Goal: Task Accomplishment & Management: Manage account settings

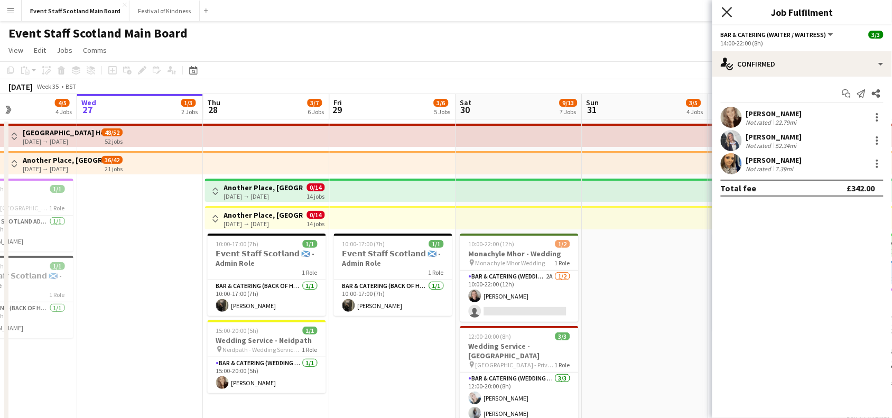
click at [726, 11] on icon at bounding box center [727, 12] width 10 height 10
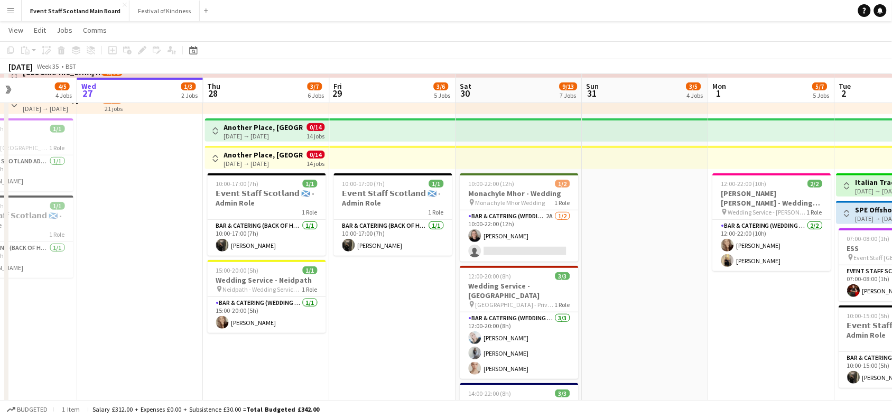
scroll to position [62, 0]
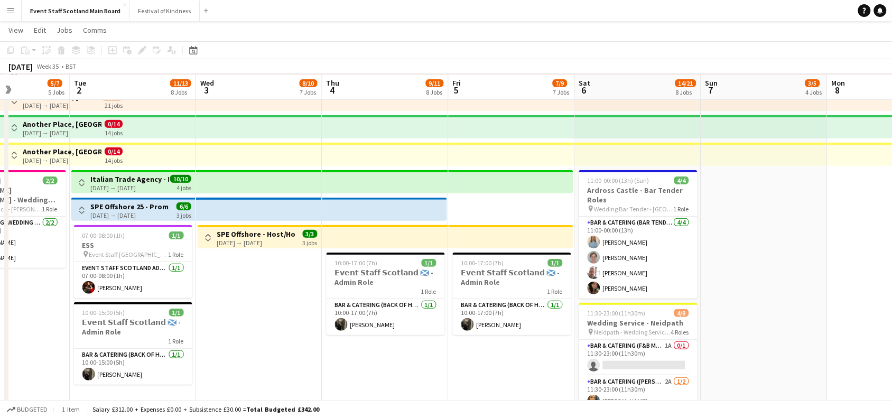
drag, startPoint x: 778, startPoint y: 307, endPoint x: 14, endPoint y: 279, distance: 764.3
click at [14, 279] on app-calendar-viewport "Sat 30 9/13 7 Jobs Sun 31 3/5 4 Jobs Mon 1 5/7 5 Jobs Tue 2 11/13 8 Jobs Wed 3 …" at bounding box center [446, 333] width 892 height 708
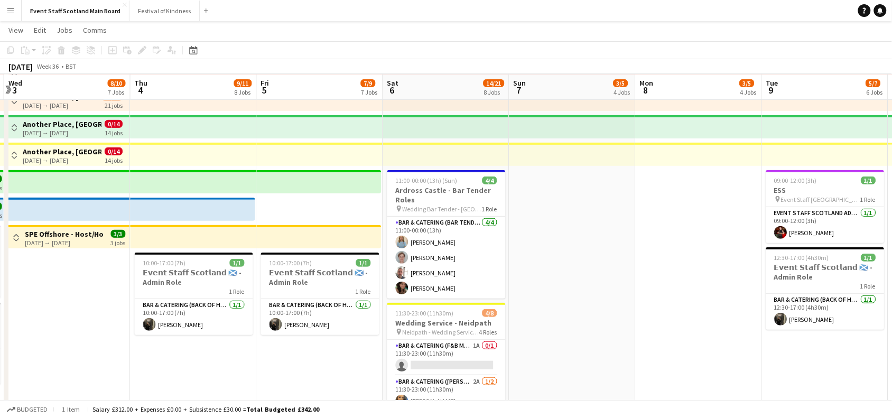
scroll to position [0, 499]
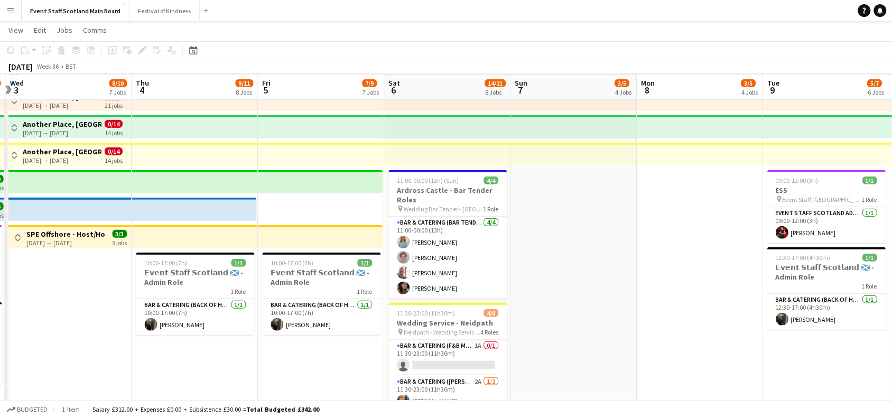
drag, startPoint x: 820, startPoint y: 224, endPoint x: 629, endPoint y: 251, distance: 193.1
click at [629, 251] on app-calendar-viewport "Sat 30 9/13 7 Jobs Sun 31 3/5 4 Jobs Mon 1 5/7 5 Jobs Tue 2 11/13 8 Jobs Wed 3 …" at bounding box center [446, 333] width 892 height 708
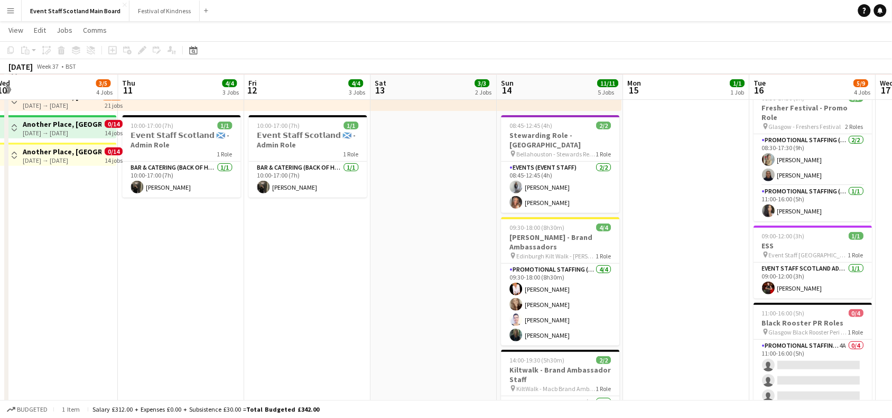
scroll to position [0, 329]
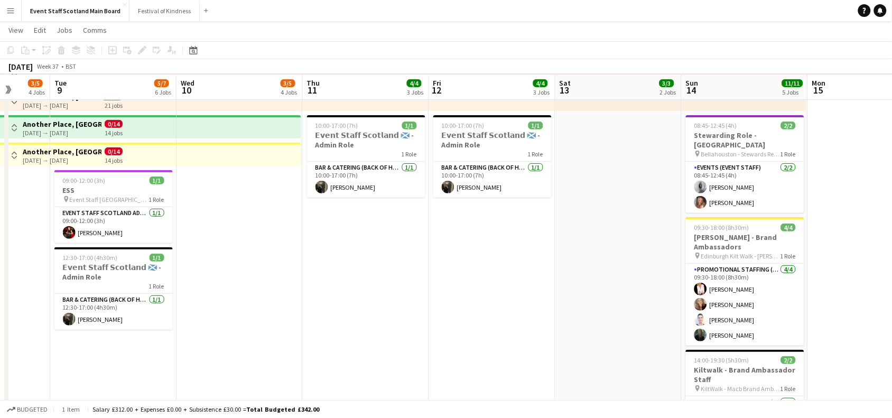
drag, startPoint x: 713, startPoint y: 263, endPoint x: 0, endPoint y: 288, distance: 713.5
click at [0, 288] on app-calendar-viewport "Sat 6 14/21 8 Jobs Sun 7 3/5 4 Jobs Mon 8 3/5 4 Jobs Tue 9 5/7 6 Jobs Wed 10 3/…" at bounding box center [446, 333] width 892 height 708
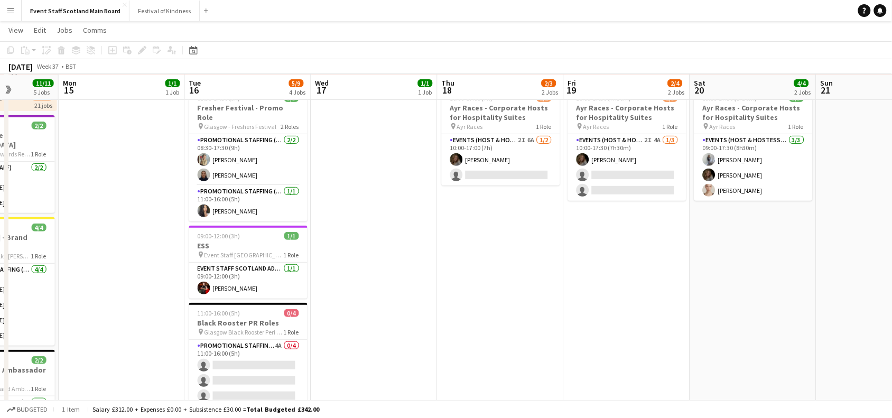
scroll to position [0, 445]
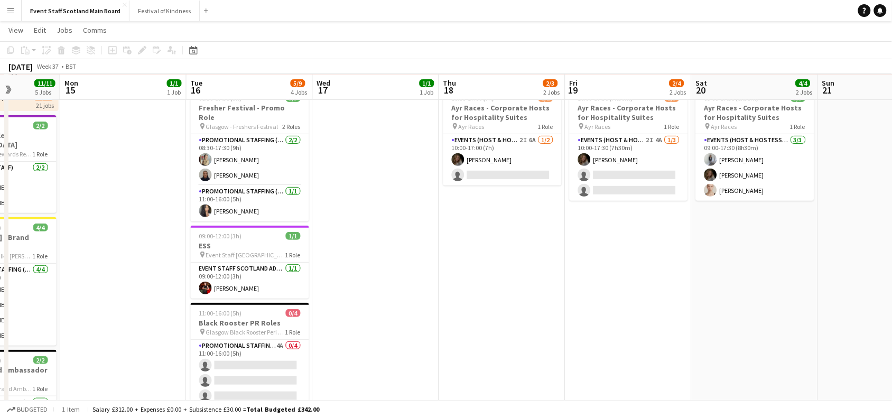
drag, startPoint x: 853, startPoint y: 210, endPoint x: 106, endPoint y: 293, distance: 752.0
click at [106, 293] on app-calendar-viewport "Thu 11 4/4 3 Jobs Fri 12 4/4 3 Jobs Sat 13 3/3 2 Jobs Sun 14 11/11 5 Jobs Mon 1…" at bounding box center [446, 333] width 892 height 708
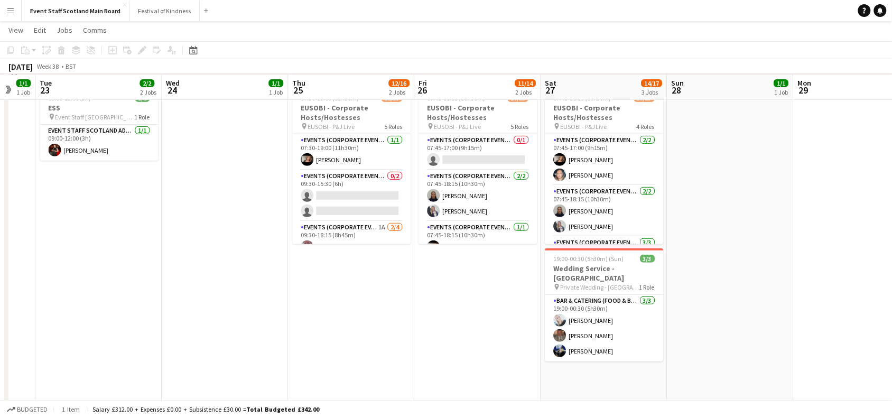
scroll to position [0, 254]
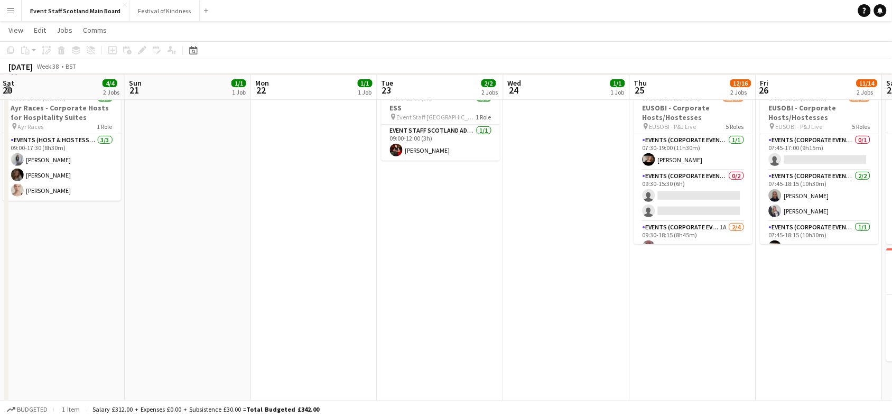
drag, startPoint x: 736, startPoint y: 284, endPoint x: 0, endPoint y: 413, distance: 747.0
click at [0, 413] on app-board "Event Staff Scotland Main Board View Day view expanded Day view collapsed Month…" at bounding box center [446, 332] width 892 height 746
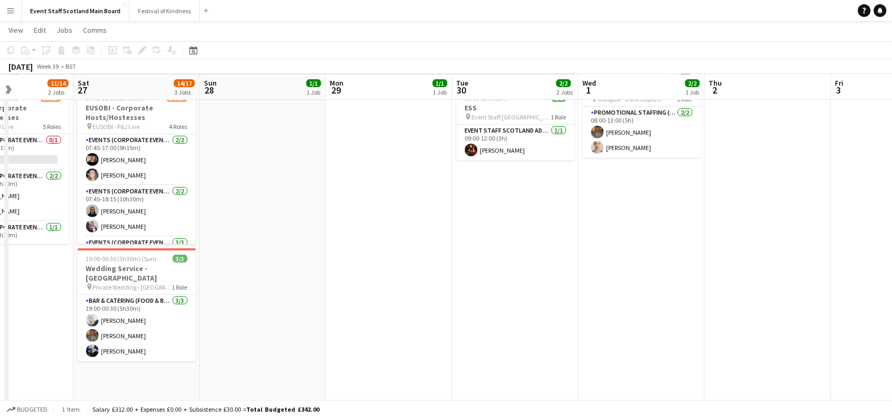
drag, startPoint x: 811, startPoint y: 280, endPoint x: 3, endPoint y: 304, distance: 808.5
click at [3, 304] on app-calendar-viewport "Wed 24 1/1 1 Job Thu 25 12/16 2 Jobs Fri 26 11/14 2 Jobs Sat 27 14/17 3 Jobs Su…" at bounding box center [446, 333] width 892 height 708
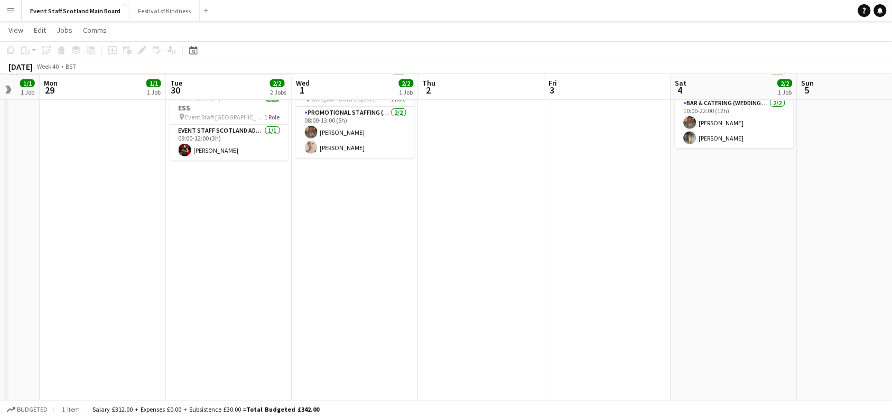
drag, startPoint x: 747, startPoint y: 229, endPoint x: 307, endPoint y: 284, distance: 443.5
click at [307, 284] on app-calendar-viewport "Fri 26 11/14 2 Jobs Sat 27 14/17 3 Jobs Sun 28 1/1 1 Job Mon 29 1/1 1 Job Tue 3…" at bounding box center [446, 333] width 892 height 708
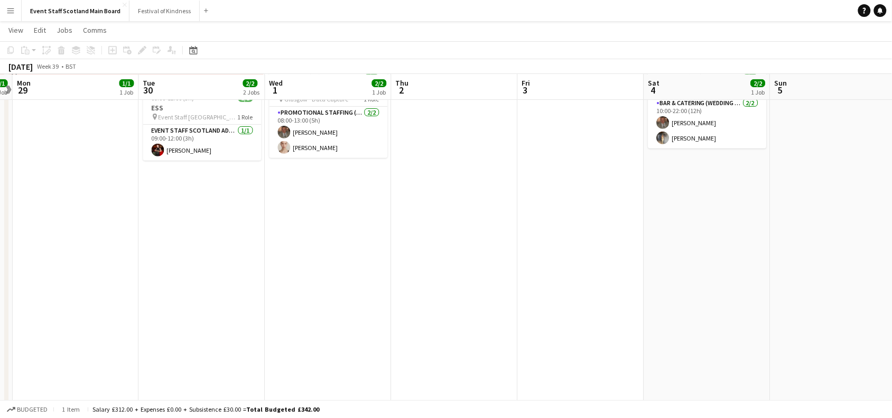
scroll to position [0, 329]
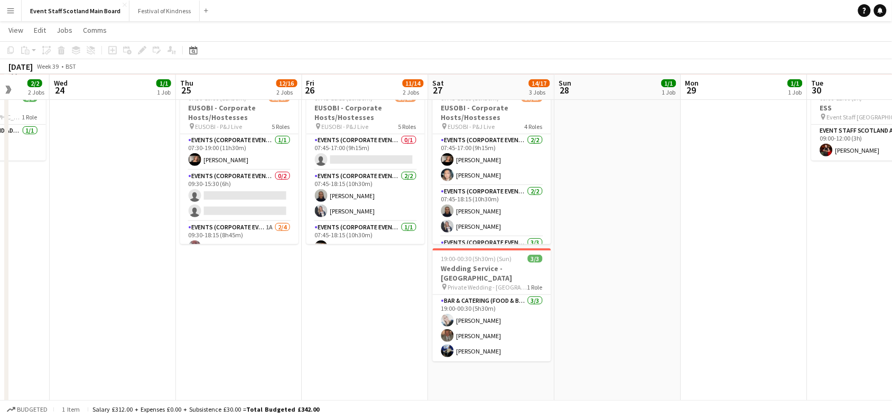
drag, startPoint x: 88, startPoint y: 259, endPoint x: 900, endPoint y: 221, distance: 812.2
click at [891, 221] on html "Menu Boards Boards Boards All jobs Status Workforce Workforce My Workforce Recr…" at bounding box center [446, 321] width 892 height 767
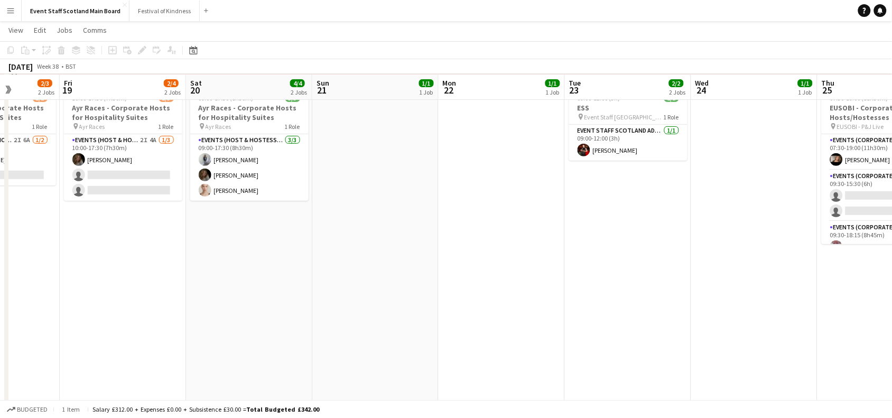
scroll to position [0, 303]
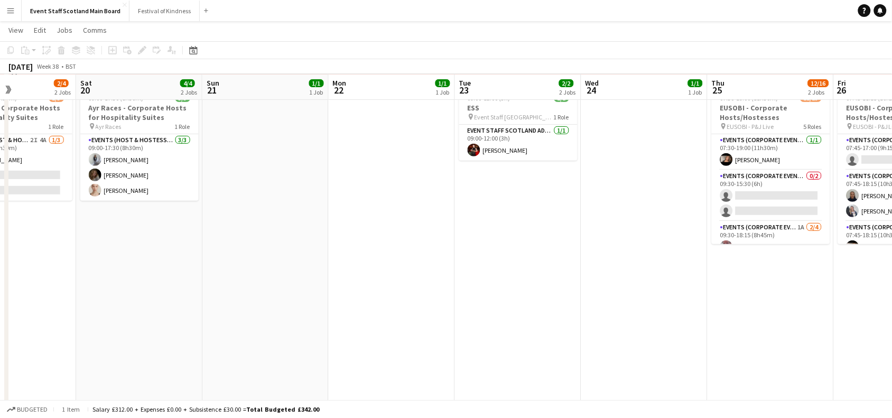
drag, startPoint x: 177, startPoint y: 193, endPoint x: 901, endPoint y: 164, distance: 724.7
click at [891, 164] on html "Menu Boards Boards Boards All jobs Status Workforce Workforce My Workforce Recr…" at bounding box center [446, 321] width 892 height 767
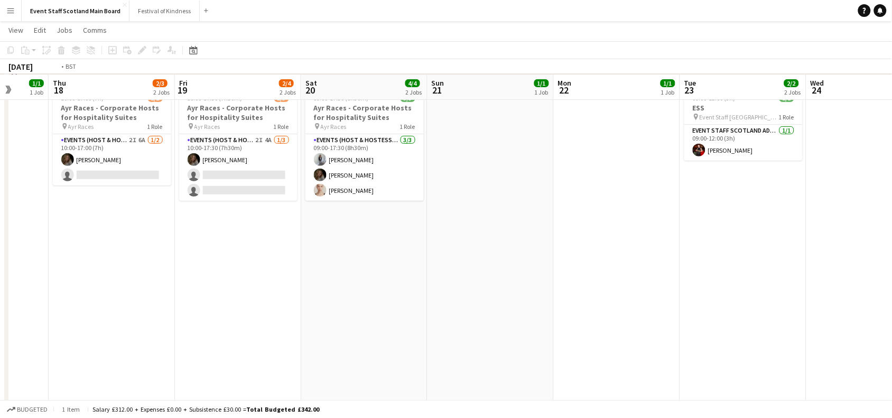
drag, startPoint x: 74, startPoint y: 269, endPoint x: 799, endPoint y: 230, distance: 725.2
click at [799, 230] on app-calendar-viewport "Tue 16 5/9 4 Jobs Wed 17 1/1 1 Job Thu 18 2/3 2 Jobs Fri 19 2/4 2 Jobs Sat 20 4…" at bounding box center [446, 333] width 892 height 708
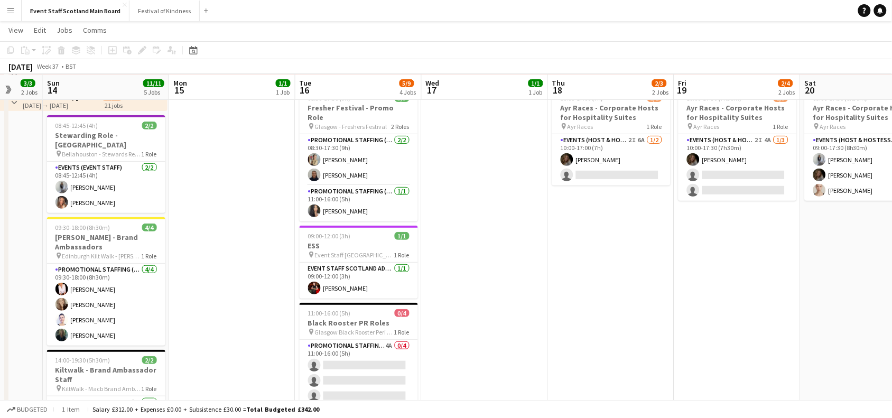
scroll to position [0, 336]
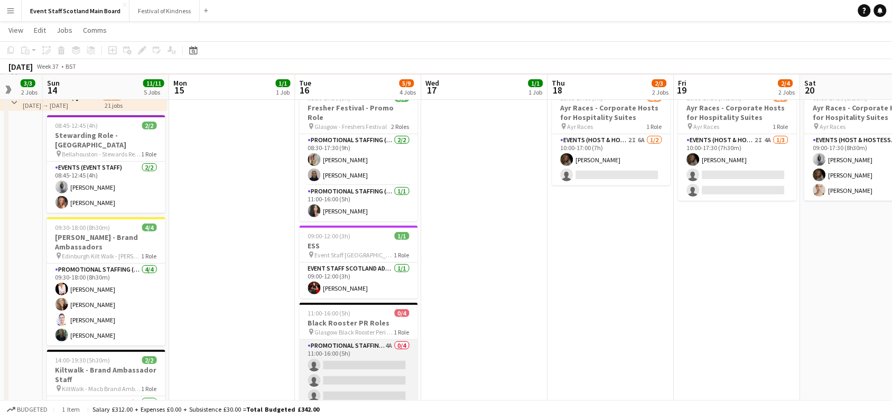
click at [358, 362] on app-card-role "Promotional Staffing (Promotional Staff) 4A 0/4 11:00-16:00 (5h) single-neutral…" at bounding box center [358, 381] width 118 height 82
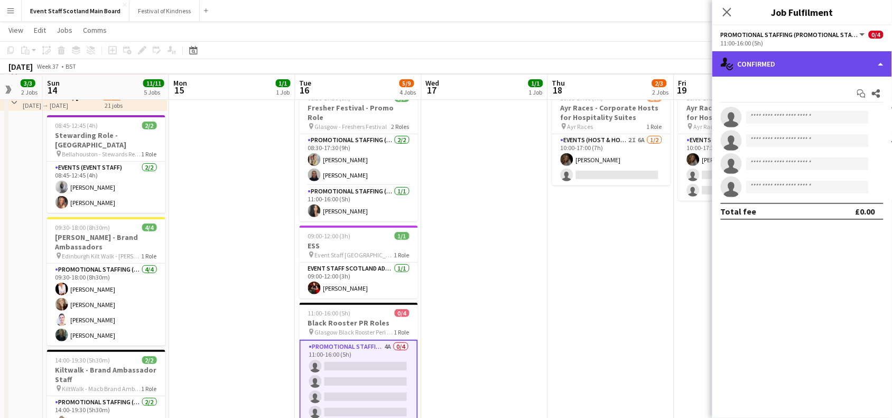
click at [796, 67] on div "single-neutral-actions-check-2 Confirmed" at bounding box center [802, 63] width 180 height 25
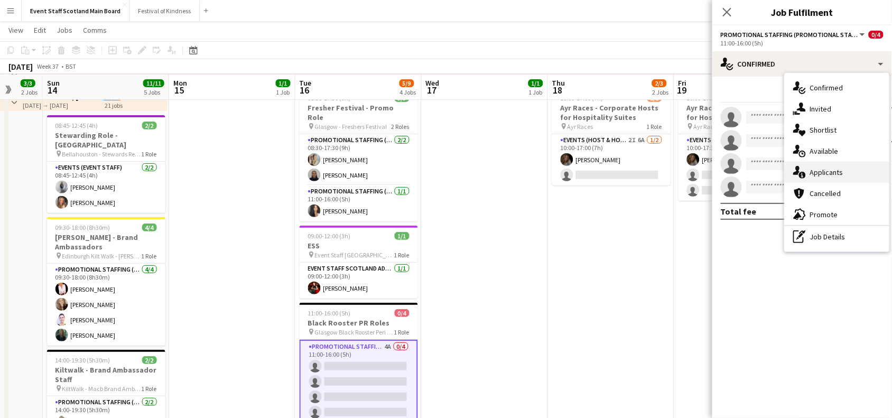
click at [804, 162] on div "single-neutral-actions-information Applicants" at bounding box center [836, 172] width 105 height 21
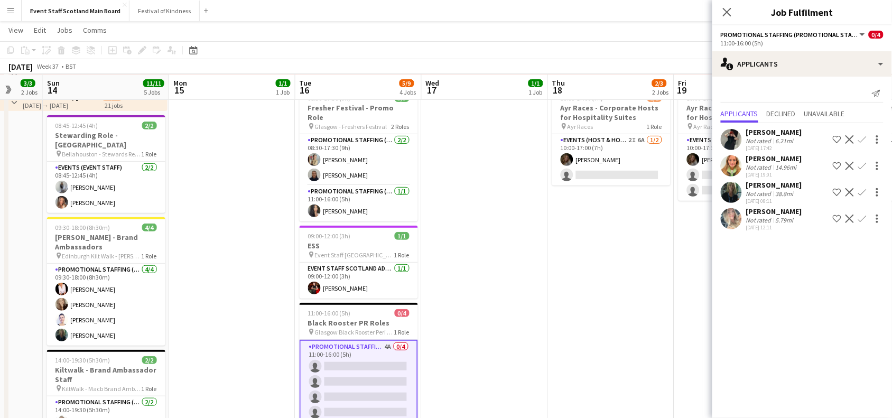
click at [780, 224] on div "[DATE] 12:11" at bounding box center [774, 227] width 56 height 7
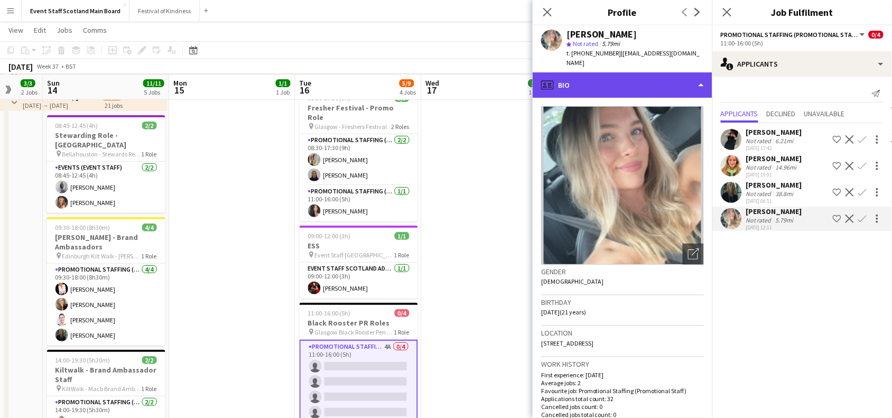
click at [674, 85] on div "profile Bio" at bounding box center [622, 84] width 180 height 25
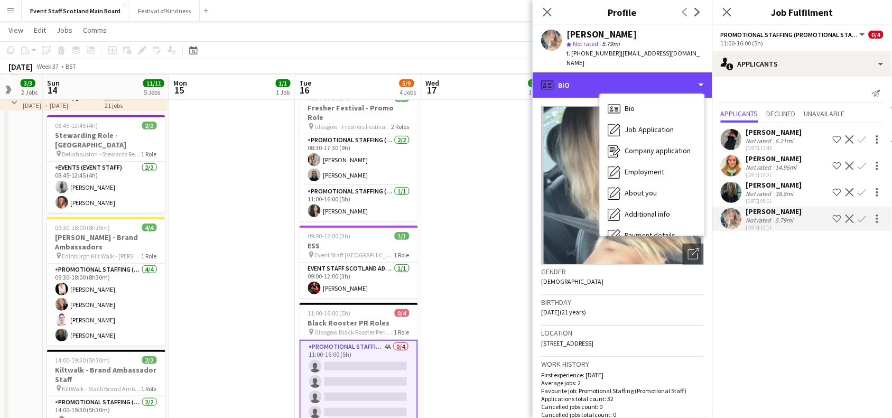
scroll to position [141, 0]
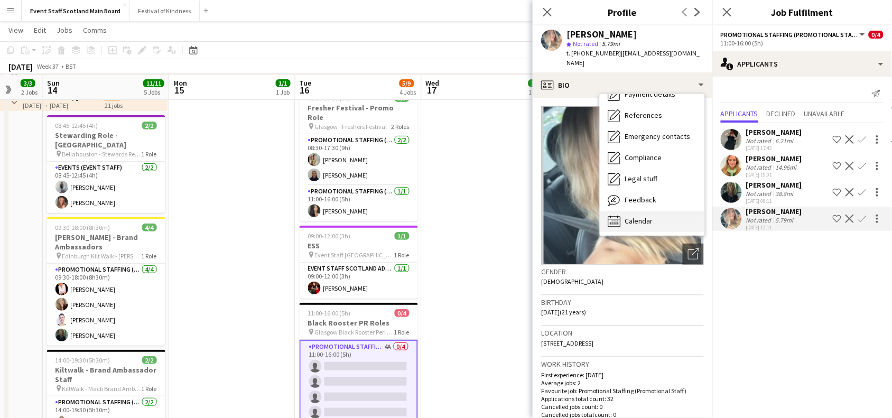
click at [657, 211] on div "Calendar Calendar" at bounding box center [651, 221] width 105 height 21
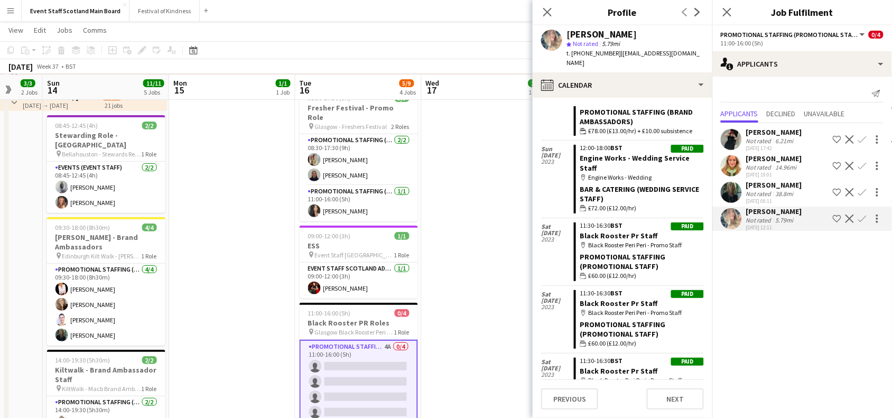
scroll to position [500, 0]
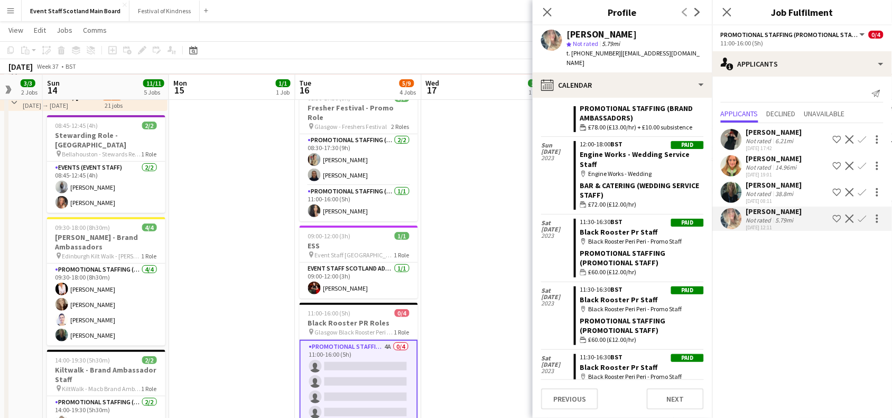
click at [863, 218] on app-icon "Confirm" at bounding box center [862, 218] width 8 height 8
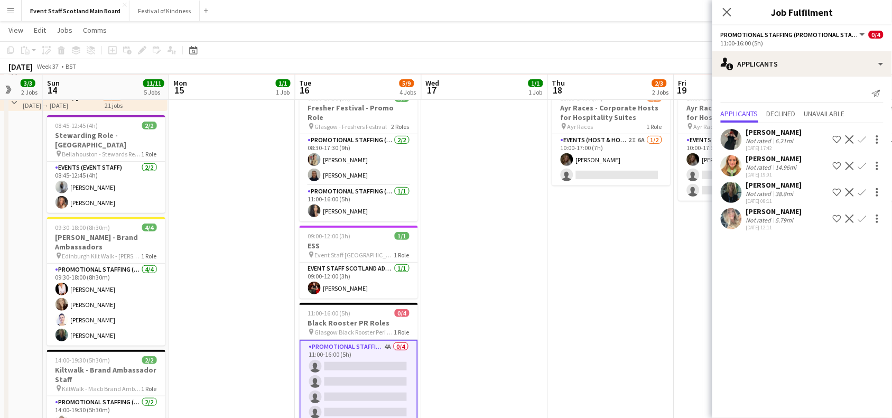
click at [861, 220] on app-icon "Confirm" at bounding box center [862, 218] width 8 height 8
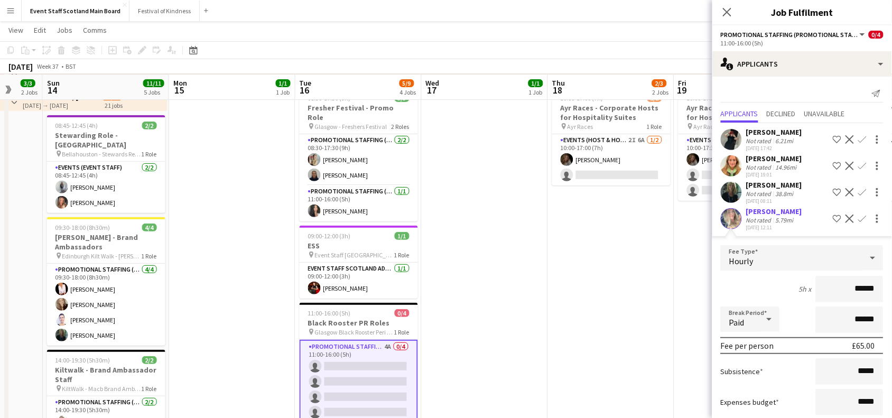
scroll to position [61, 0]
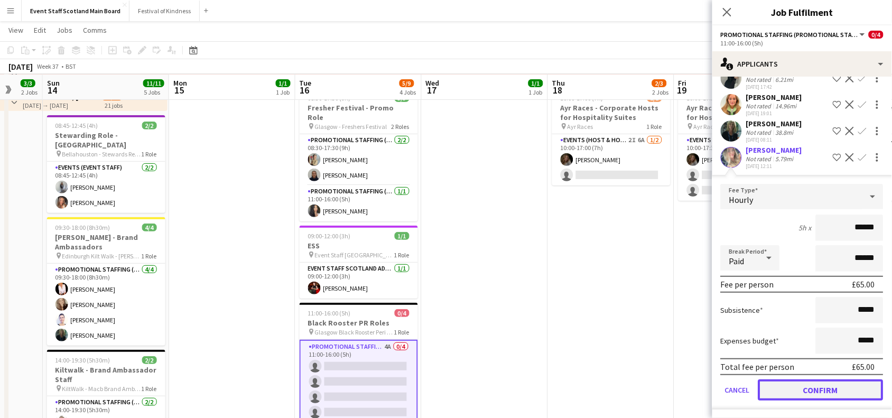
click at [795, 387] on button "Confirm" at bounding box center [820, 389] width 125 height 21
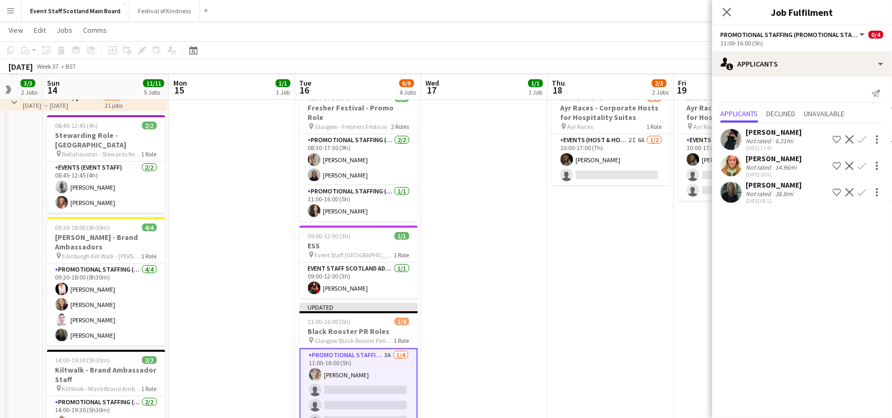
scroll to position [0, 0]
click at [615, 305] on app-date-cell "10:00-17:00 (7h) 1/2 Ayr Races - Corporate Hosts for Hospitality Suites pin Ayr…" at bounding box center [611, 371] width 126 height 631
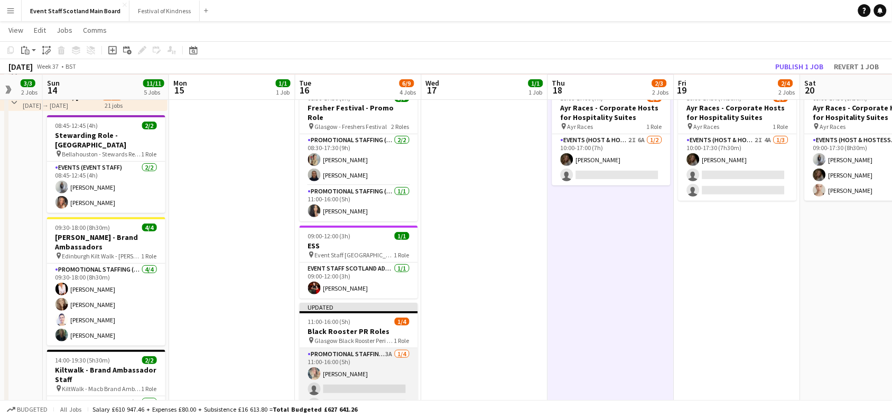
click at [373, 369] on app-card-role "Promotional Staffing (Promotional Staff) 3A [DATE] 11:00-16:00 (5h) [PERSON_NAM…" at bounding box center [358, 389] width 118 height 82
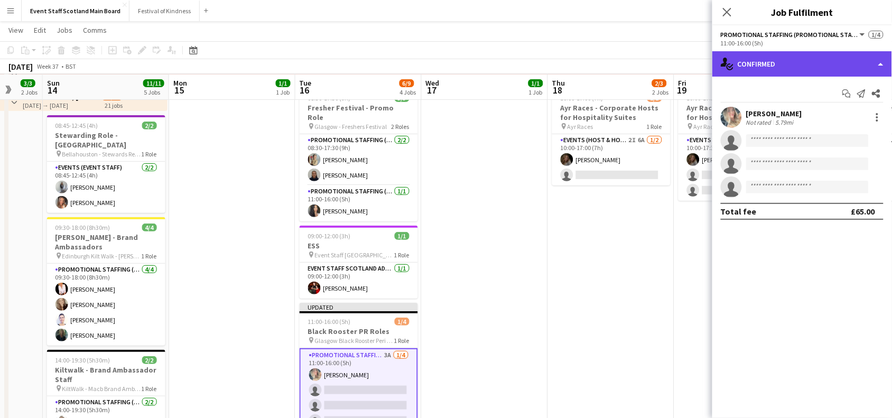
click at [785, 70] on div "single-neutral-actions-check-2 Confirmed" at bounding box center [802, 63] width 180 height 25
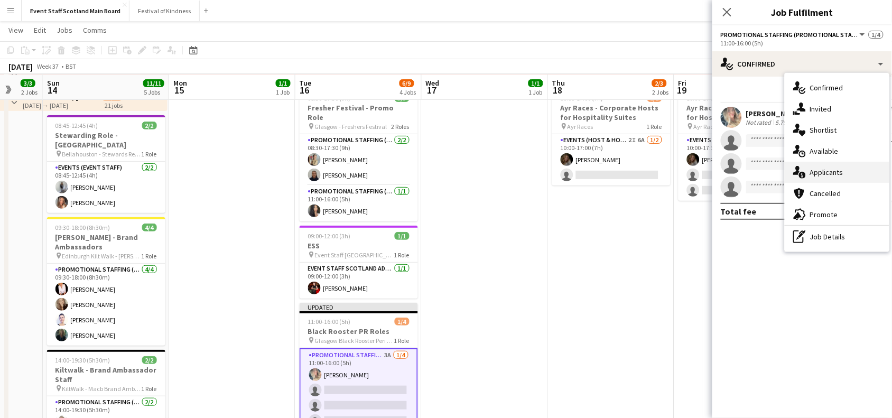
click at [809, 171] on div "single-neutral-actions-information Applicants" at bounding box center [836, 172] width 105 height 21
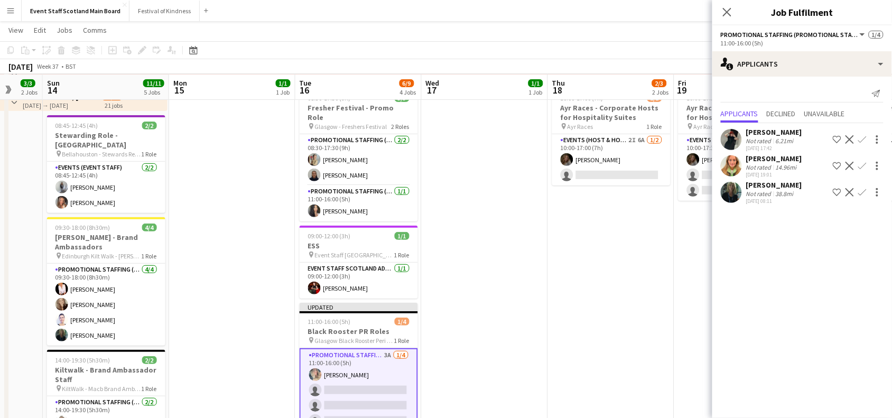
click at [355, 371] on app-card-role "Promotional Staffing (Promotional Staff) 3A [DATE] 11:00-16:00 (5h) [PERSON_NAM…" at bounding box center [358, 390] width 118 height 84
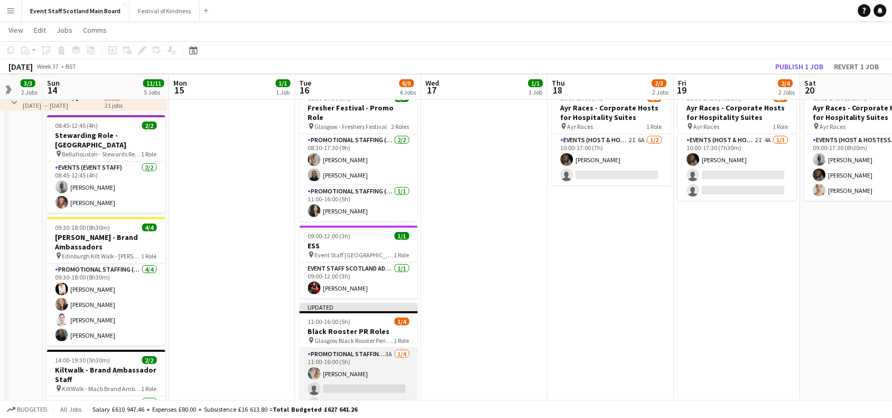
click at [360, 348] on app-card-role "Promotional Staffing (Promotional Staff) 3A [DATE] 11:00-16:00 (5h) [PERSON_NAM…" at bounding box center [358, 389] width 118 height 82
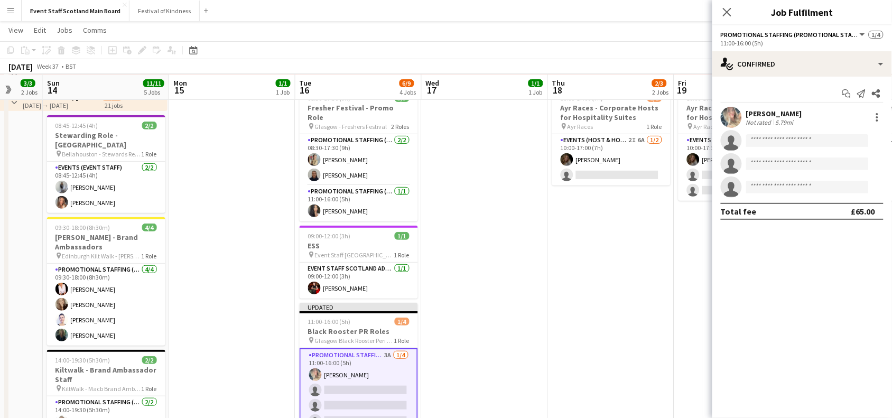
click at [775, 111] on div "[PERSON_NAME]" at bounding box center [774, 114] width 56 height 10
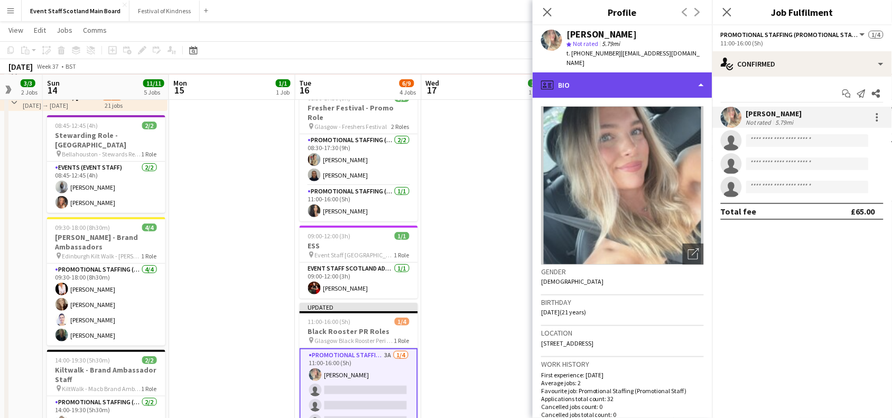
click at [701, 80] on div "profile Bio" at bounding box center [622, 84] width 180 height 25
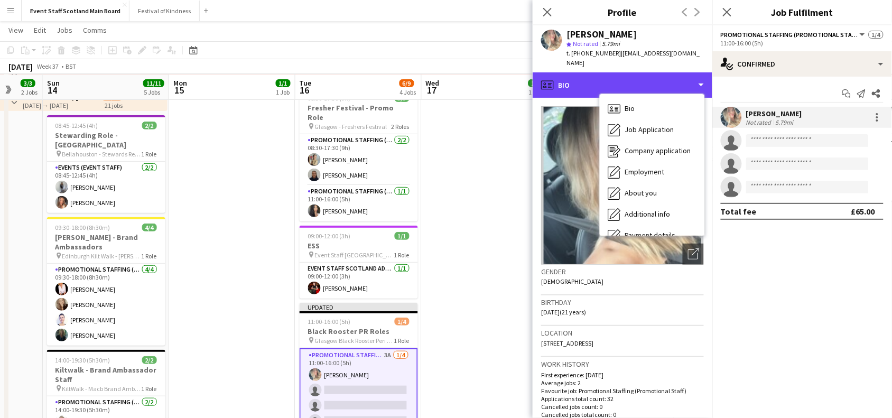
scroll to position [141, 0]
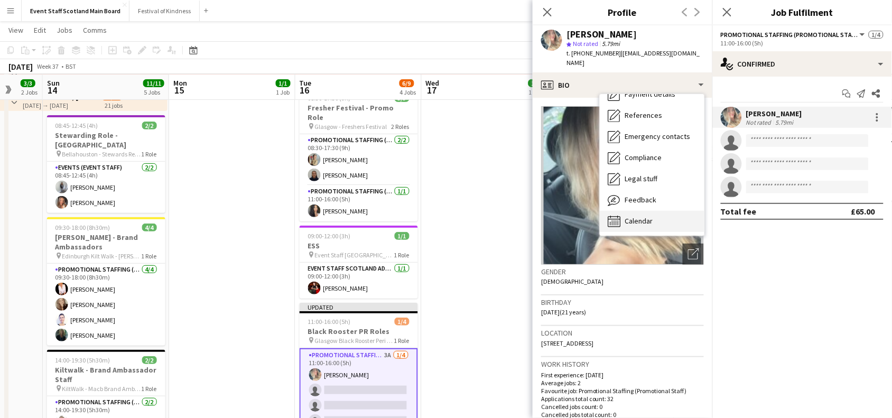
click at [645, 216] on span "Calendar" at bounding box center [639, 221] width 28 height 10
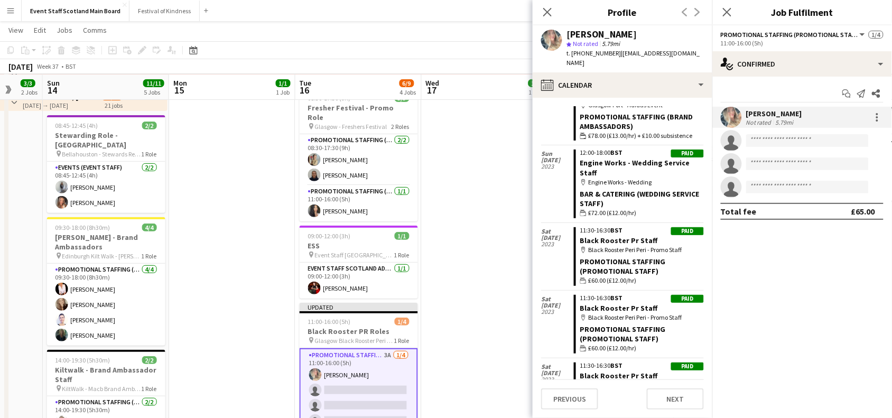
scroll to position [488, 0]
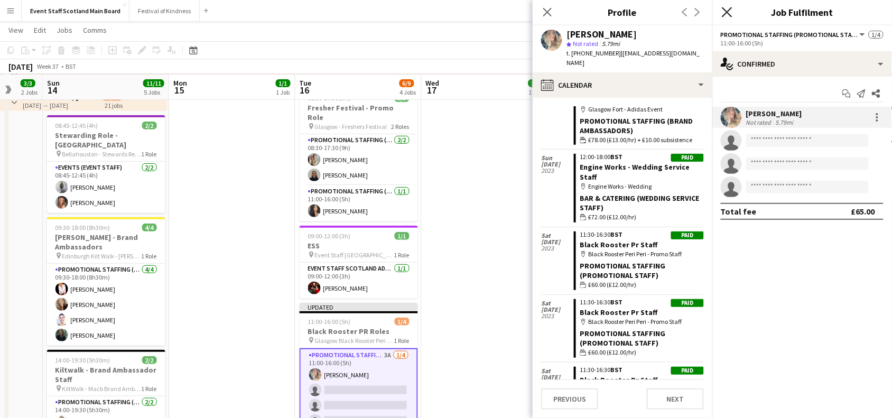
click at [730, 15] on icon at bounding box center [727, 12] width 10 height 10
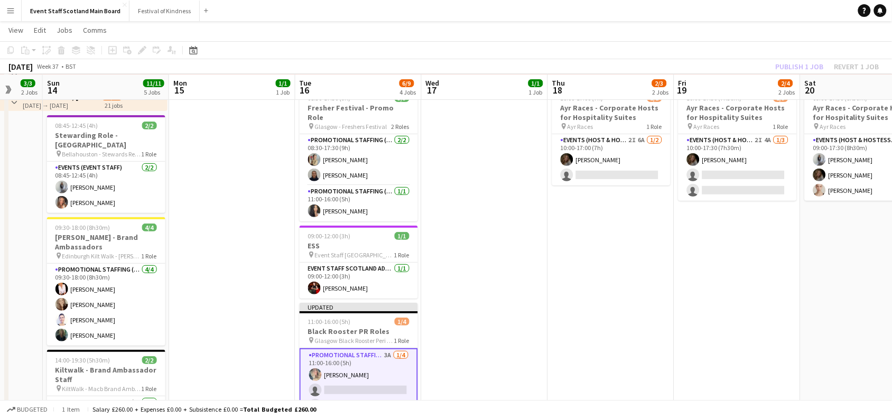
click at [810, 64] on div "Publish 1 job Revert 1 job" at bounding box center [827, 67] width 129 height 14
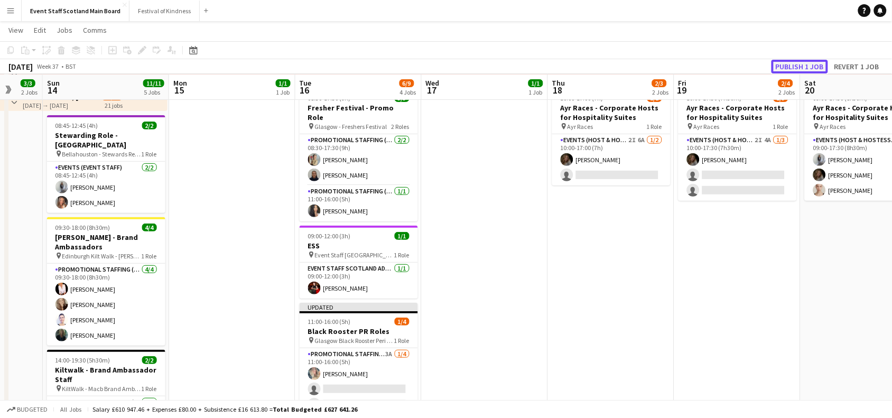
click at [810, 64] on button "Publish 1 job" at bounding box center [799, 67] width 57 height 14
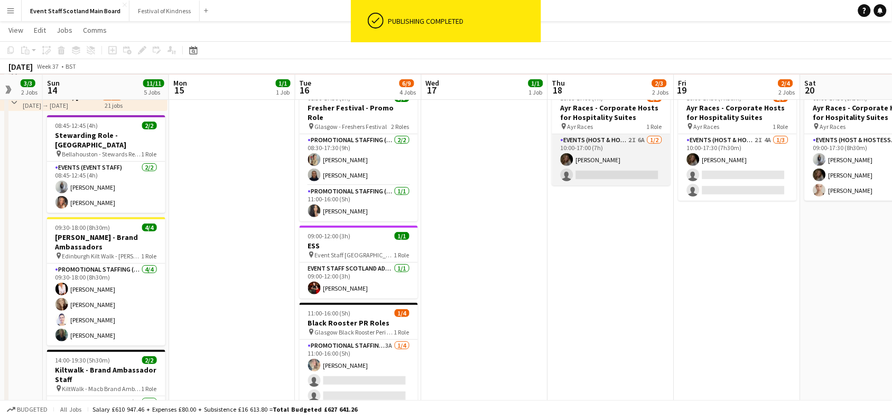
click at [636, 160] on app-card-role "Events (Host & Hostesses) 2I 6A [DATE] 10:00-17:00 (7h) [PERSON_NAME] single-ne…" at bounding box center [611, 159] width 118 height 51
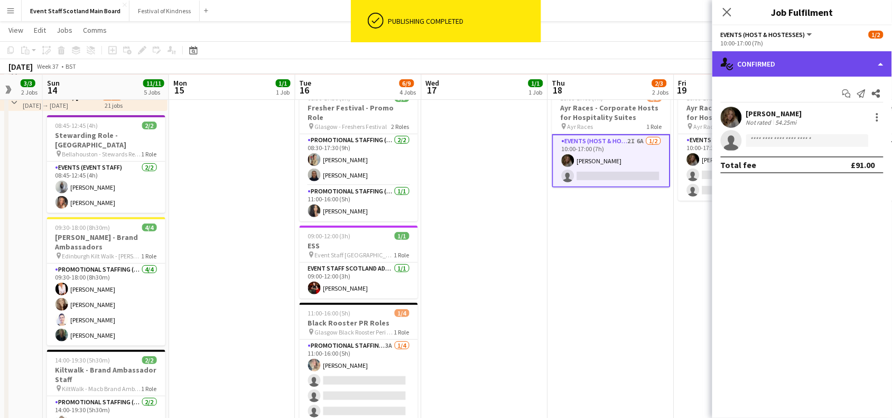
click at [857, 52] on div "single-neutral-actions-check-2 Confirmed" at bounding box center [802, 63] width 180 height 25
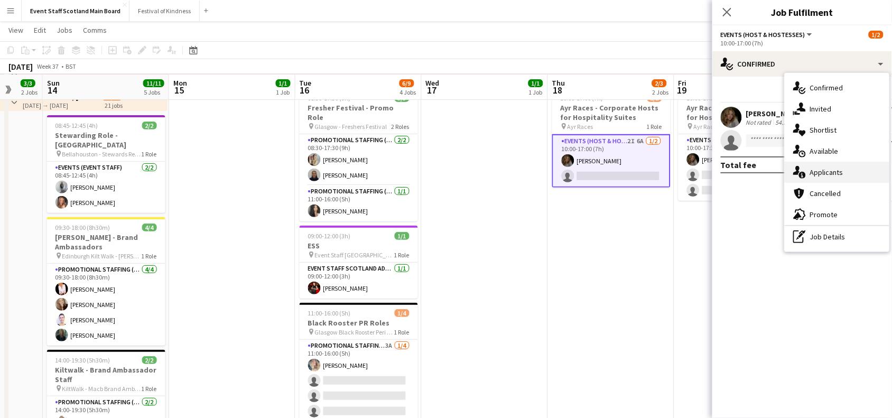
click at [851, 178] on div "single-neutral-actions-information Applicants" at bounding box center [836, 172] width 105 height 21
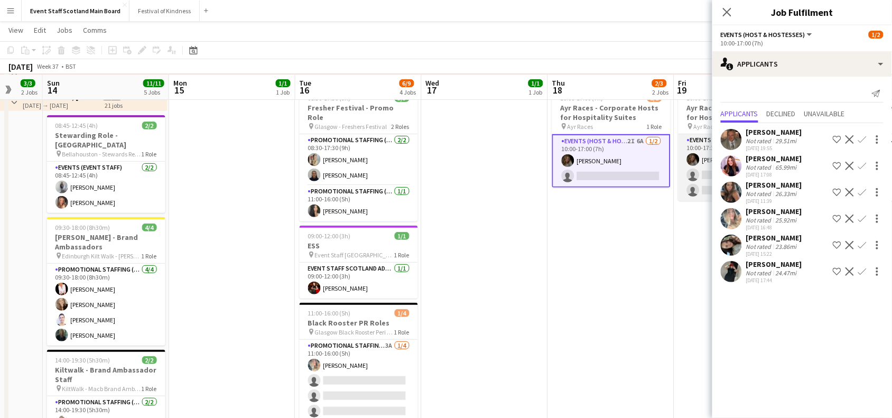
click at [679, 181] on app-card-role "Events (Host & Hostesses) 2I 4A [DATE] 10:00-17:30 (7h30m) [PERSON_NAME] single…" at bounding box center [737, 167] width 118 height 67
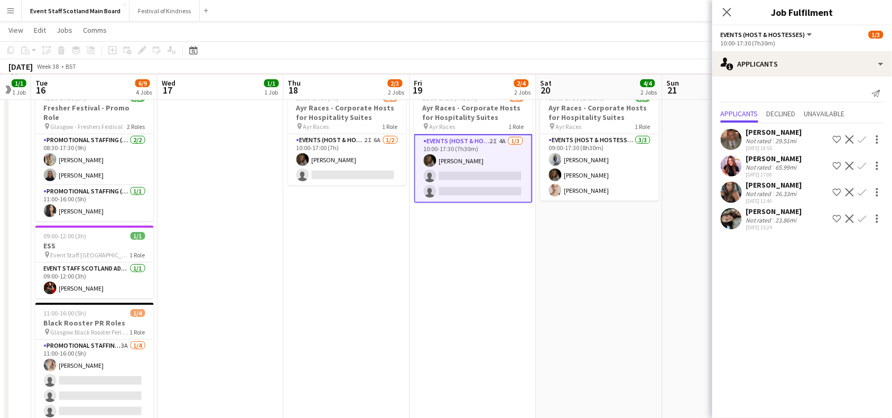
scroll to position [0, 350]
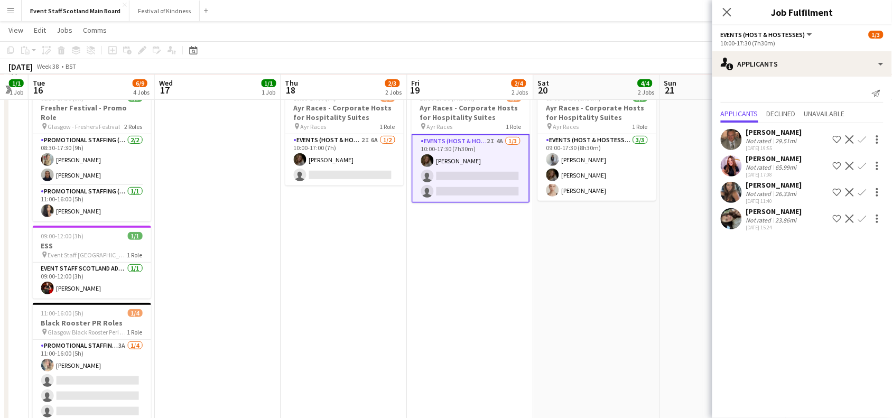
drag, startPoint x: 655, startPoint y: 322, endPoint x: 389, endPoint y: 305, distance: 267.3
click at [389, 305] on app-calendar-viewport "Sat 13 3/3 2 Jobs Sun 14 11/11 5 Jobs Mon 15 1/1 1 Job Tue 16 6/9 4 Jobs Wed 17…" at bounding box center [446, 333] width 892 height 708
click at [753, 194] on div "Not rated" at bounding box center [759, 194] width 27 height 8
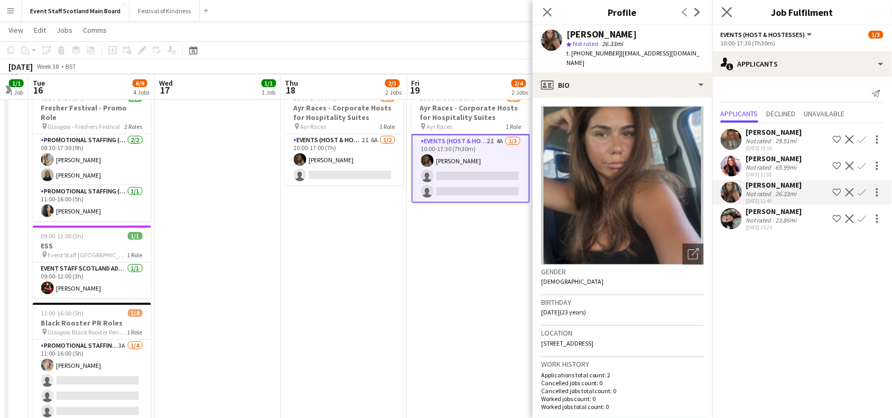
click at [722, 12] on icon "Close pop-in" at bounding box center [727, 12] width 10 height 10
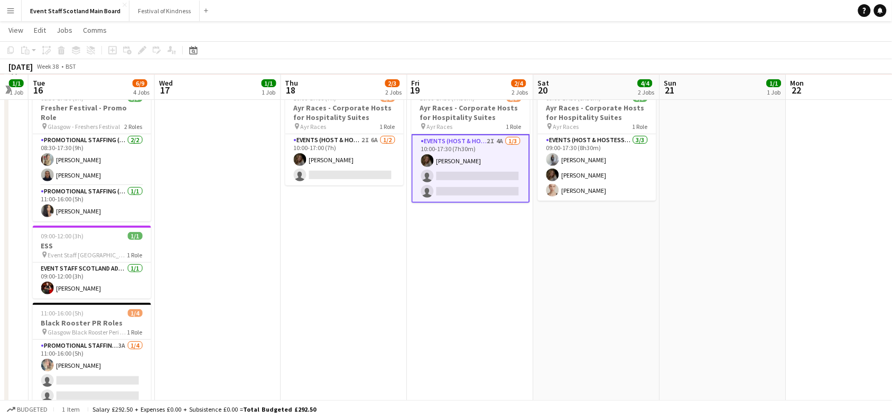
click at [727, 300] on app-date-cell at bounding box center [723, 371] width 126 height 631
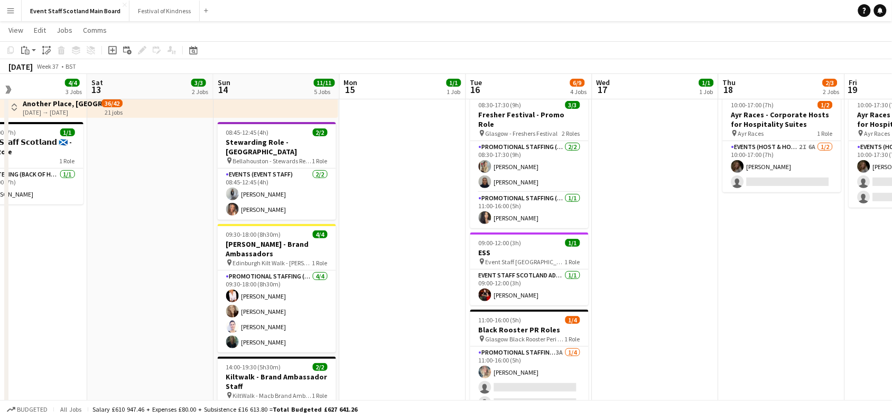
scroll to position [0, 291]
drag, startPoint x: 233, startPoint y: 278, endPoint x: 672, endPoint y: 296, distance: 438.8
click at [672, 296] on app-calendar-viewport "Wed 10 3/5 4 Jobs Thu 11 4/4 3 Jobs Fri 12 4/4 3 Jobs Sat 13 3/3 2 Jobs Sun 14 …" at bounding box center [446, 340] width 892 height 708
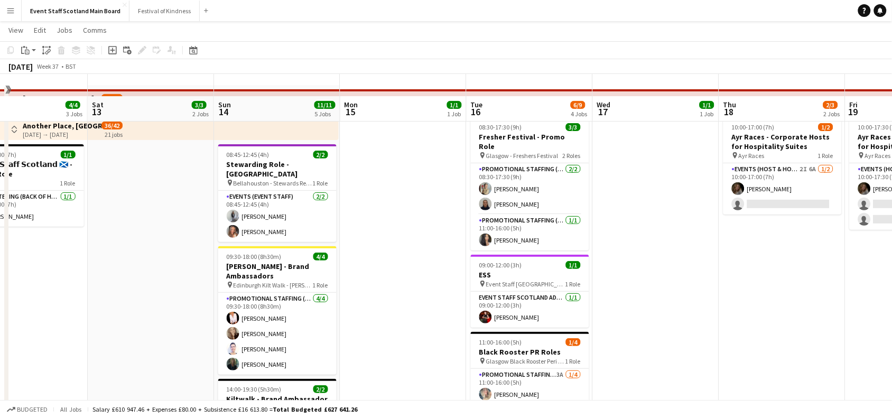
scroll to position [0, 0]
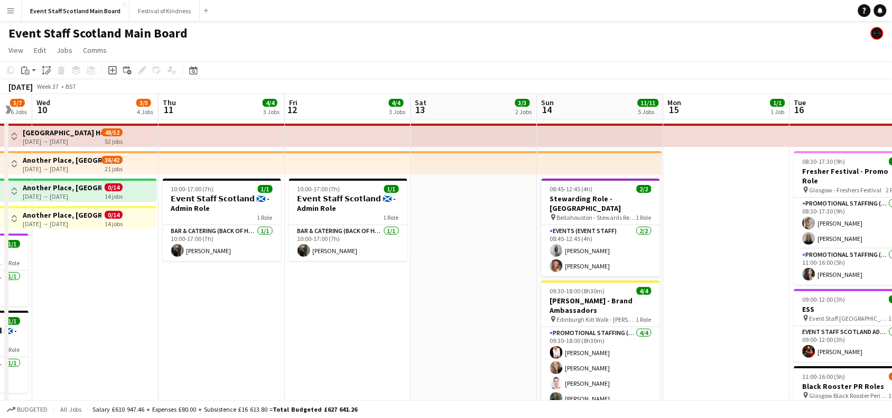
drag, startPoint x: 389, startPoint y: 228, endPoint x: 724, endPoint y: 339, distance: 352.6
click at [724, 339] on app-calendar-viewport "Mon 8 3/5 4 Jobs Tue 9 5/7 6 Jobs Wed 10 3/5 4 Jobs Thu 11 4/4 3 Jobs Fri 12 4/…" at bounding box center [446, 422] width 892 height 656
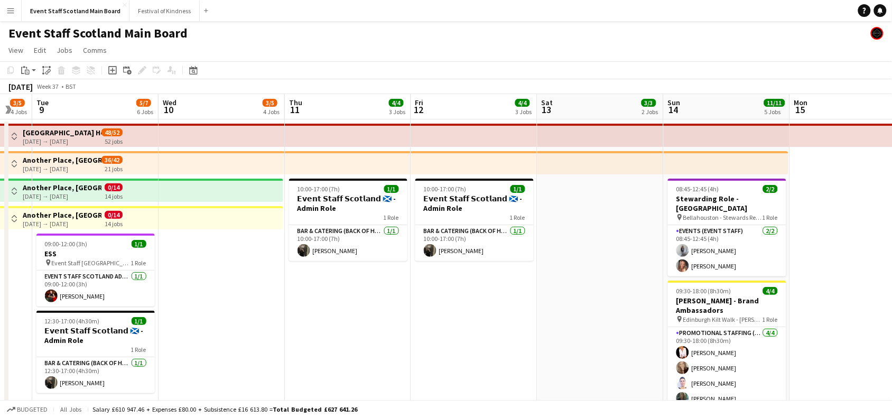
scroll to position [0, 334]
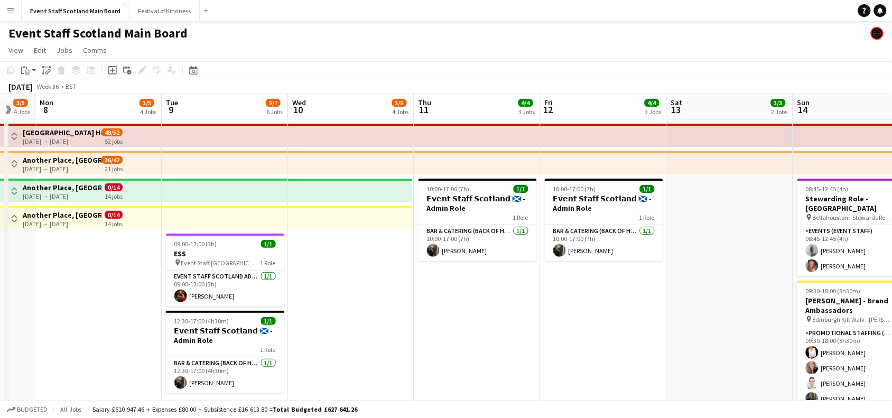
drag, startPoint x: 357, startPoint y: 344, endPoint x: 642, endPoint y: 378, distance: 286.7
click at [642, 378] on app-calendar-viewport "Sat 6 14/21 8 Jobs Sun 7 3/5 4 Jobs Mon 8 3/5 4 Jobs Tue 9 5/7 6 Jobs Wed 10 3/…" at bounding box center [446, 422] width 892 height 656
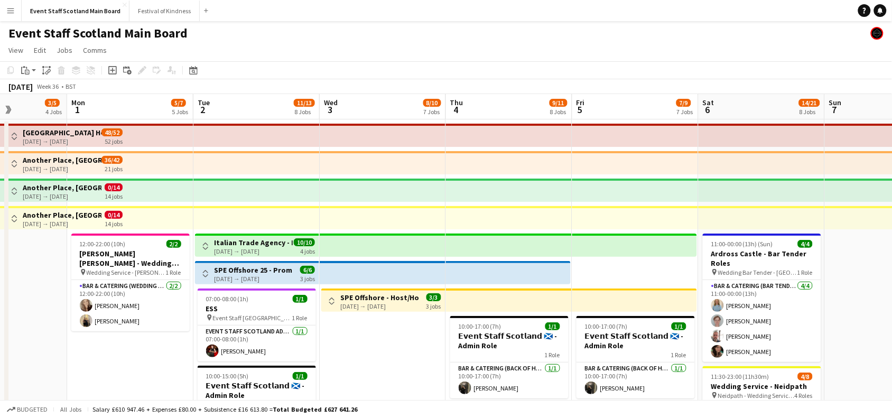
scroll to position [0, 276]
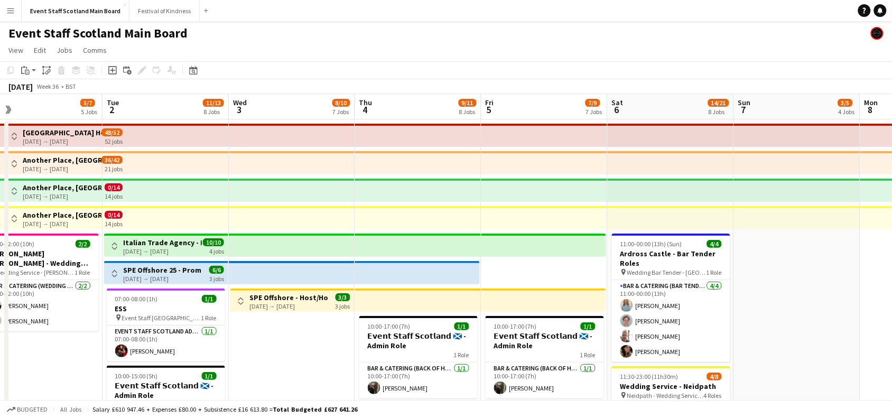
drag, startPoint x: 88, startPoint y: 268, endPoint x: 901, endPoint y: 280, distance: 813.5
click at [891, 280] on html "Menu Boards Boards Boards All jobs Status Workforce Workforce My Workforce Recr…" at bounding box center [446, 384] width 892 height 768
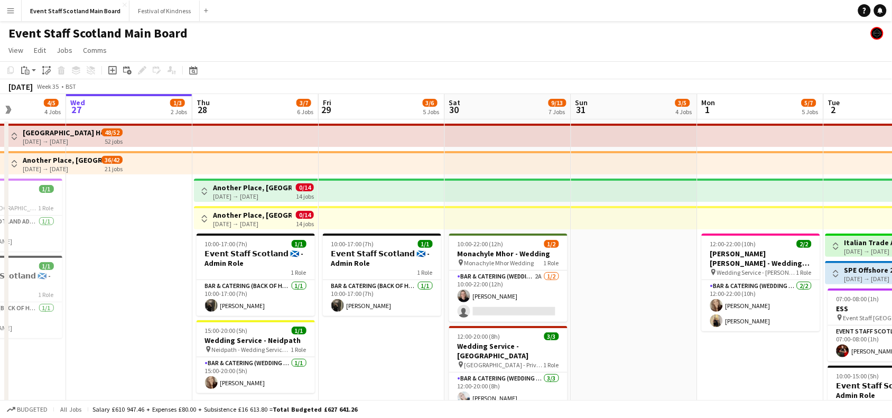
scroll to position [0, 305]
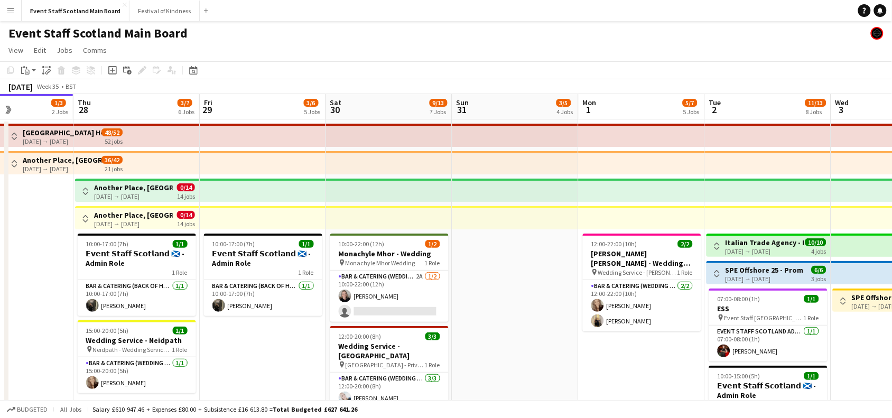
drag, startPoint x: 275, startPoint y: 357, endPoint x: 901, endPoint y: 275, distance: 631.2
click at [891, 275] on html "Menu Boards Boards Boards All jobs Status Workforce Workforce My Workforce Recr…" at bounding box center [446, 384] width 892 height 768
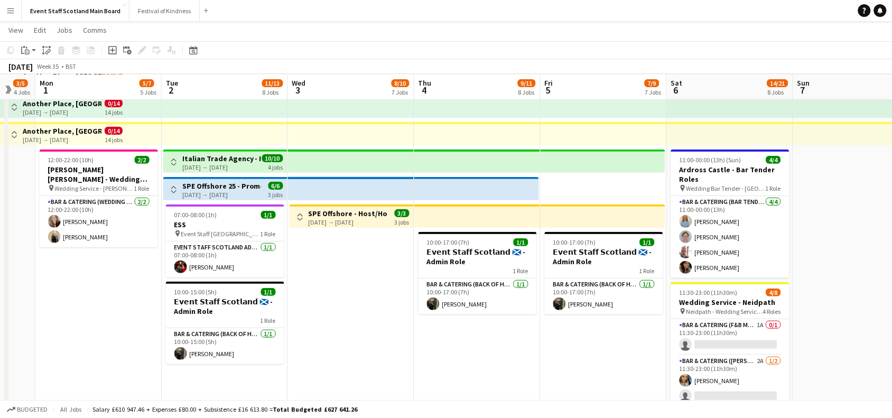
scroll to position [0, 345]
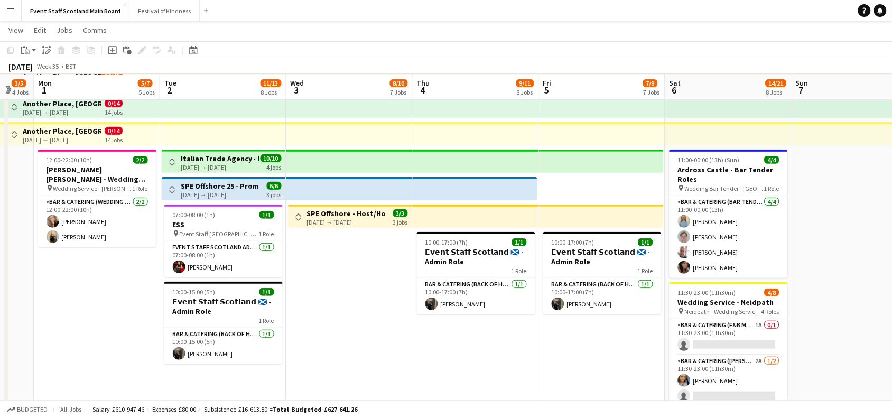
drag, startPoint x: 852, startPoint y: 273, endPoint x: 307, endPoint y: 318, distance: 546.4
click at [307, 318] on app-calendar-viewport "Fri 29 3/6 5 Jobs Sat 30 9/13 7 Jobs Sun 31 3/5 4 Jobs Mon 1 5/7 5 Jobs Tue 2 1…" at bounding box center [446, 312] width 892 height 708
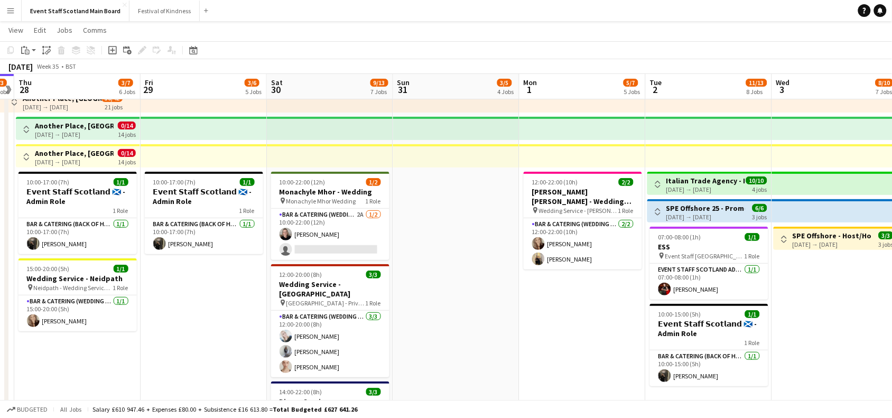
scroll to position [0, 228]
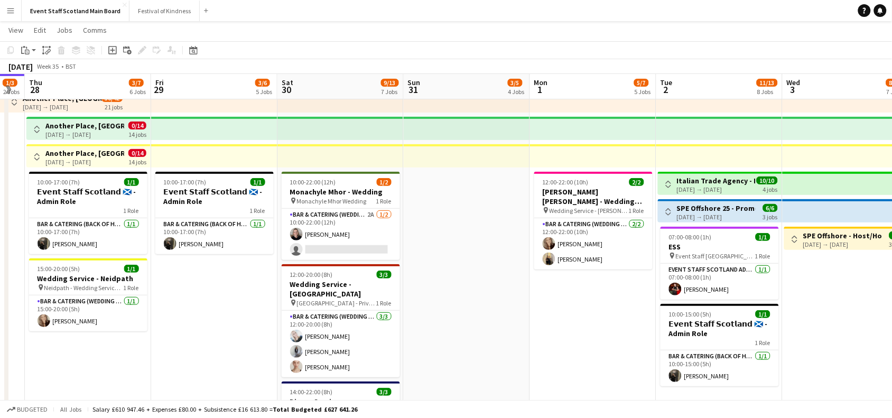
drag, startPoint x: 80, startPoint y: 303, endPoint x: 577, endPoint y: 328, distance: 497.1
click at [577, 328] on app-calendar-viewport "Tue 26 4/5 4 Jobs Wed 27 1/3 2 Jobs Thu 28 3/7 6 Jobs Fri 29 3/6 5 Jobs Sat 30 …" at bounding box center [446, 334] width 892 height 708
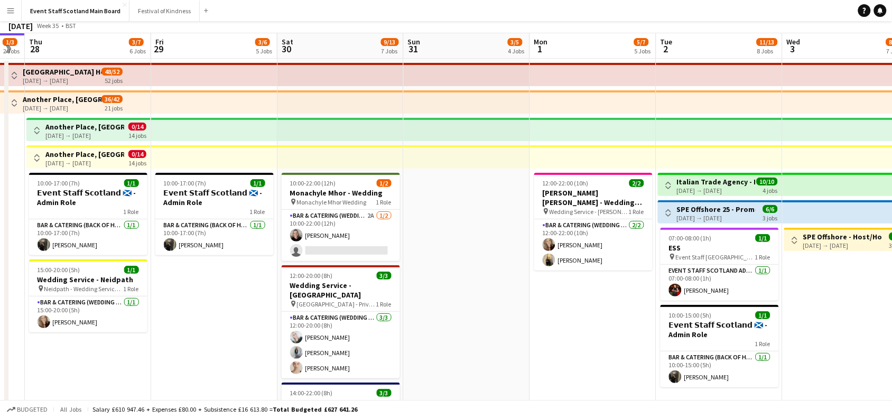
scroll to position [0, 0]
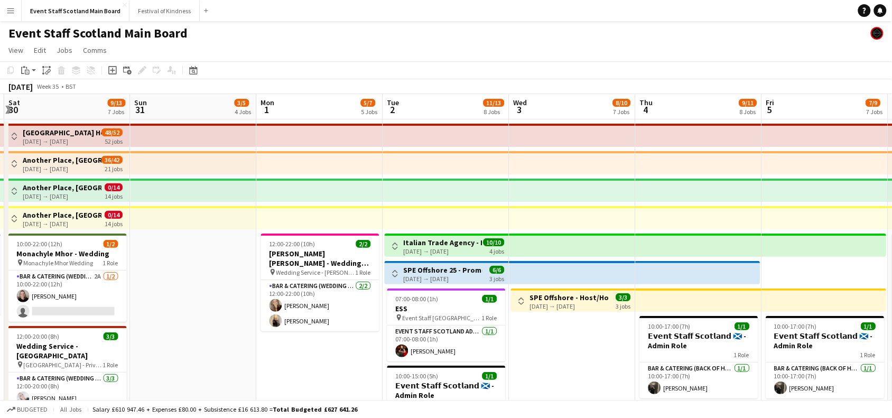
drag, startPoint x: 865, startPoint y: 347, endPoint x: 591, endPoint y: 336, distance: 274.4
click at [591, 336] on app-calendar-viewport "Tue 26 4/5 4 Jobs Wed 27 1/3 2 Jobs Thu 28 3/7 6 Jobs Fri 29 3/6 5 Jobs Sat 30 …" at bounding box center [446, 422] width 892 height 656
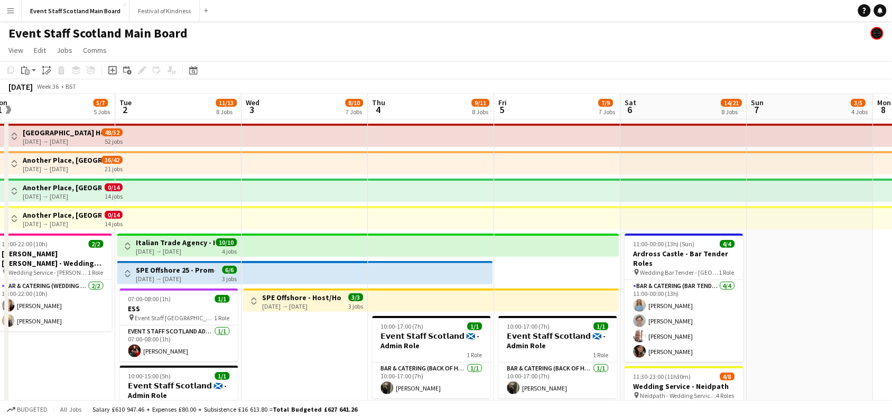
drag, startPoint x: 856, startPoint y: 267, endPoint x: 579, endPoint y: 281, distance: 276.6
click at [579, 281] on app-calendar-viewport "Thu 28 3/7 6 Jobs Fri 29 3/6 5 Jobs Sat 30 9/13 7 Jobs Sun 31 3/5 4 Jobs Mon 1 …" at bounding box center [446, 422] width 892 height 656
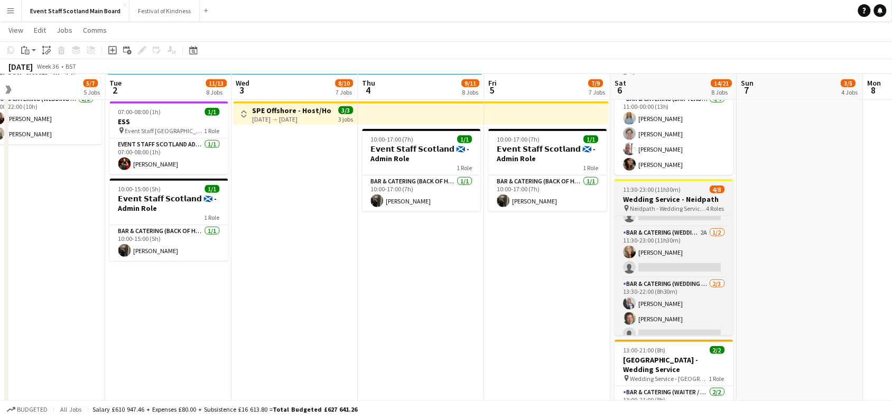
scroll to position [86, 0]
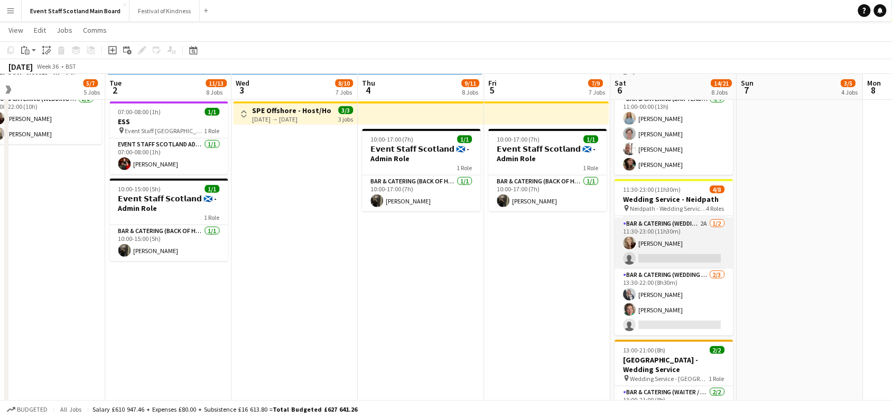
click at [697, 249] on app-card-role "Bar & Catering (Wedding Service Staff) 2A [DATE] 11:30-23:00 (11h30m) [PERSON_N…" at bounding box center [674, 243] width 118 height 51
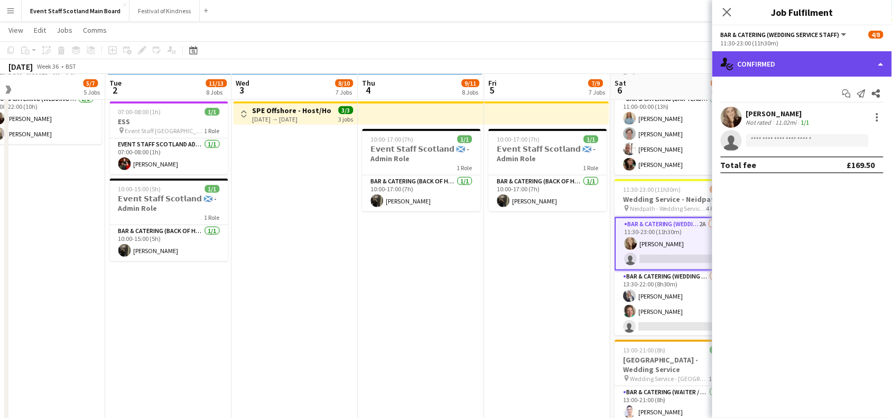
click at [822, 65] on div "single-neutral-actions-check-2 Confirmed" at bounding box center [802, 63] width 180 height 25
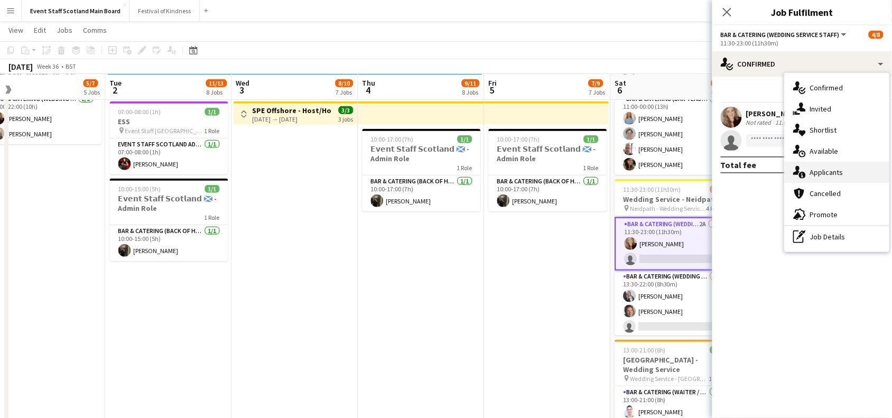
click at [832, 169] on div "single-neutral-actions-information Applicants" at bounding box center [836, 172] width 105 height 21
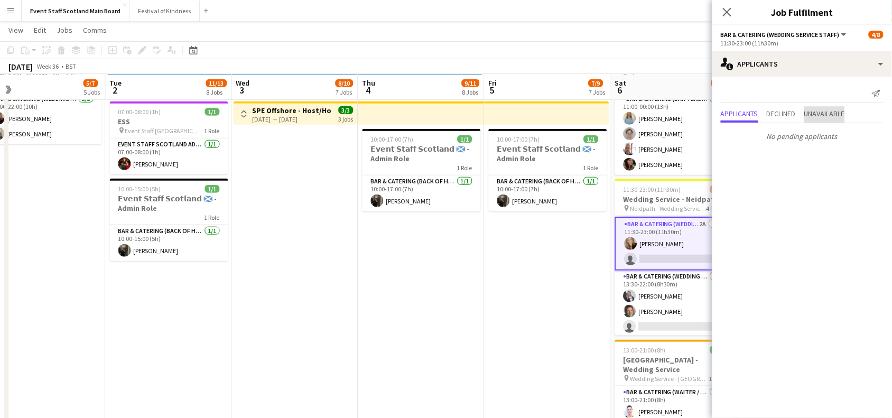
click at [815, 113] on span "Unavailable" at bounding box center [824, 113] width 41 height 7
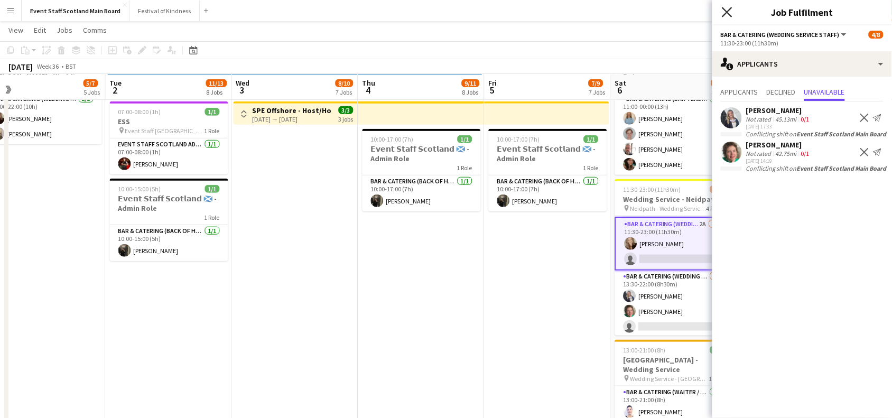
click at [726, 11] on icon at bounding box center [727, 12] width 10 height 10
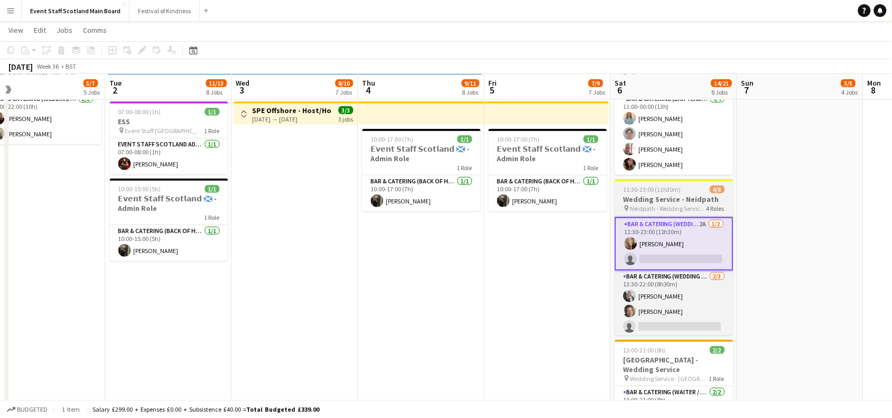
scroll to position [0, 0]
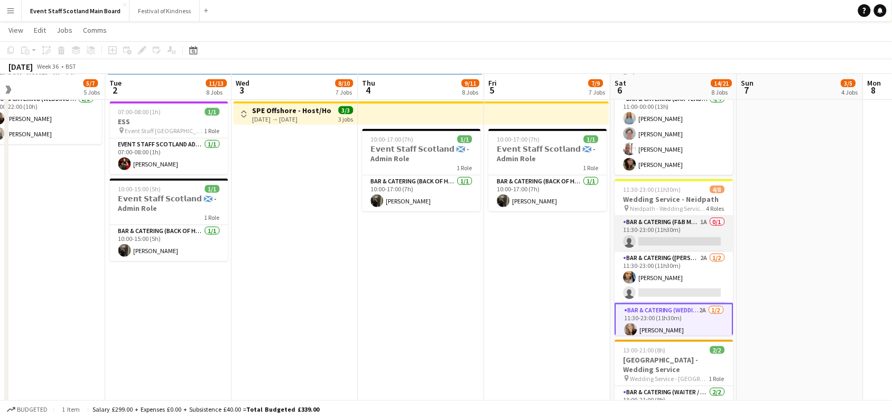
click at [681, 231] on app-card-role "Bar & Catering (F&B Manager - Wedding) 1A 0/1 11:30-23:00 (11h30m) single-neutr…" at bounding box center [674, 234] width 118 height 36
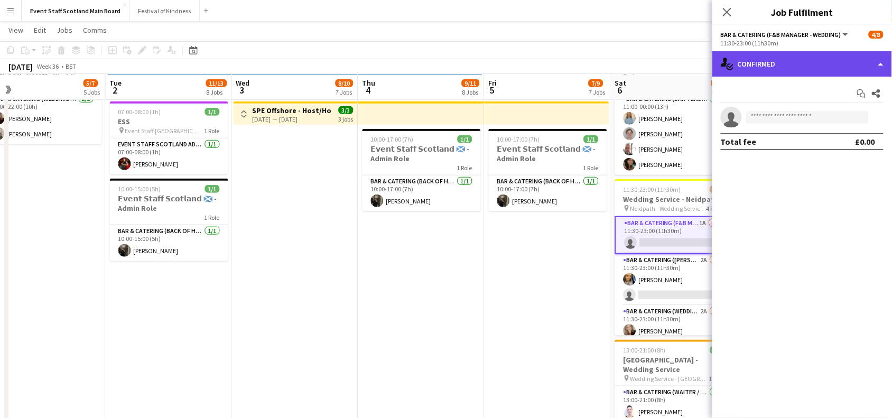
click at [801, 59] on div "single-neutral-actions-check-2 Confirmed" at bounding box center [802, 63] width 180 height 25
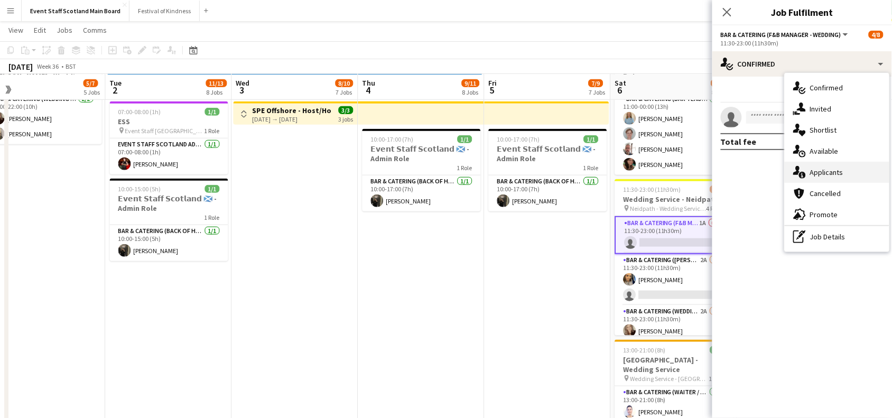
click at [825, 164] on div "single-neutral-actions-information Applicants" at bounding box center [836, 172] width 105 height 21
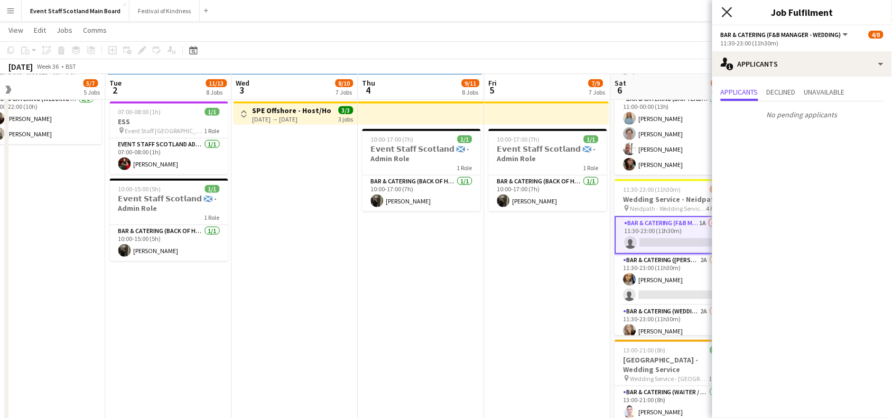
click at [725, 13] on icon at bounding box center [727, 12] width 10 height 10
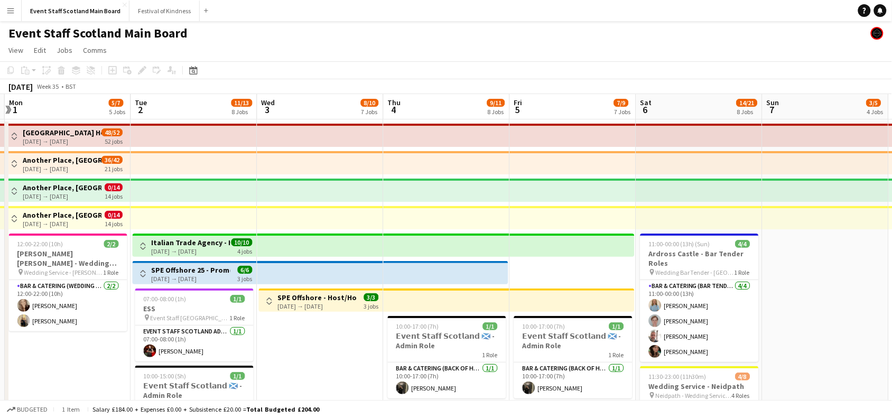
scroll to position [0, 498]
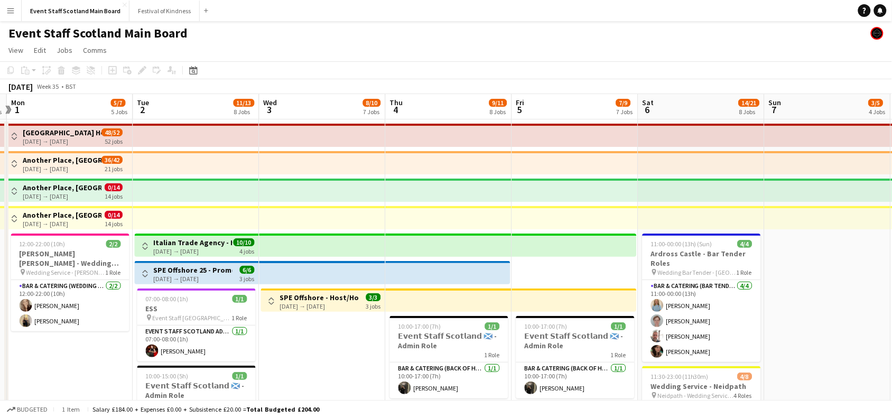
drag, startPoint x: 763, startPoint y: 326, endPoint x: 790, endPoint y: 318, distance: 28.1
click at [790, 318] on app-calendar-viewport "Thu 28 3/7 6 Jobs Fri 29 3/6 5 Jobs Sat 30 9/13 7 Jobs Sun 31 3/5 4 Jobs Mon 1 …" at bounding box center [446, 422] width 892 height 656
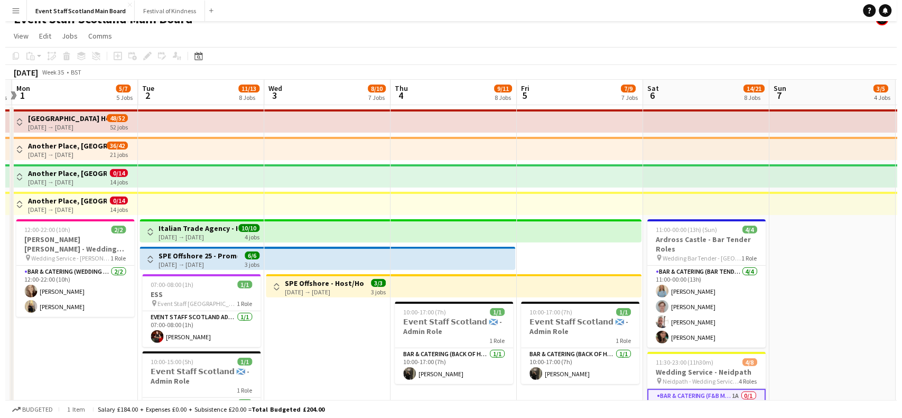
scroll to position [0, 0]
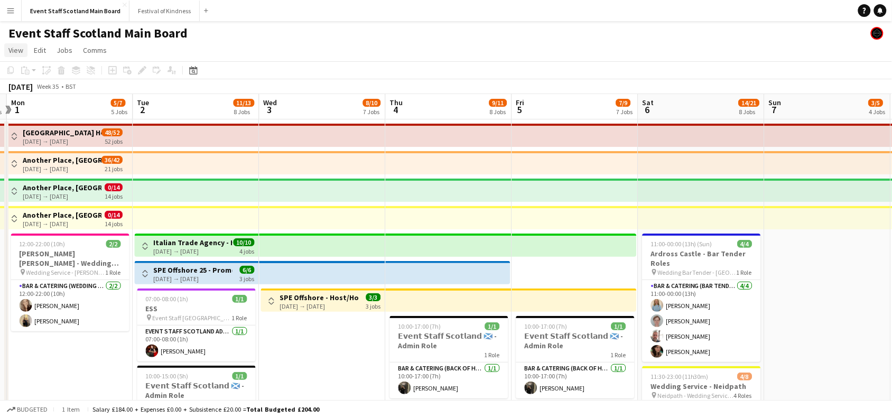
click at [9, 51] on span "View" at bounding box center [15, 50] width 15 height 10
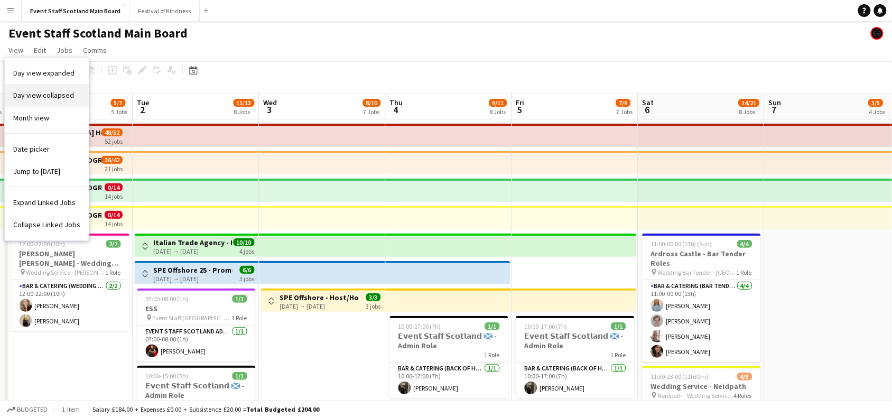
click at [54, 90] on link "Day view collapsed" at bounding box center [47, 95] width 84 height 22
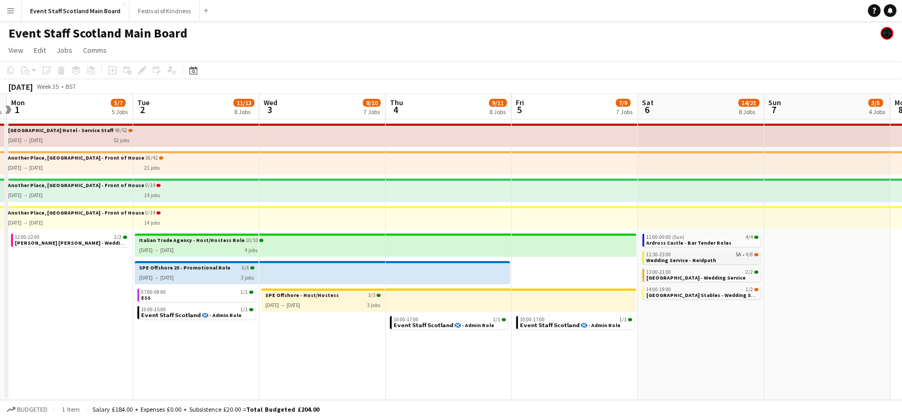
click at [682, 260] on span "Wedding Service - Neidpath" at bounding box center [682, 260] width 70 height 7
click at [86, 312] on app-date-cell "12:00-22:00 2/2 [PERSON_NAME] [PERSON_NAME] - Wedding Service" at bounding box center [70, 259] width 126 height 280
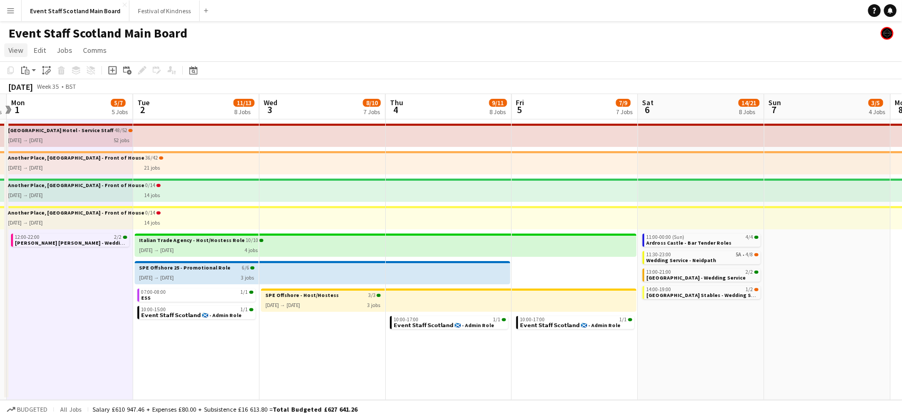
click at [14, 48] on span "View" at bounding box center [15, 50] width 15 height 10
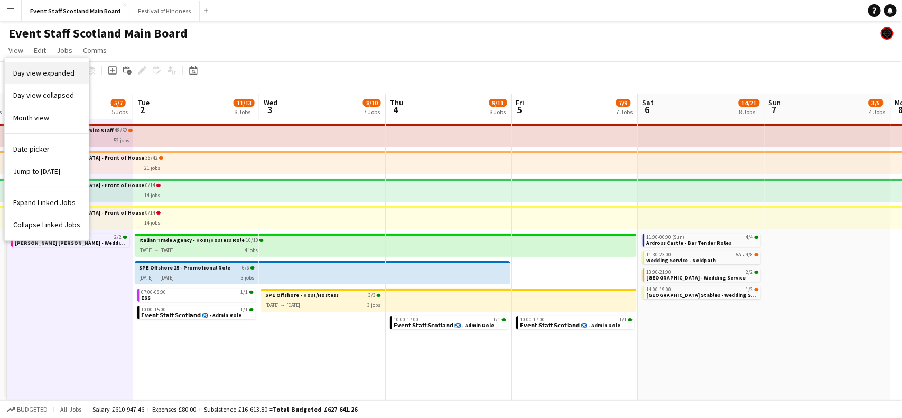
click at [33, 80] on link "Day view expanded" at bounding box center [47, 73] width 84 height 22
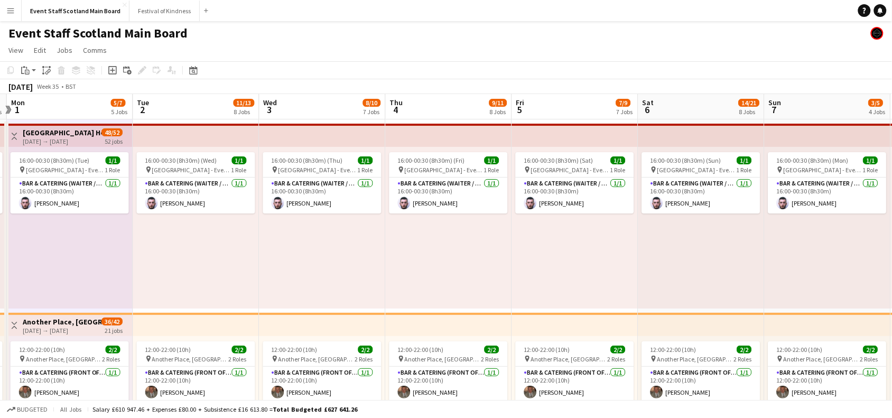
click at [12, 135] on app-icon "Toggle View" at bounding box center [14, 136] width 7 height 7
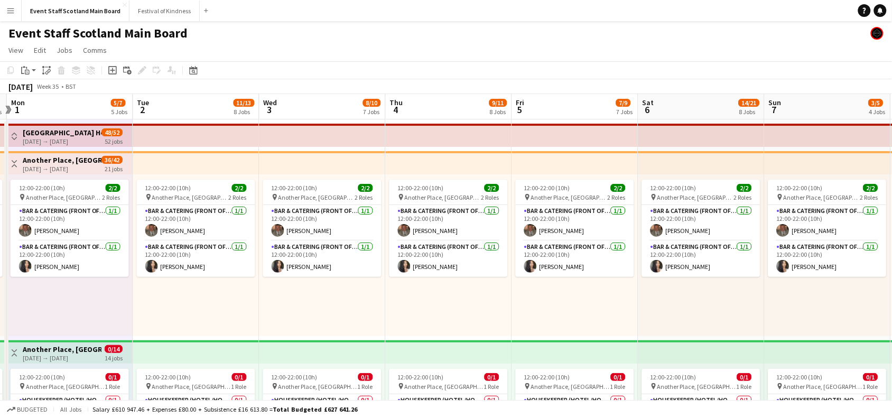
click at [14, 165] on app-icon "Toggle View" at bounding box center [14, 163] width 7 height 7
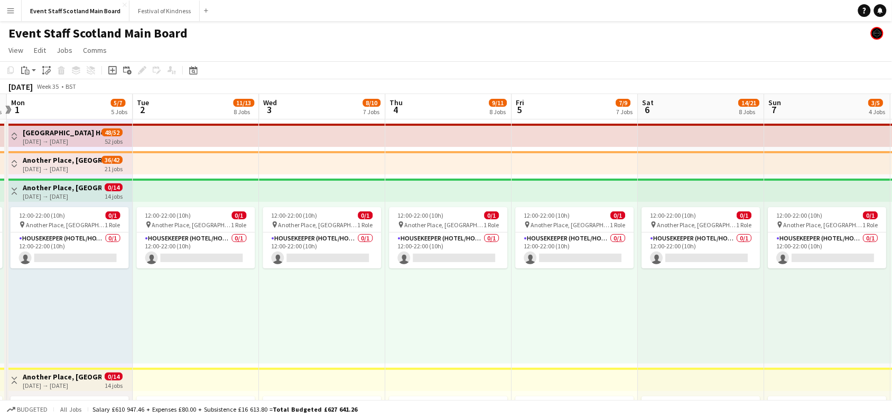
click at [14, 188] on app-icon "Toggle View" at bounding box center [14, 191] width 7 height 7
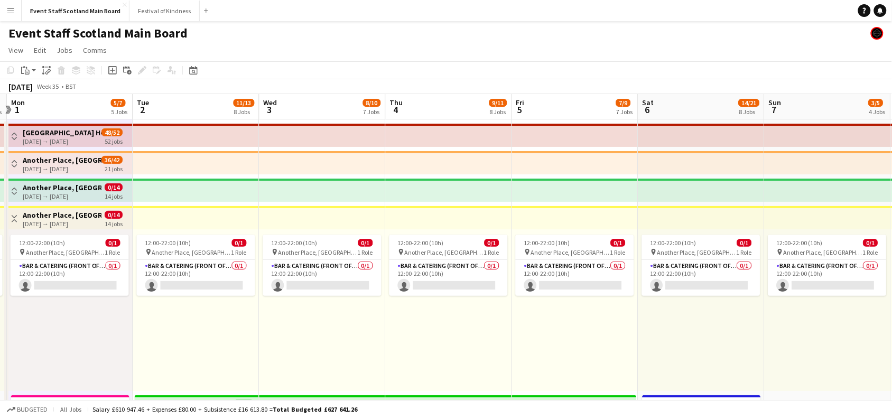
click at [17, 218] on app-icon "Toggle View" at bounding box center [14, 218] width 7 height 7
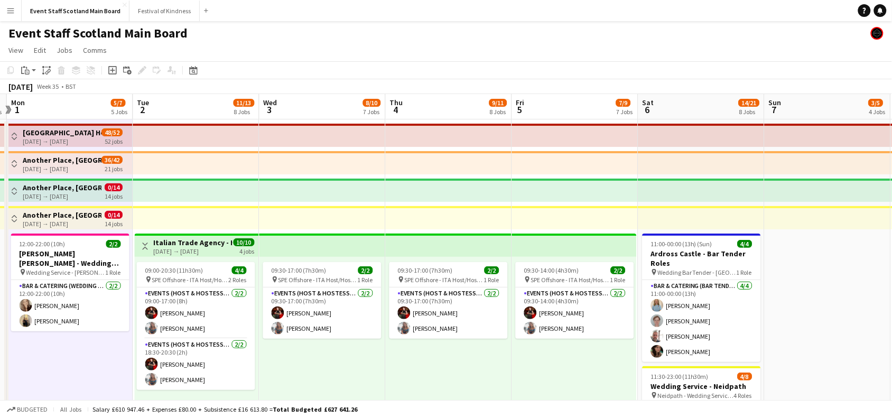
click at [142, 247] on app-icon "Toggle View" at bounding box center [145, 245] width 7 height 7
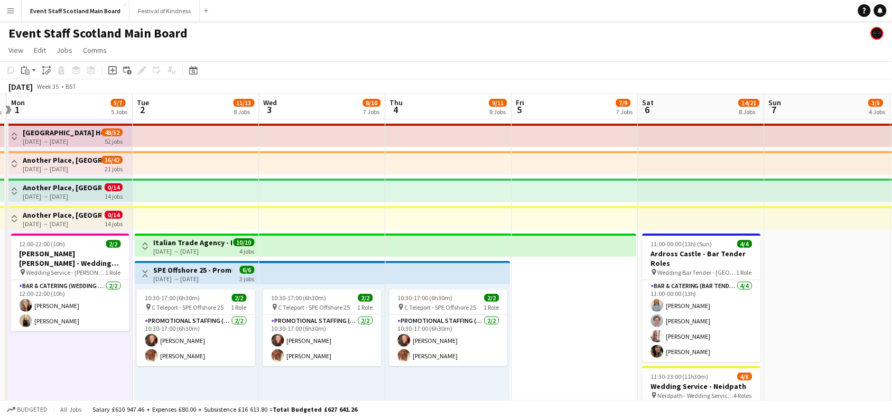
click at [144, 273] on app-icon "Toggle View" at bounding box center [145, 273] width 7 height 7
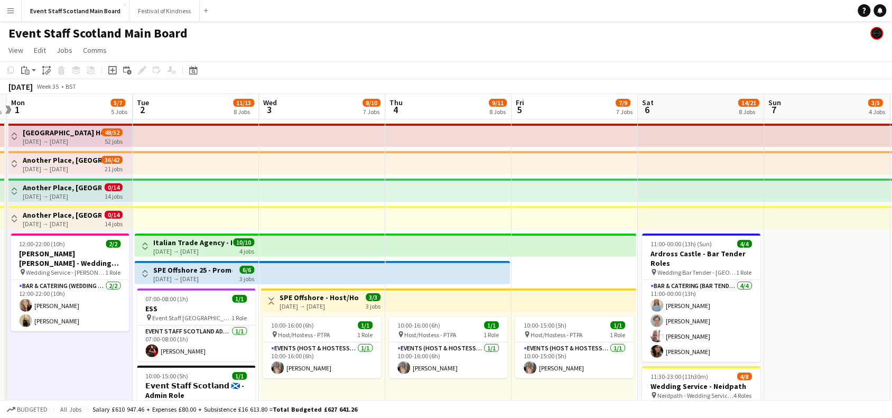
click at [270, 300] on app-icon "Toggle View" at bounding box center [271, 300] width 7 height 7
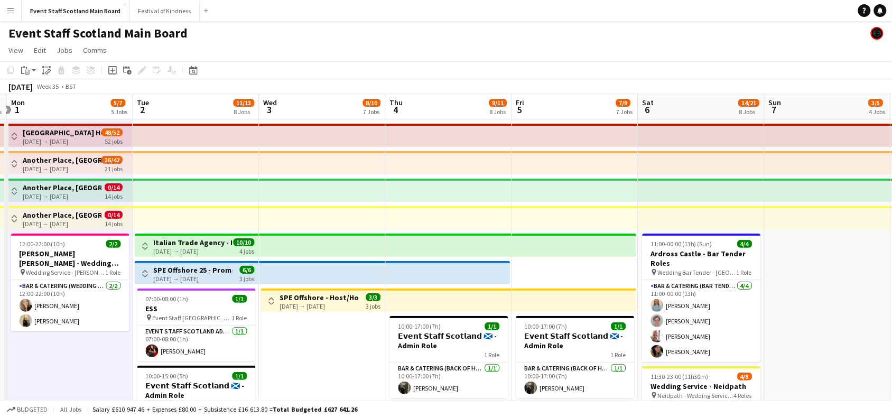
click at [14, 16] on button "Menu" at bounding box center [10, 10] width 21 height 21
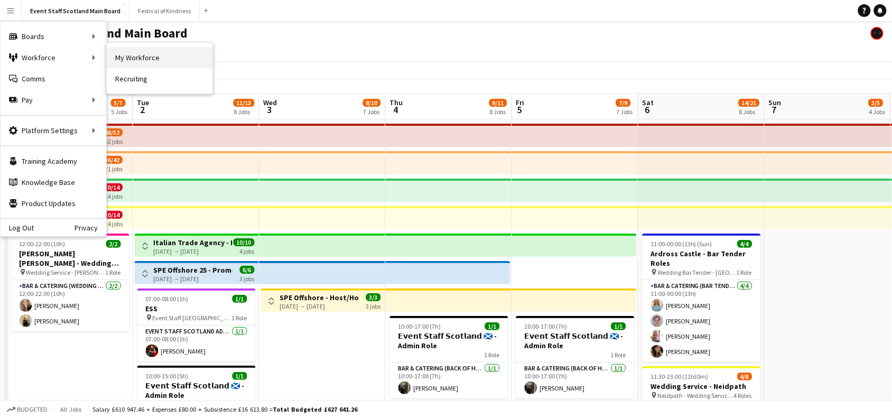
click at [138, 57] on link "My Workforce" at bounding box center [160, 57] width 106 height 21
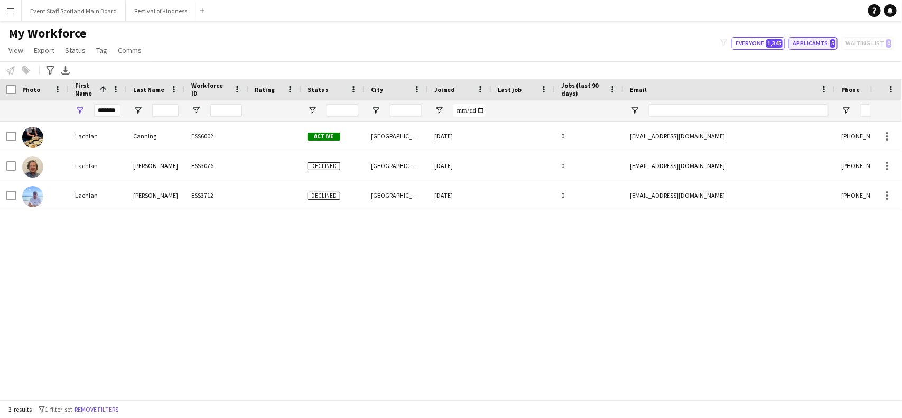
click at [815, 43] on button "Applicants 5" at bounding box center [813, 43] width 49 height 13
type input "**********"
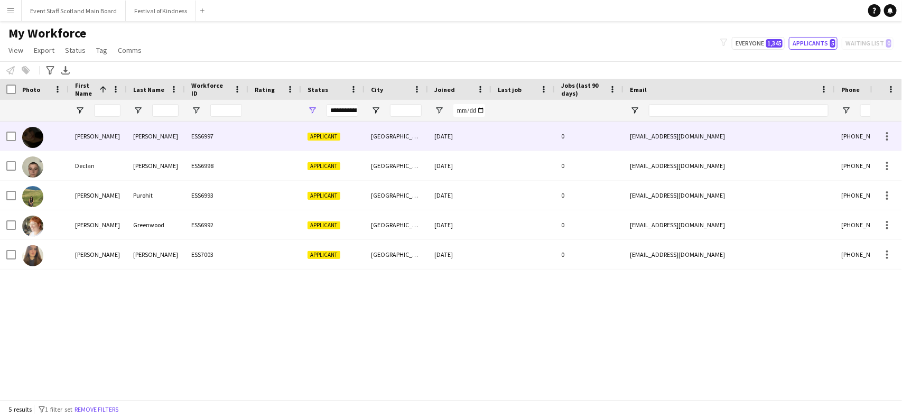
click at [236, 136] on div "ESS6997" at bounding box center [216, 135] width 63 height 29
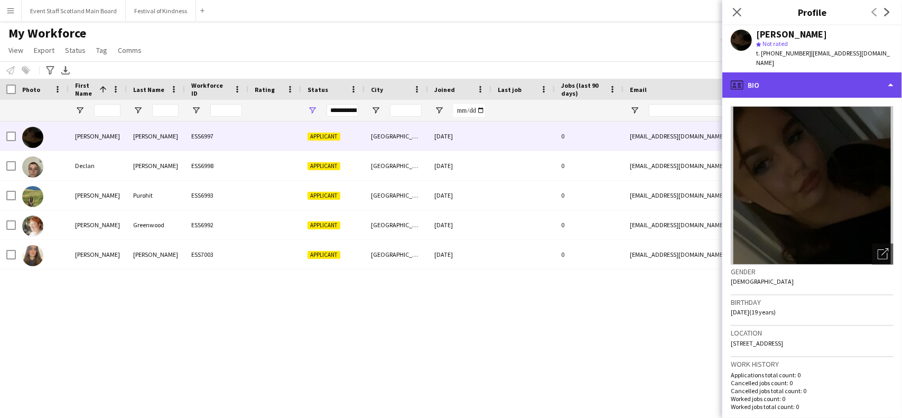
click at [821, 79] on div "profile Bio" at bounding box center [812, 84] width 180 height 25
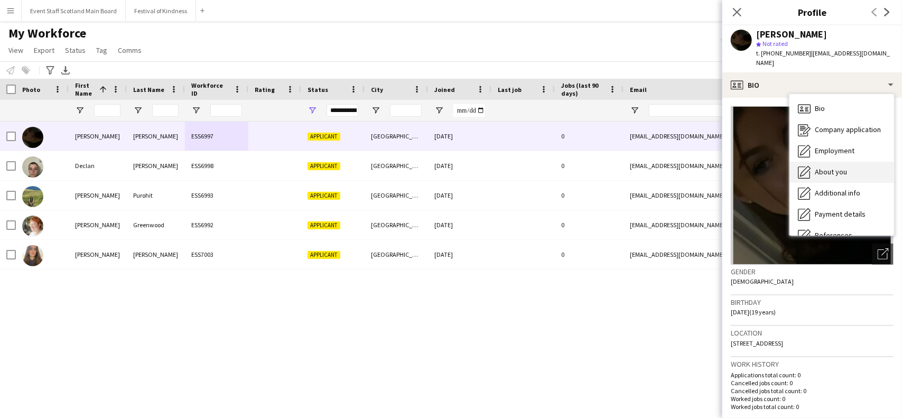
click at [852, 162] on div "About you About you" at bounding box center [841, 172] width 105 height 21
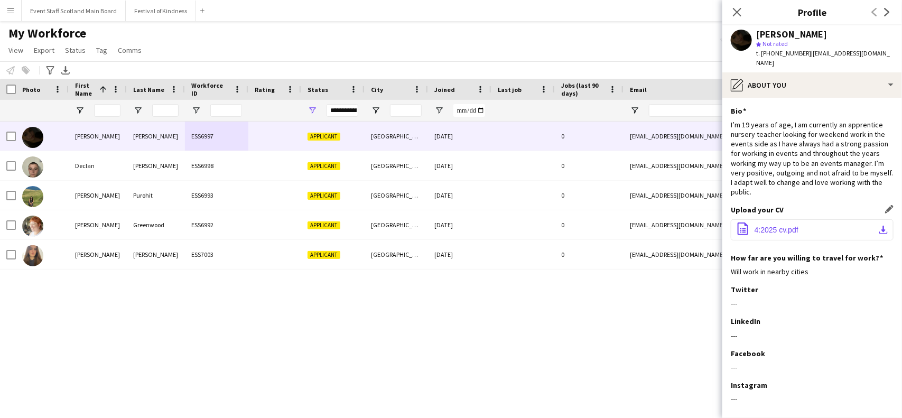
click at [782, 226] on span "4:2025 cv.pdf" at bounding box center [776, 230] width 44 height 8
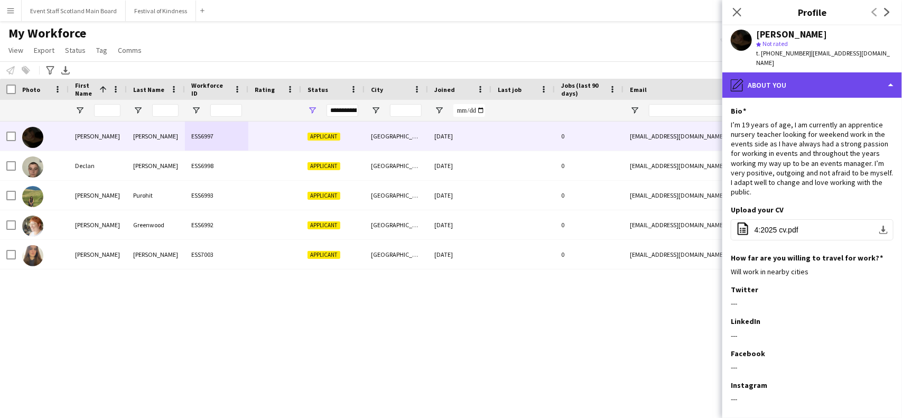
click at [878, 73] on div "pencil4 About you" at bounding box center [812, 84] width 180 height 25
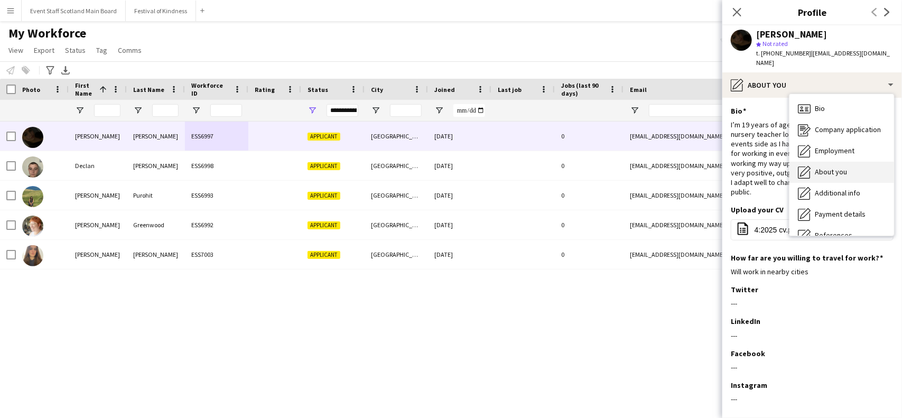
click at [838, 167] on span "About you" at bounding box center [830, 172] width 32 height 10
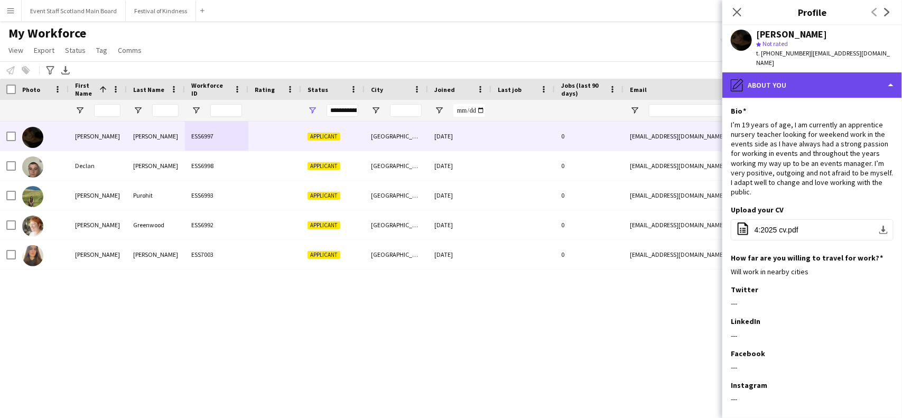
click at [843, 77] on div "pencil4 About you" at bounding box center [812, 84] width 180 height 25
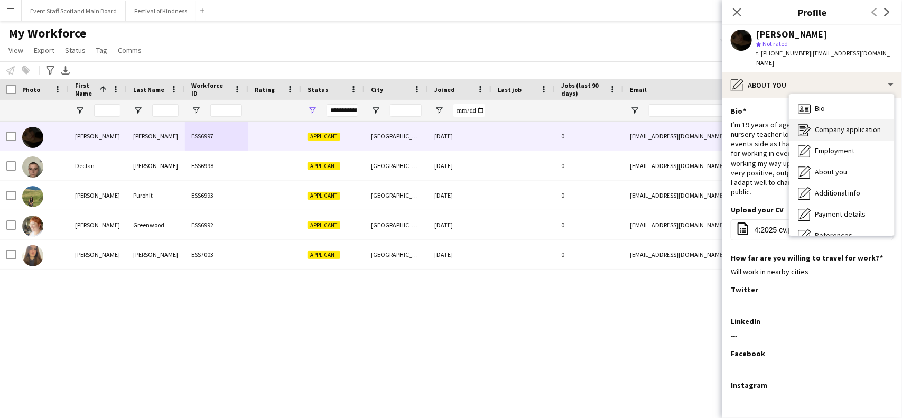
click at [841, 125] on span "Company application" at bounding box center [847, 130] width 66 height 10
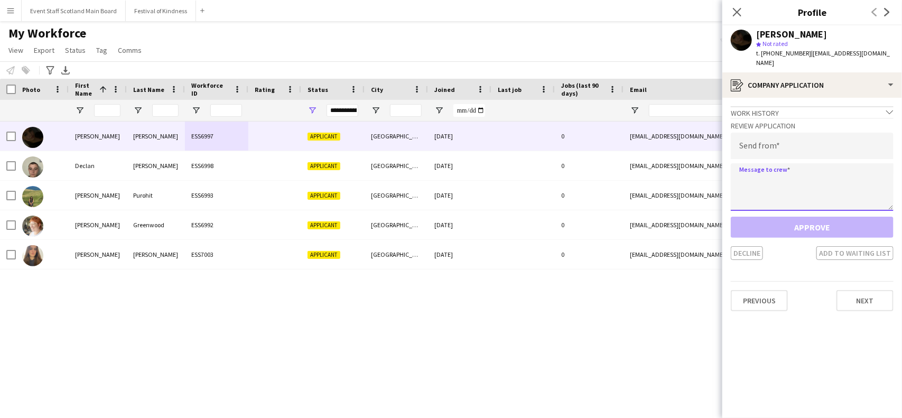
click at [812, 164] on textarea at bounding box center [811, 187] width 163 height 48
paste textarea "**********"
type textarea "**********"
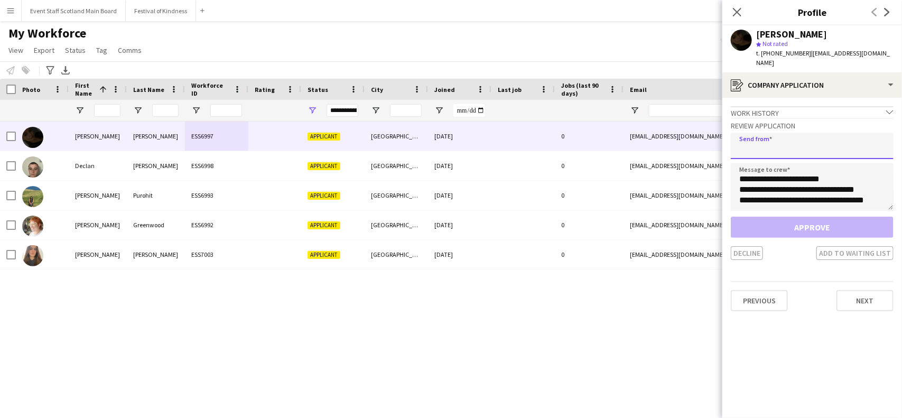
click at [780, 134] on input "email" at bounding box center [811, 146] width 163 height 26
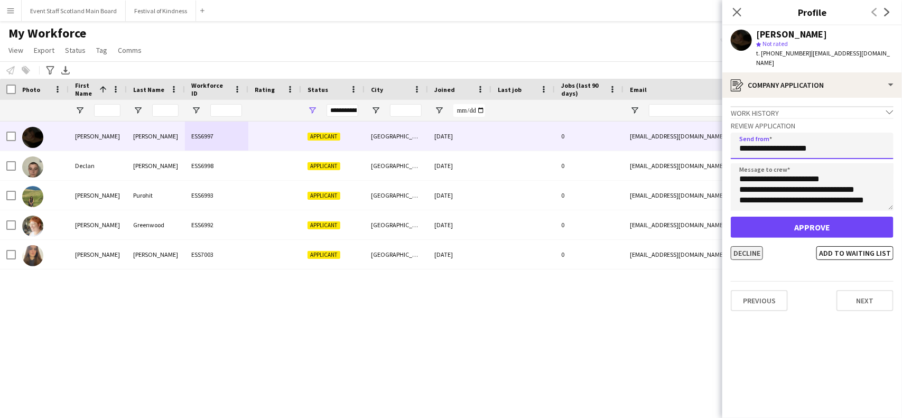
type input "**********"
click at [746, 247] on button "Decline" at bounding box center [746, 253] width 32 height 14
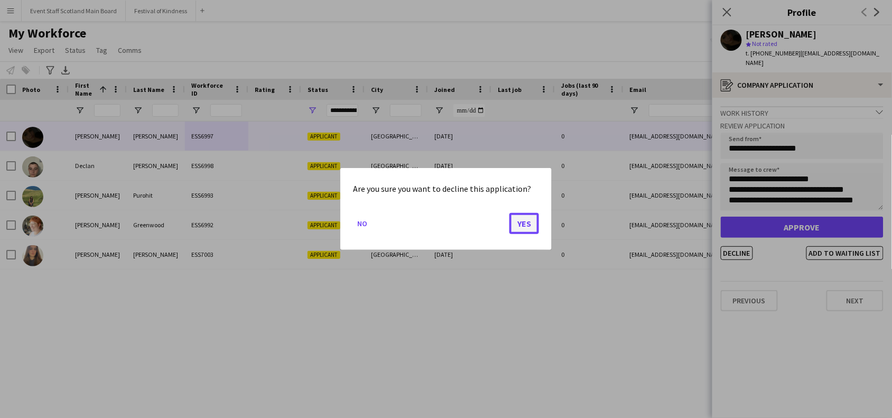
click at [522, 218] on button "Yes" at bounding box center [524, 223] width 30 height 21
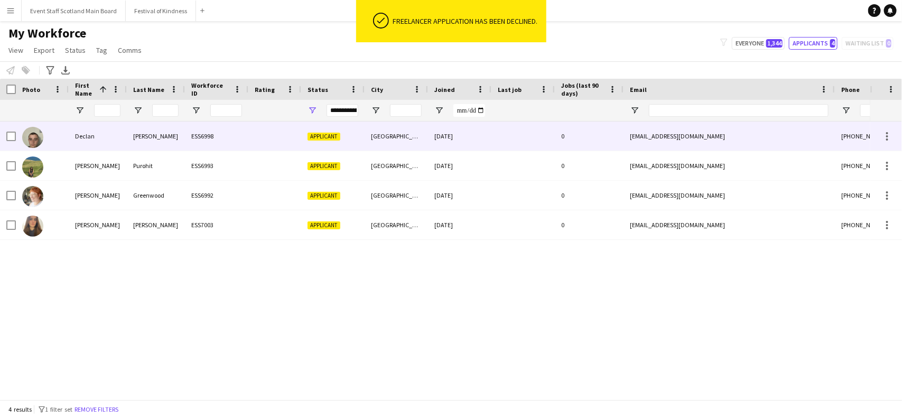
click at [132, 140] on div "[PERSON_NAME]" at bounding box center [156, 135] width 58 height 29
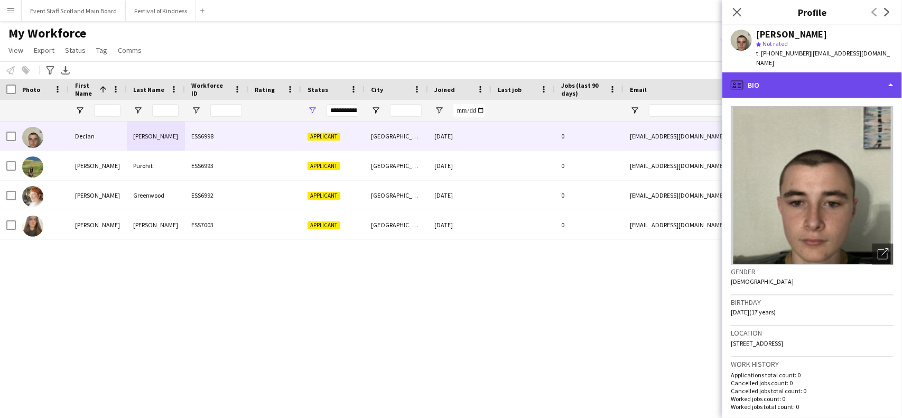
click at [861, 77] on div "profile Bio" at bounding box center [812, 84] width 180 height 25
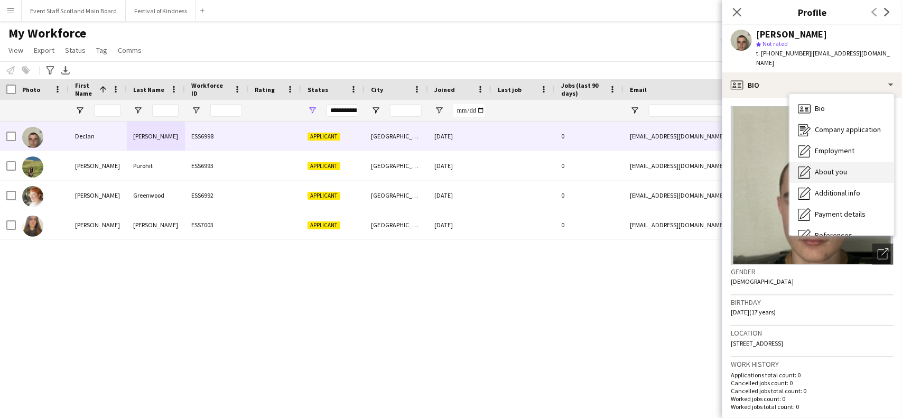
click at [844, 167] on span "About you" at bounding box center [830, 172] width 32 height 10
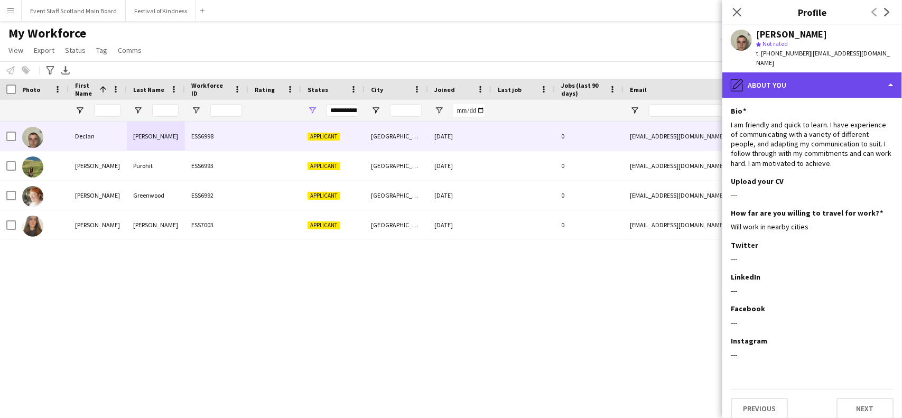
click at [800, 77] on div "pencil4 About you" at bounding box center [812, 84] width 180 height 25
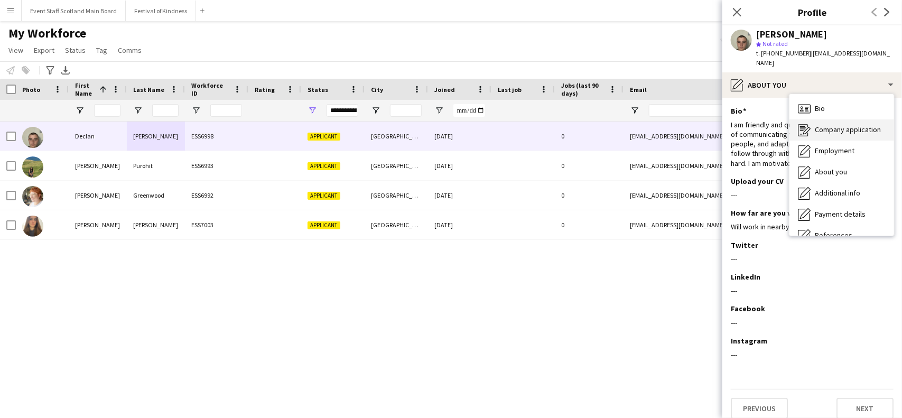
click at [814, 125] on span "Company application" at bounding box center [847, 130] width 66 height 10
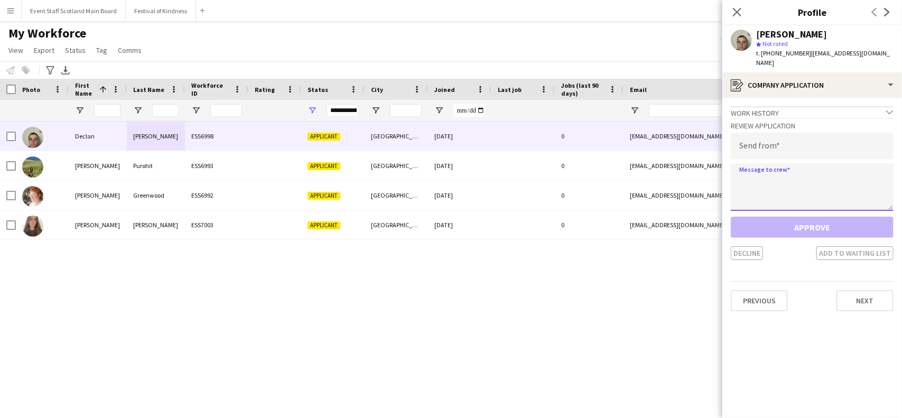
click at [845, 164] on textarea at bounding box center [811, 187] width 163 height 48
paste textarea "**********"
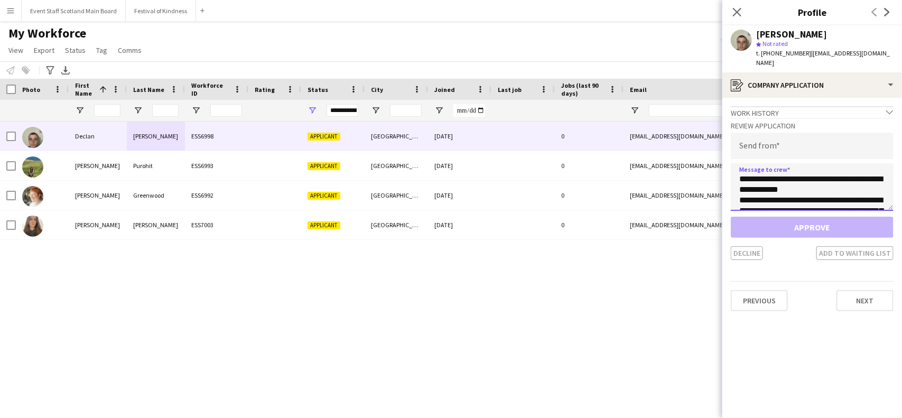
type textarea "**********"
click at [856, 133] on input "email" at bounding box center [811, 146] width 163 height 26
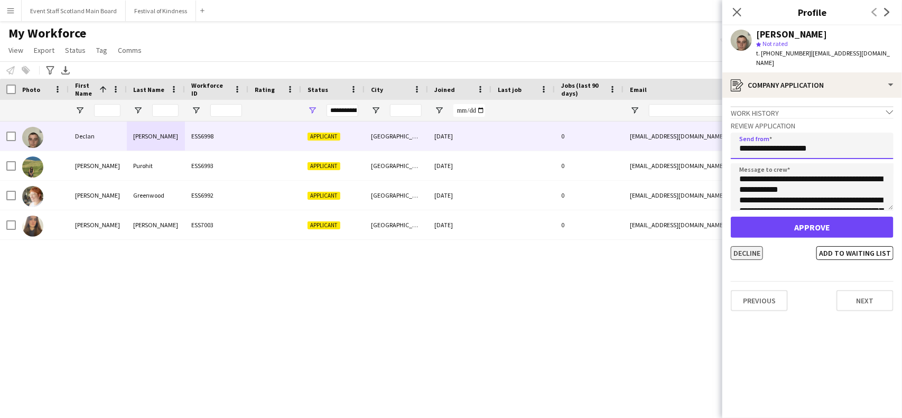
type input "**********"
click at [751, 246] on button "Decline" at bounding box center [746, 253] width 32 height 14
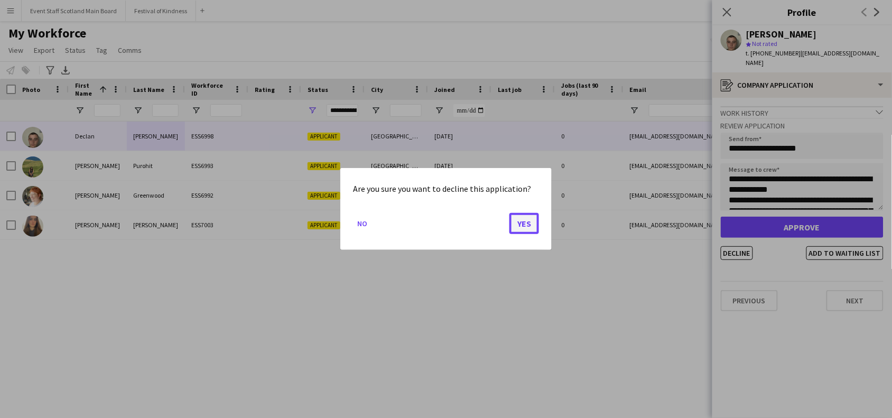
click at [523, 226] on button "Yes" at bounding box center [524, 223] width 30 height 21
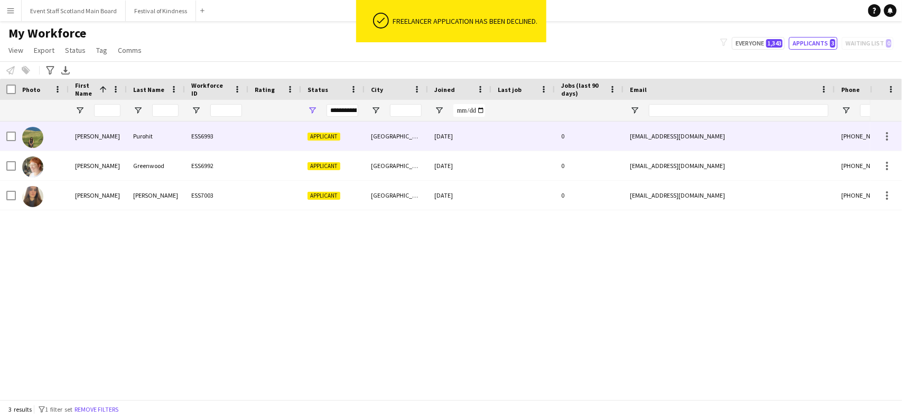
click at [135, 146] on div "Purohit" at bounding box center [156, 135] width 58 height 29
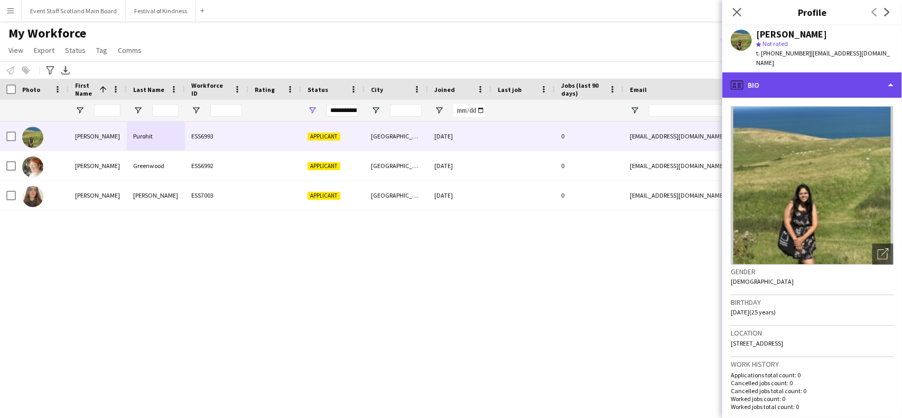
click at [840, 72] on div "profile Bio" at bounding box center [812, 84] width 180 height 25
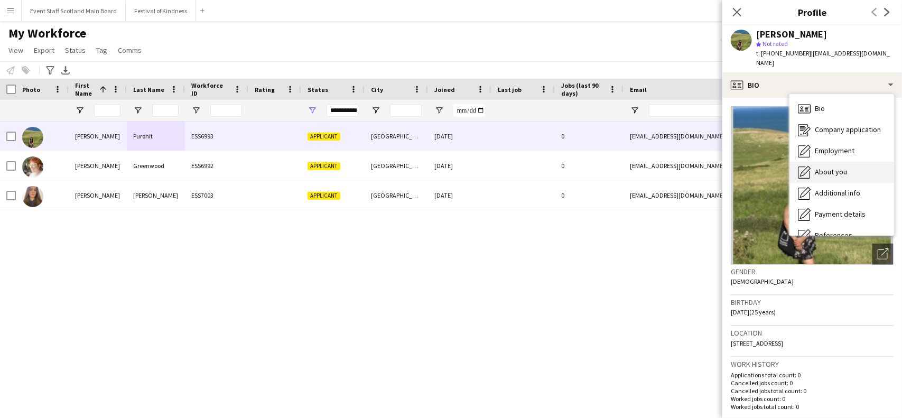
click at [841, 167] on span "About you" at bounding box center [830, 172] width 32 height 10
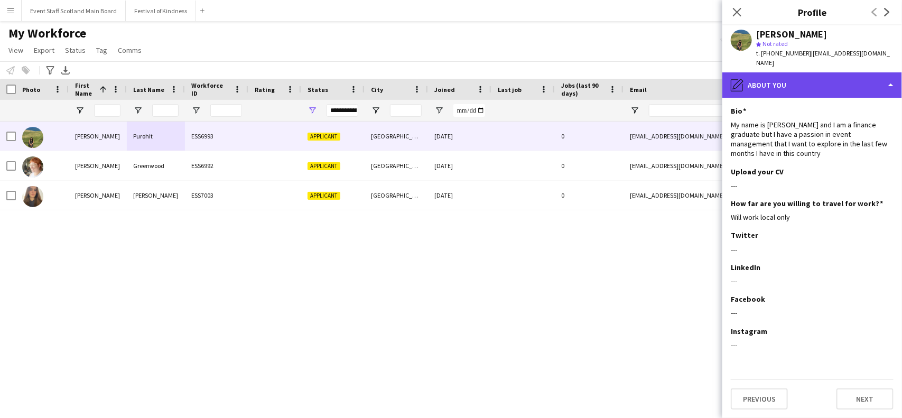
click at [811, 83] on div "pencil4 About you" at bounding box center [812, 84] width 180 height 25
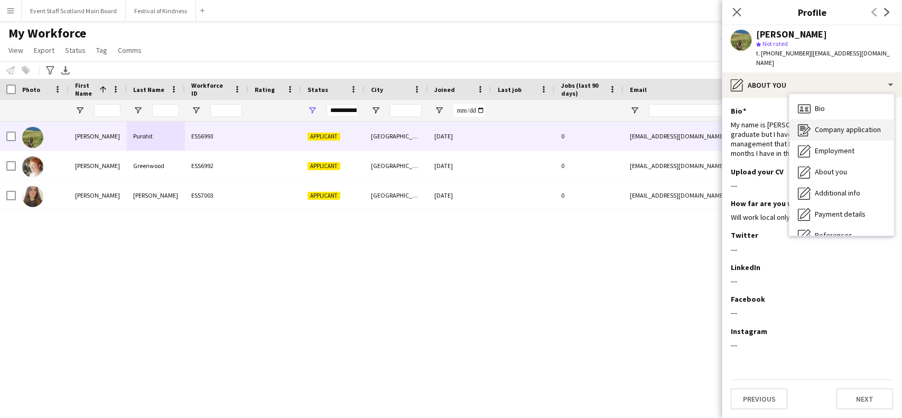
click at [822, 125] on span "Company application" at bounding box center [847, 130] width 66 height 10
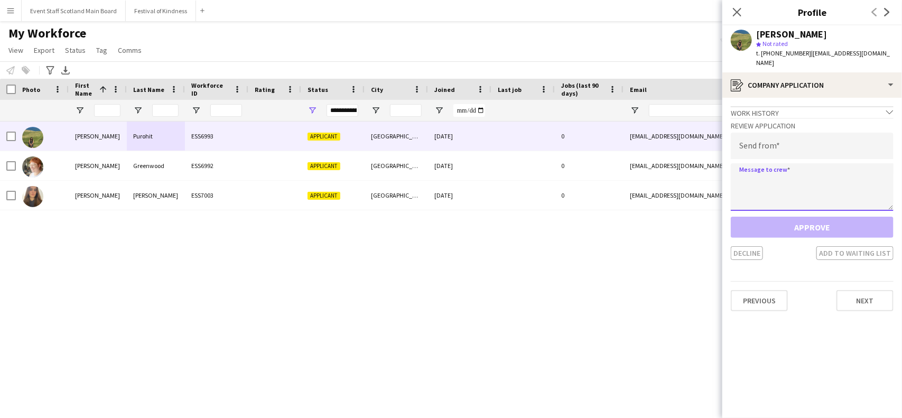
click at [767, 172] on textarea at bounding box center [811, 187] width 163 height 48
paste textarea "**********"
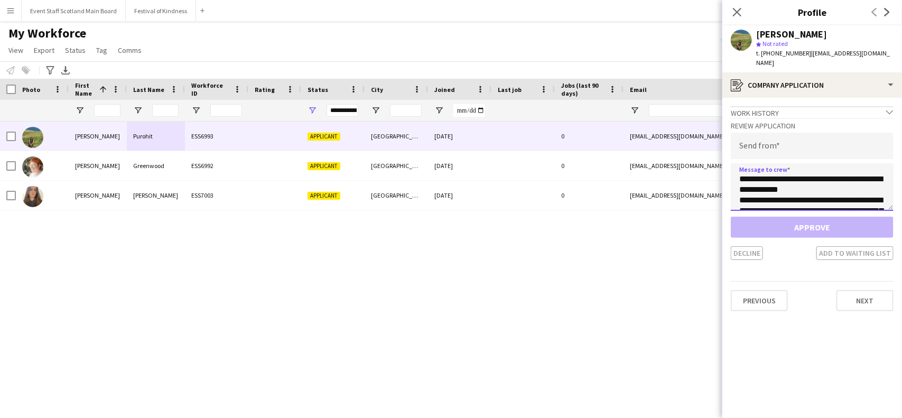
scroll to position [280, 0]
type textarea "**********"
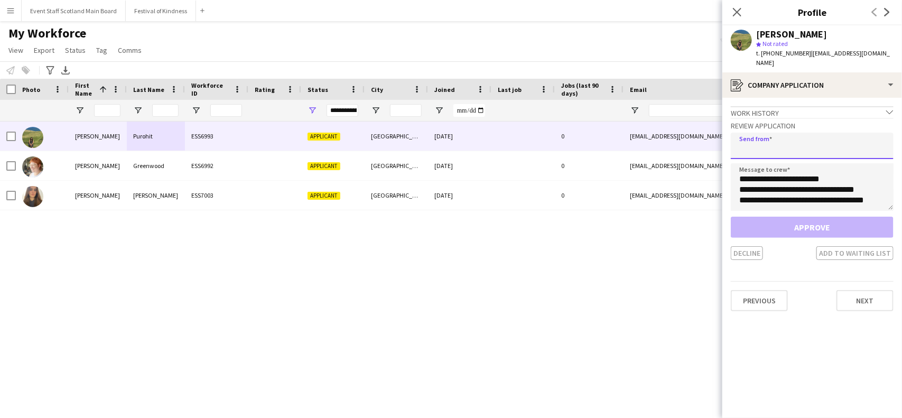
click at [777, 133] on input "email" at bounding box center [811, 146] width 163 height 26
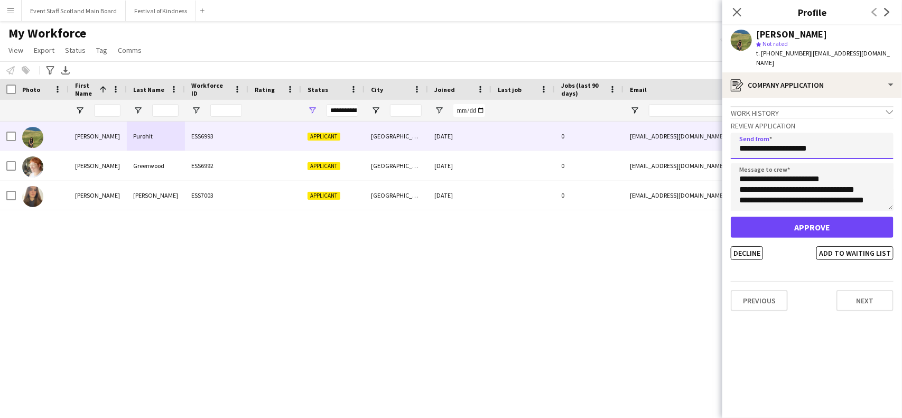
type input "**********"
click at [749, 250] on app-crew-profile-application "**********" at bounding box center [812, 258] width 180 height 320
click at [758, 246] on button "Decline" at bounding box center [746, 253] width 32 height 14
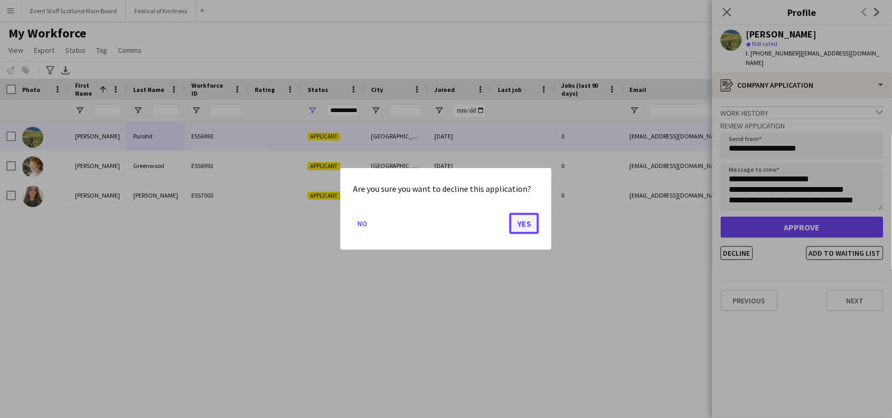
click at [523, 226] on button "Yes" at bounding box center [524, 223] width 30 height 21
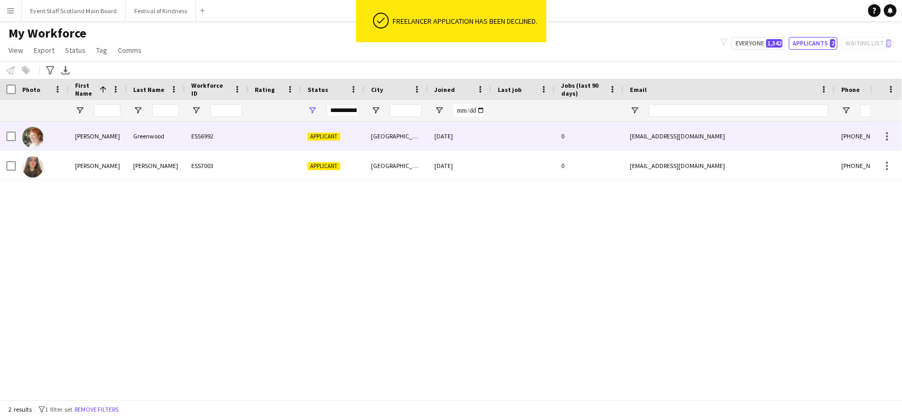
click at [235, 128] on div "ESS6992" at bounding box center [216, 135] width 63 height 29
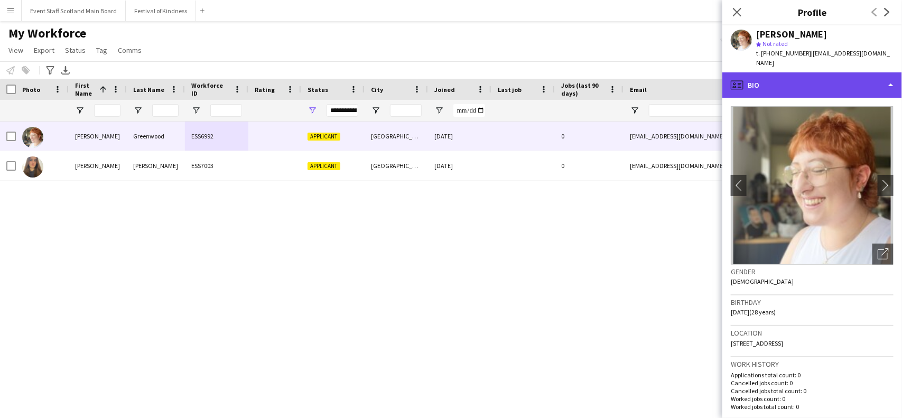
click at [880, 73] on div "profile Bio" at bounding box center [812, 84] width 180 height 25
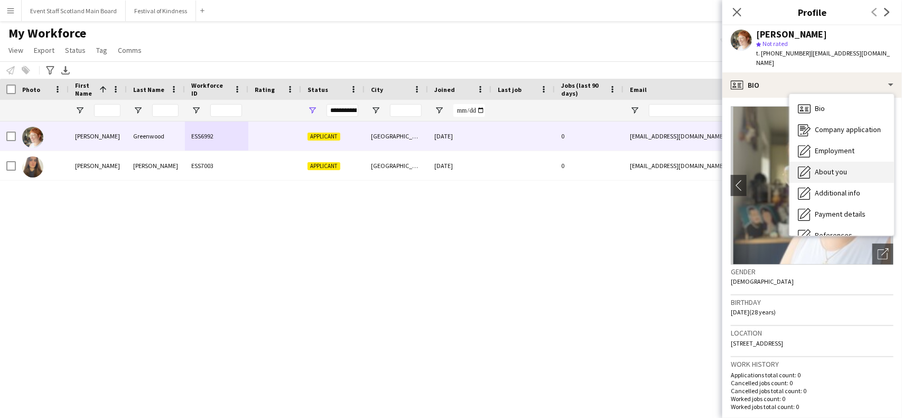
click at [837, 167] on span "About you" at bounding box center [830, 172] width 32 height 10
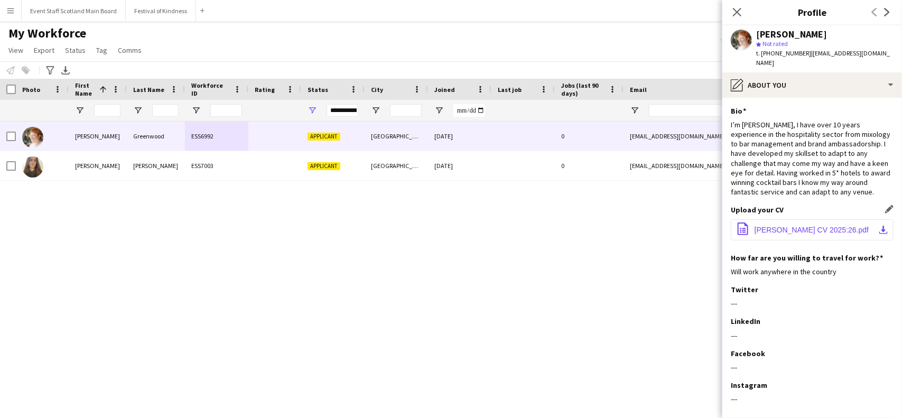
click at [788, 226] on span "[PERSON_NAME] CV 2025:26.pdf" at bounding box center [811, 230] width 114 height 8
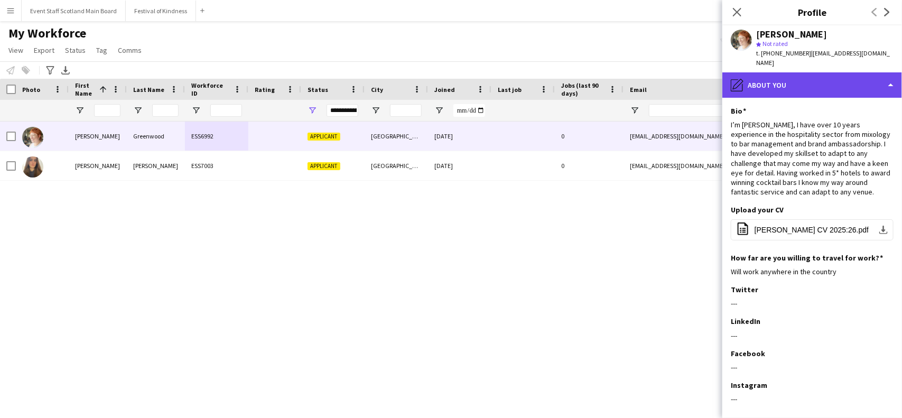
click at [855, 72] on div "pencil4 About you" at bounding box center [812, 84] width 180 height 25
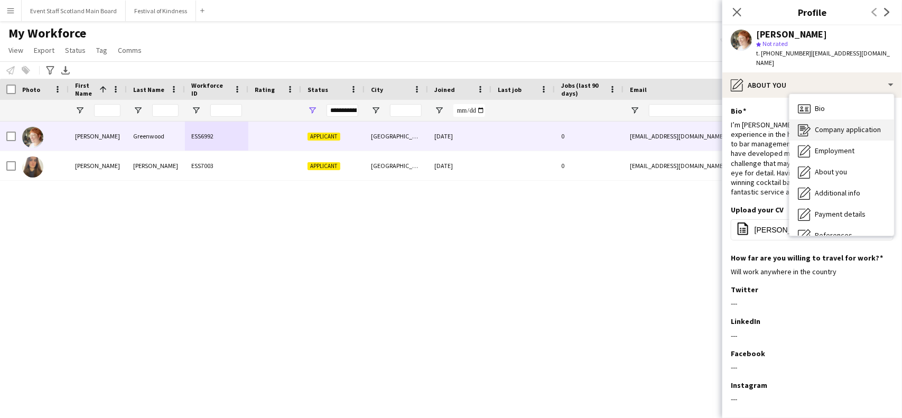
click at [839, 125] on span "Company application" at bounding box center [847, 130] width 66 height 10
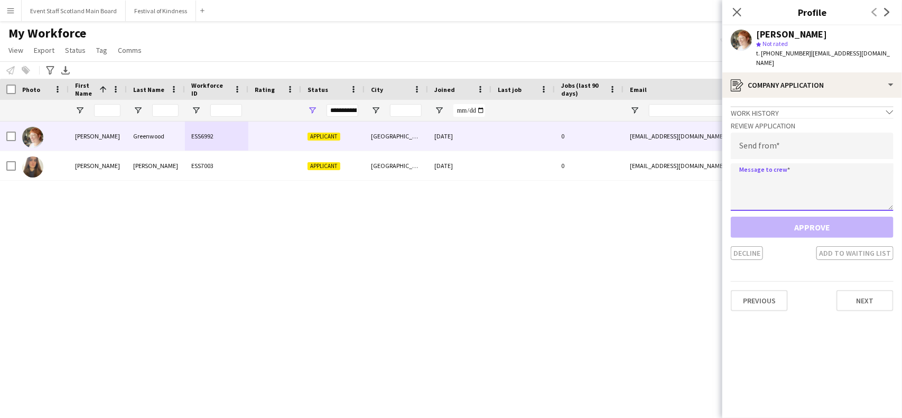
click at [786, 169] on textarea at bounding box center [811, 187] width 163 height 48
paste textarea "**********"
drag, startPoint x: 838, startPoint y: 171, endPoint x: 741, endPoint y: 173, distance: 97.7
click at [741, 173] on textarea at bounding box center [811, 187] width 163 height 48
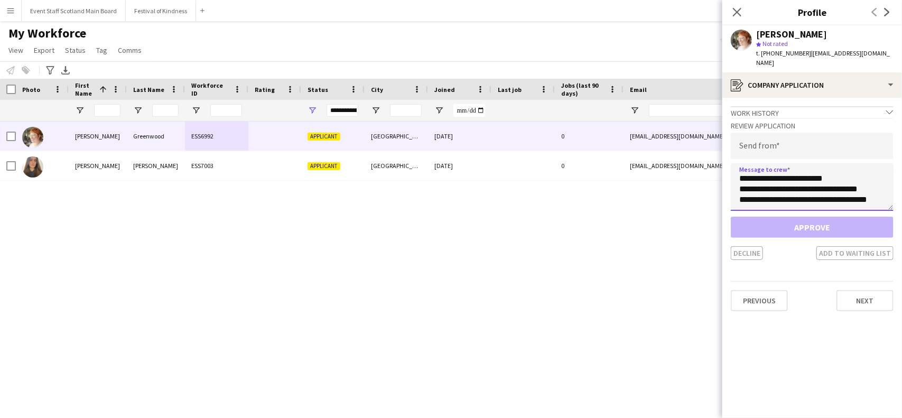
type textarea "**********"
click at [823, 136] on input "email" at bounding box center [811, 146] width 163 height 26
paste input "**********"
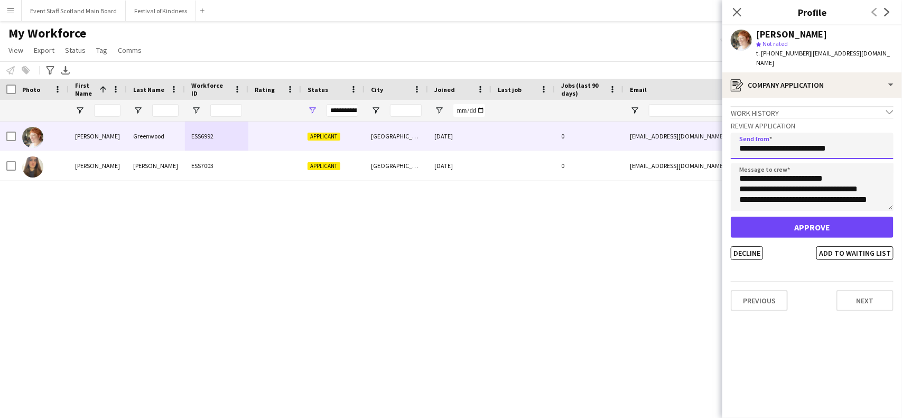
type input "**********"
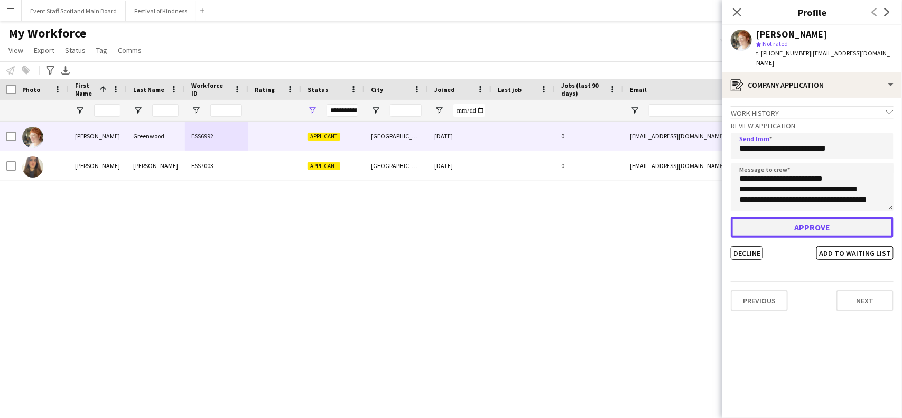
click at [790, 226] on button "Approve" at bounding box center [811, 227] width 163 height 21
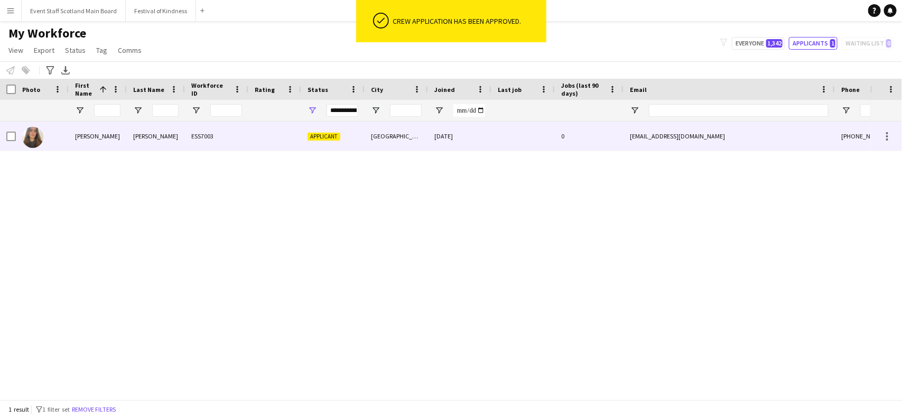
click at [284, 132] on div at bounding box center [274, 135] width 53 height 29
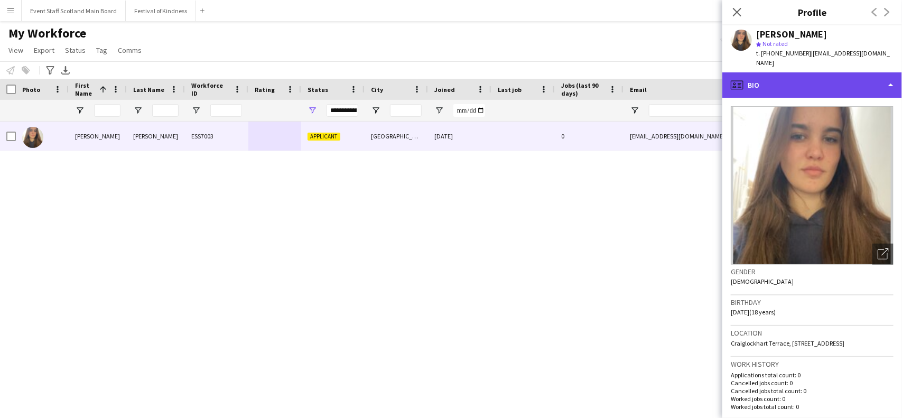
click at [861, 72] on div "profile Bio" at bounding box center [812, 84] width 180 height 25
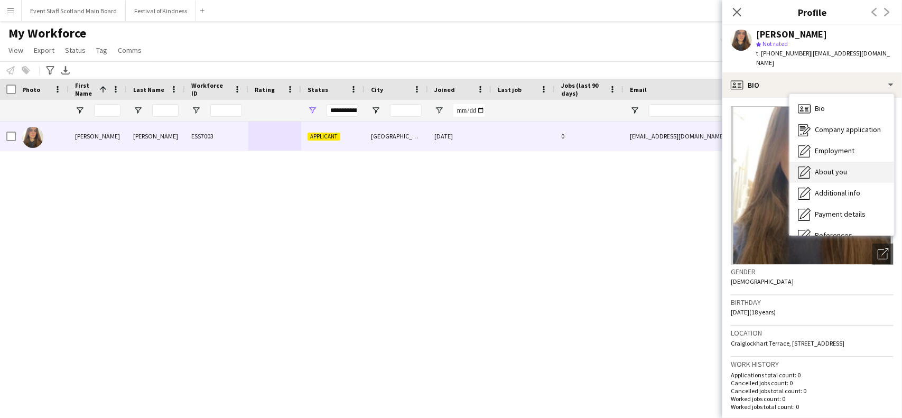
click at [854, 162] on div "About you About you" at bounding box center [841, 172] width 105 height 21
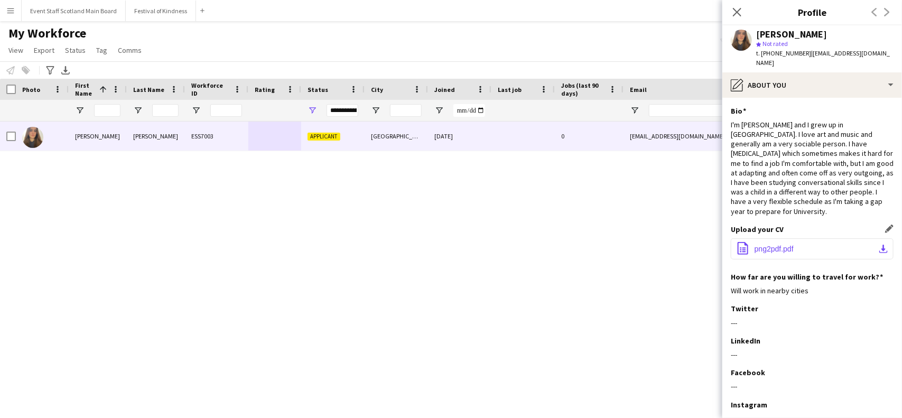
click at [785, 245] on span "png2pdf.pdf" at bounding box center [773, 249] width 39 height 8
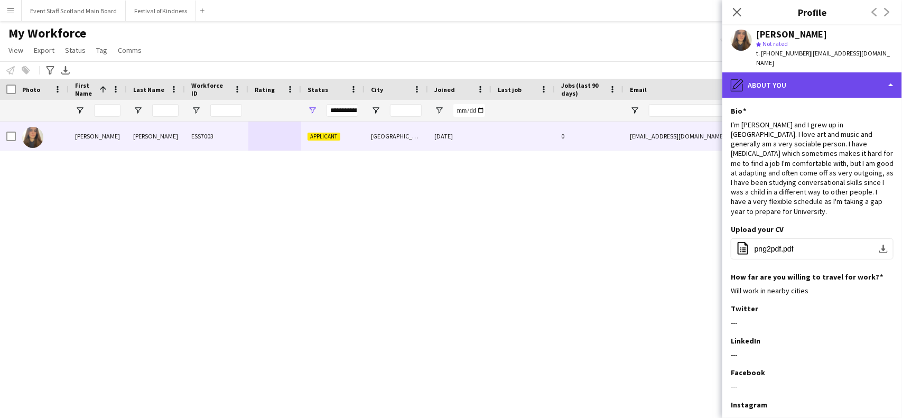
click at [814, 74] on div "pencil4 About you" at bounding box center [812, 84] width 180 height 25
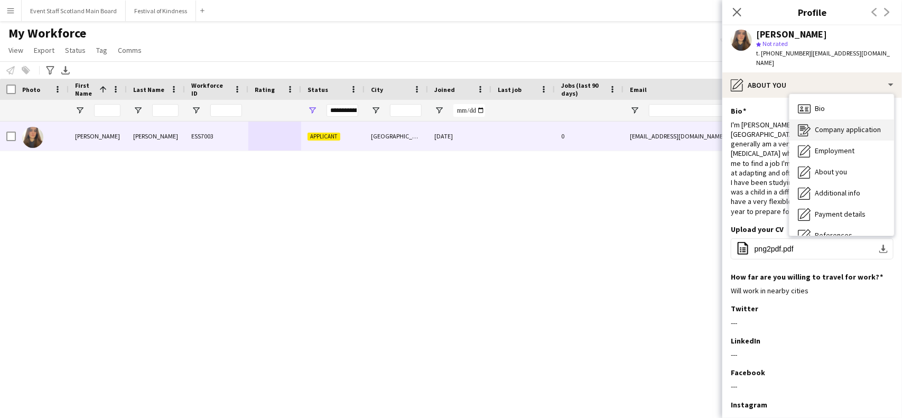
click at [828, 125] on span "Company application" at bounding box center [847, 130] width 66 height 10
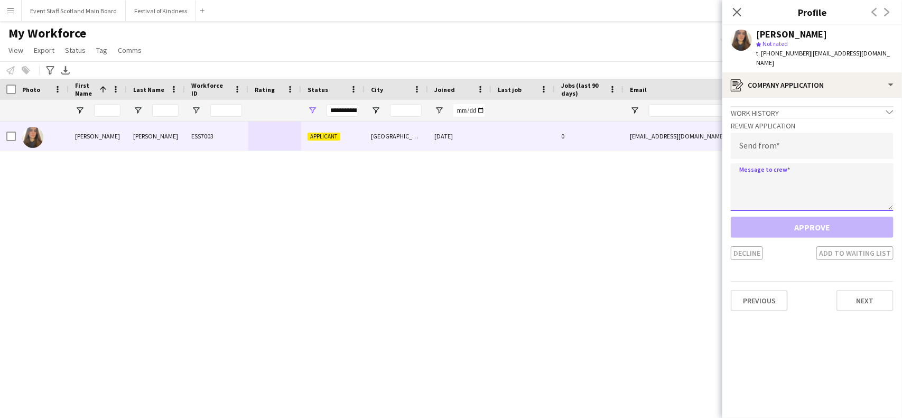
click at [758, 165] on textarea at bounding box center [811, 187] width 163 height 48
paste textarea "**********"
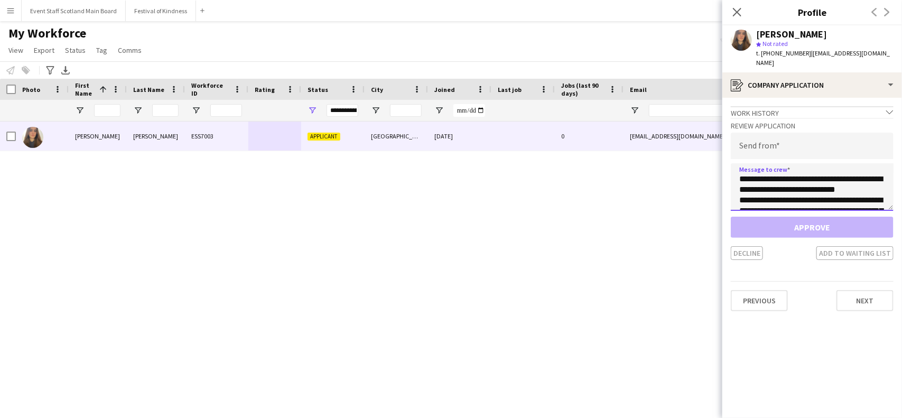
type textarea "**********"
click at [825, 136] on input "email" at bounding box center [811, 146] width 163 height 26
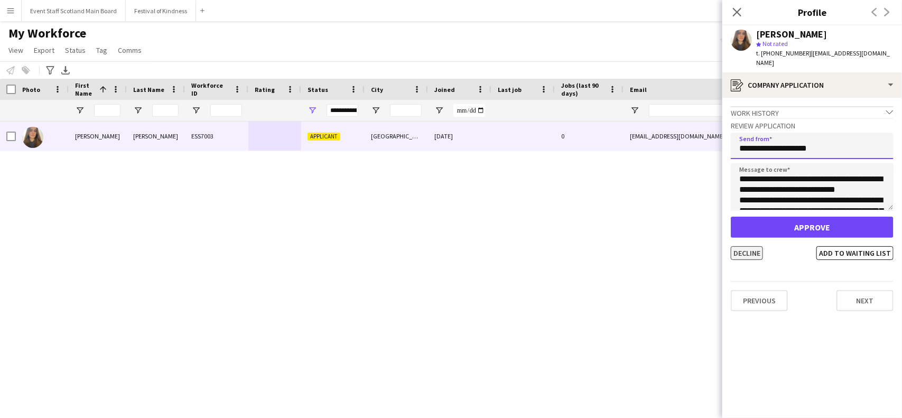
type input "**********"
click at [754, 246] on button "Decline" at bounding box center [746, 253] width 32 height 14
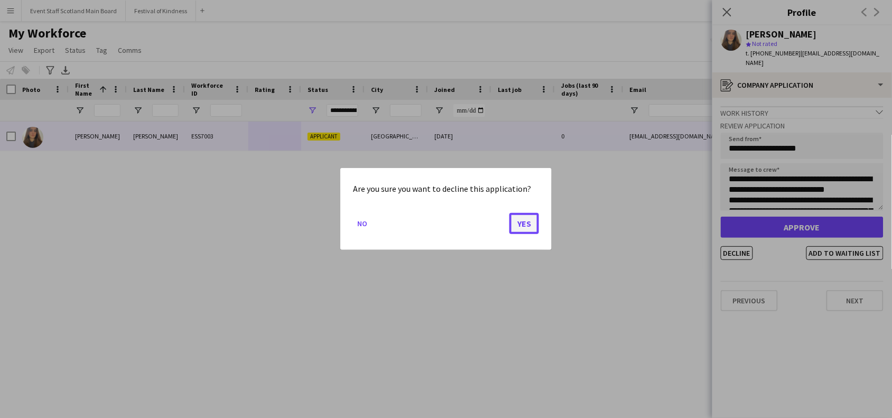
click at [528, 228] on button "Yes" at bounding box center [524, 223] width 30 height 21
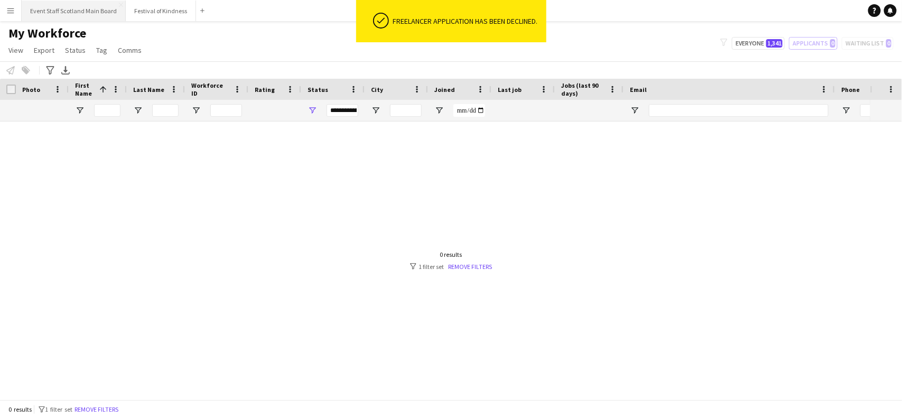
click at [81, 6] on button "Event Staff Scotland Main Board Close" at bounding box center [74, 11] width 104 height 21
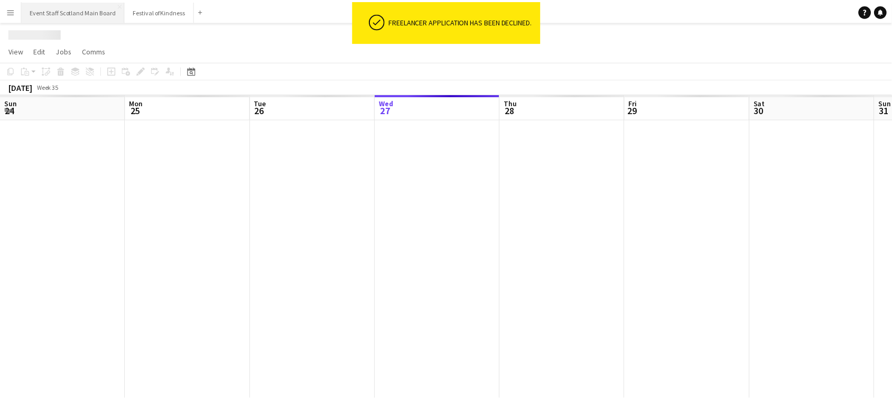
scroll to position [0, 252]
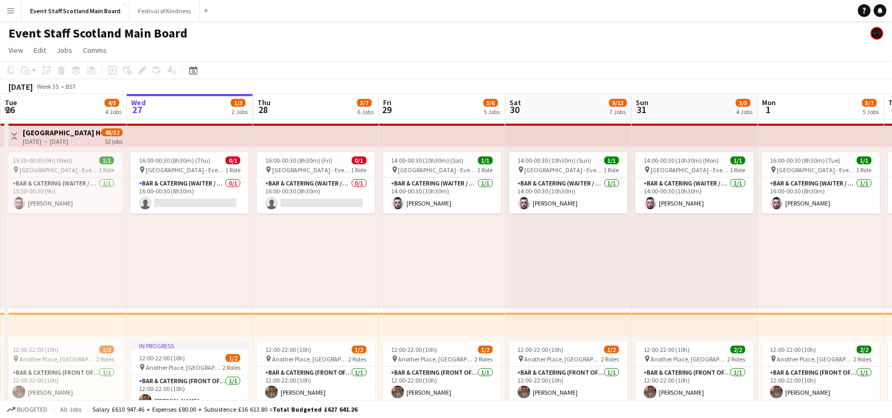
click at [14, 138] on app-icon "Toggle View" at bounding box center [14, 136] width 7 height 7
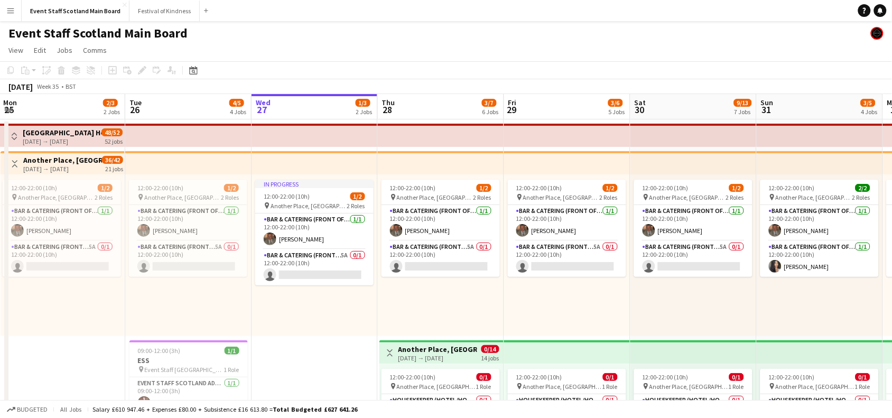
drag, startPoint x: 70, startPoint y: 307, endPoint x: 194, endPoint y: 302, distance: 124.2
click at [14, 160] on app-icon "Toggle View" at bounding box center [14, 163] width 7 height 7
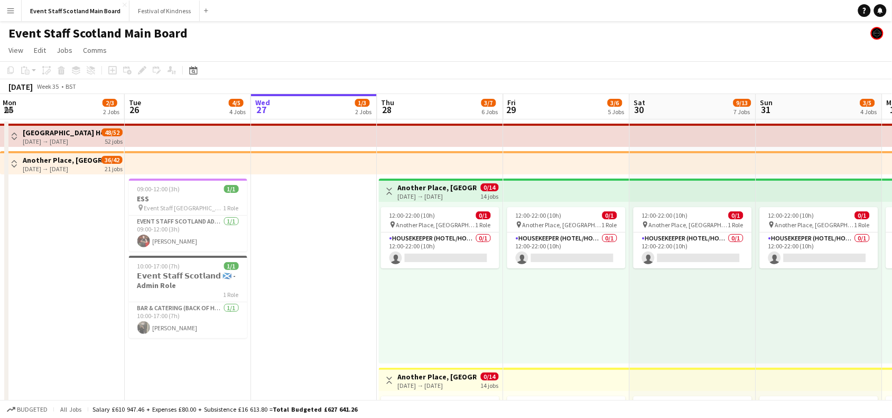
click at [389, 189] on app-icon "Toggle View" at bounding box center [389, 191] width 7 height 7
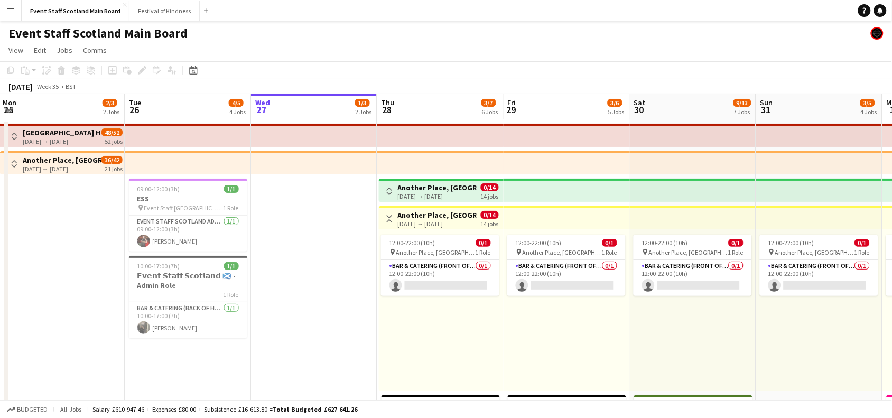
click at [391, 220] on app-icon "Toggle View" at bounding box center [389, 218] width 7 height 7
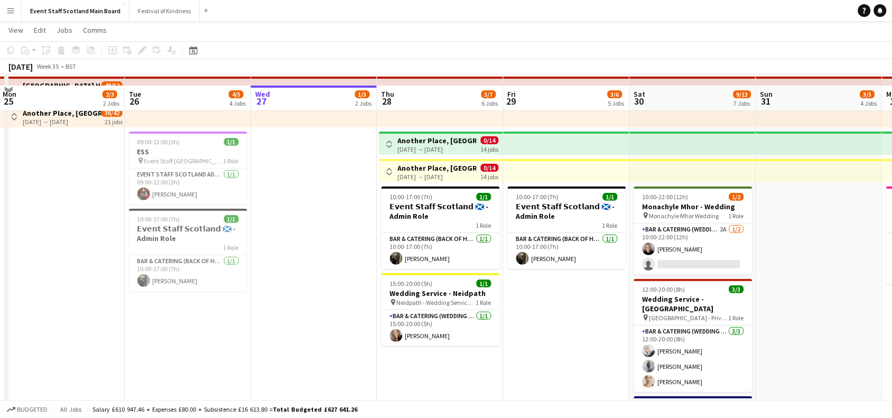
scroll to position [11, 0]
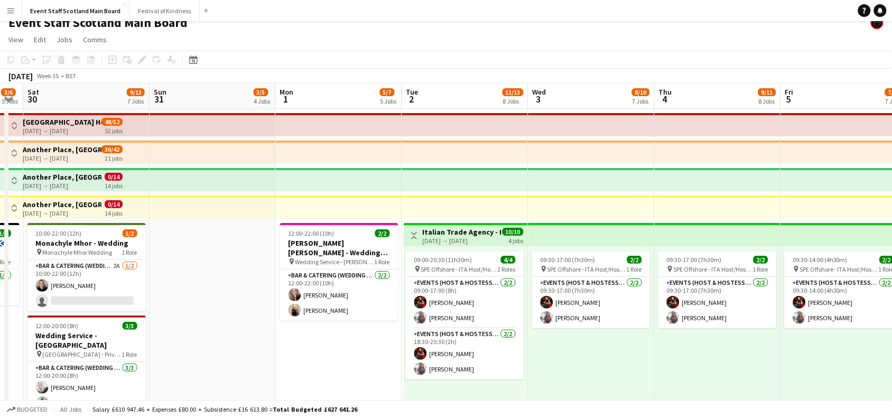
drag, startPoint x: 853, startPoint y: 246, endPoint x: 247, endPoint y: 209, distance: 606.9
click at [417, 234] on app-icon "Toggle View" at bounding box center [414, 235] width 7 height 7
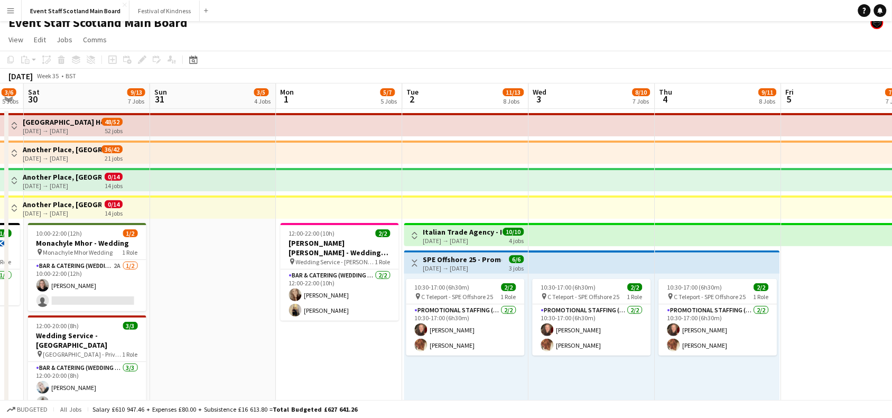
click at [415, 265] on app-icon "Toggle View" at bounding box center [414, 262] width 7 height 7
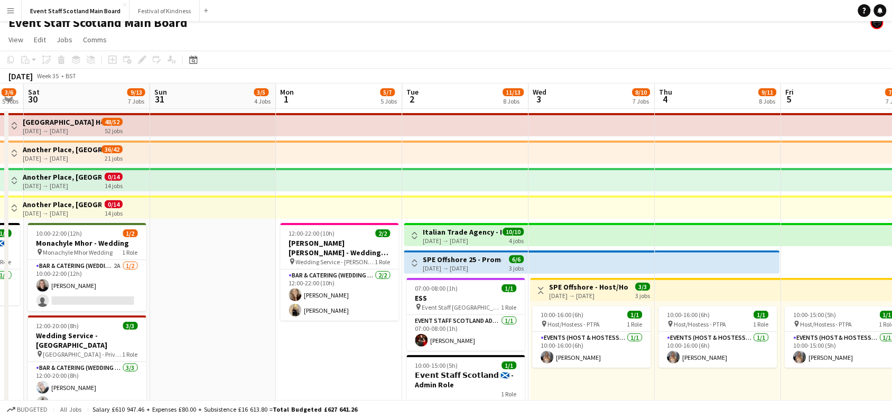
click at [542, 289] on app-icon "Toggle View" at bounding box center [540, 290] width 7 height 7
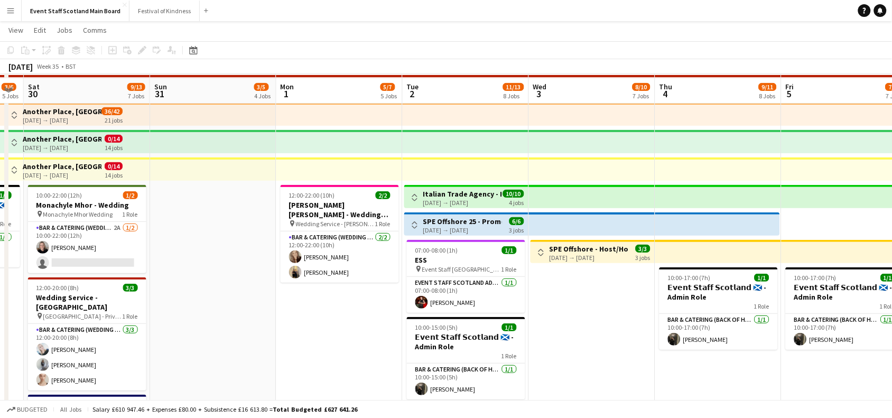
scroll to position [20, 0]
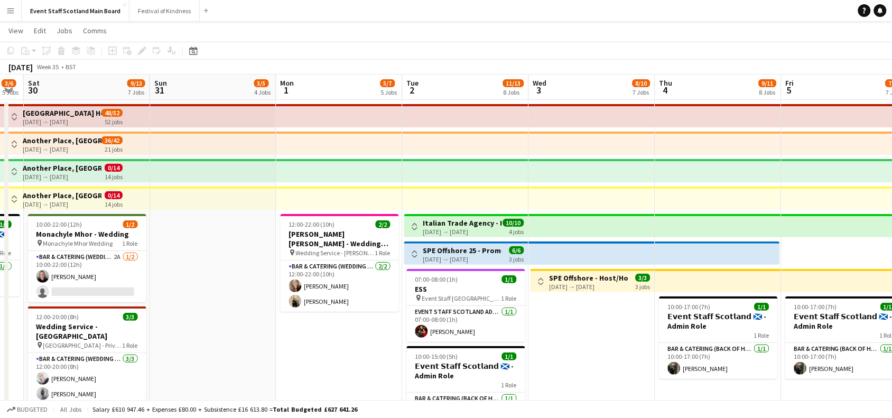
click at [210, 168] on app-top-bar at bounding box center [213, 170] width 126 height 23
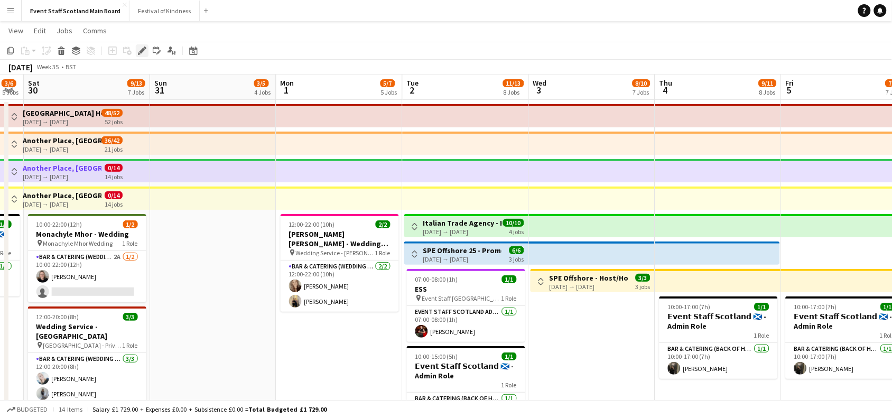
click at [140, 50] on icon "Edit" at bounding box center [142, 50] width 8 height 8
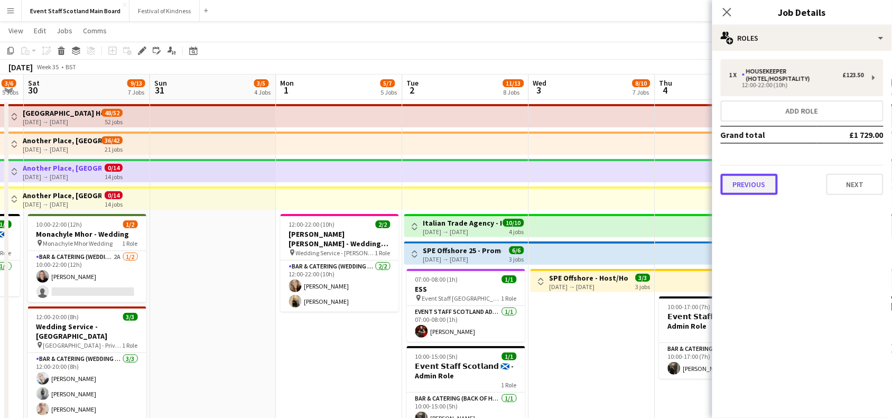
click at [755, 183] on button "Previous" at bounding box center [748, 184] width 57 height 21
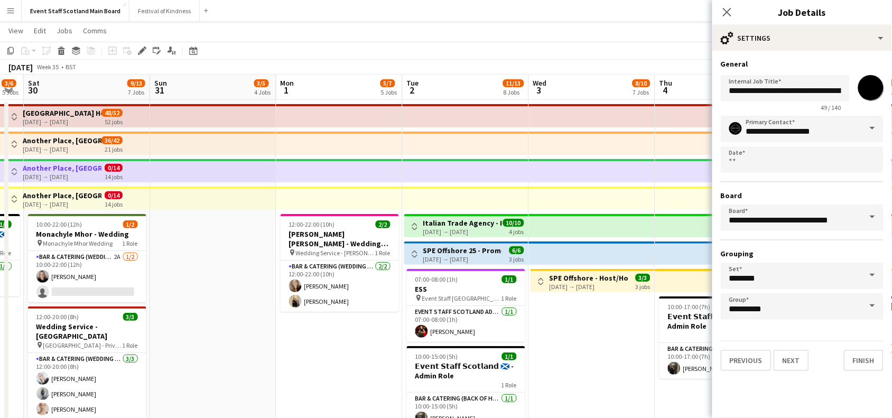
click at [870, 88] on input "*******" at bounding box center [870, 88] width 38 height 38
type input "*******"
click at [872, 85] on input "*******" at bounding box center [870, 88] width 38 height 38
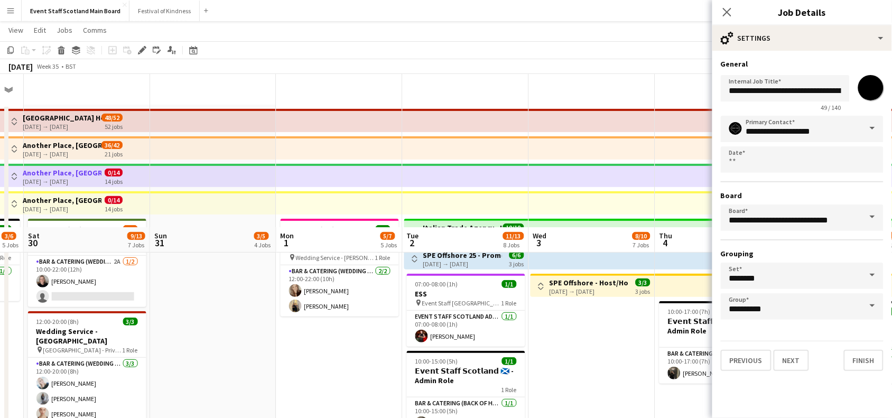
scroll to position [0, 0]
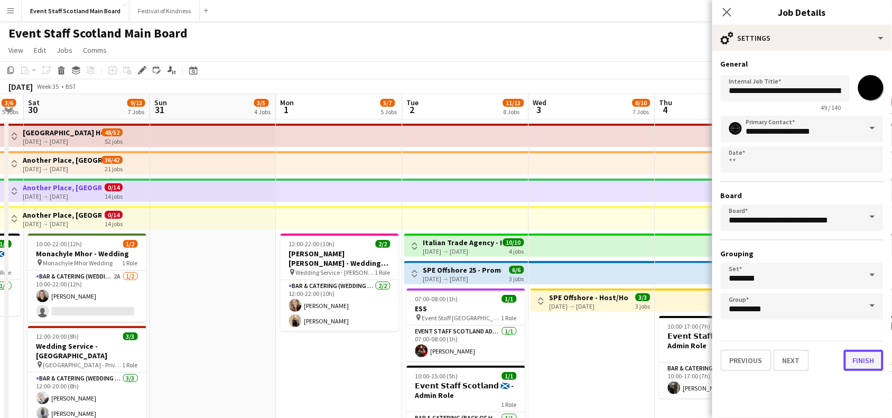
click at [864, 352] on button "Finish" at bounding box center [864, 360] width 40 height 21
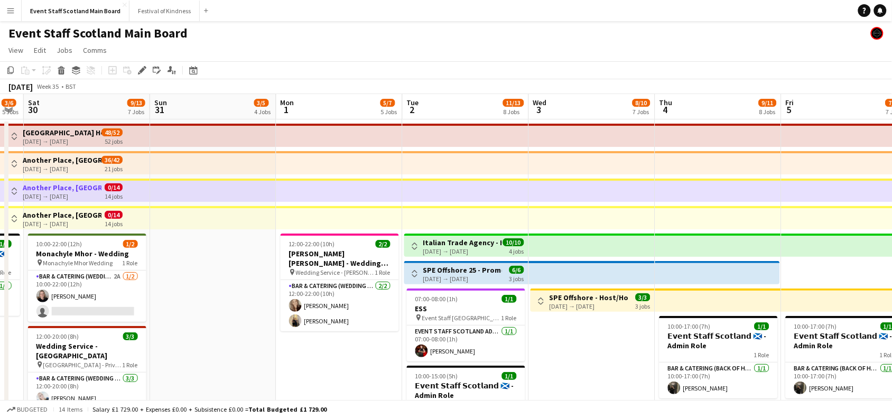
click at [197, 209] on app-top-bar at bounding box center [213, 217] width 126 height 23
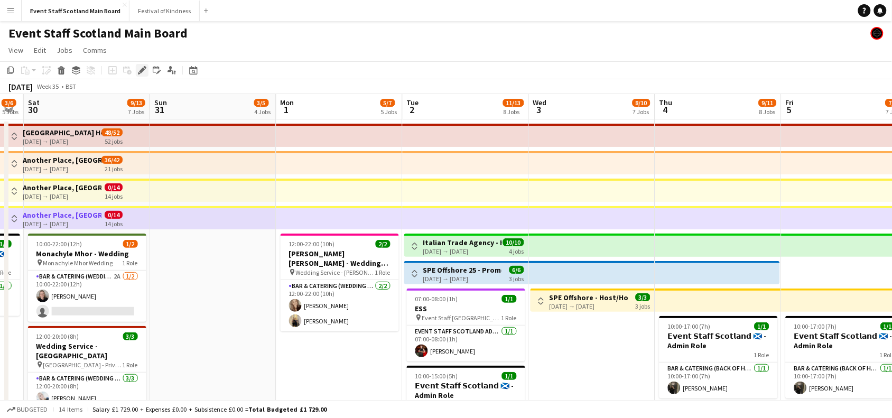
click at [141, 68] on icon "Edit" at bounding box center [142, 70] width 8 height 8
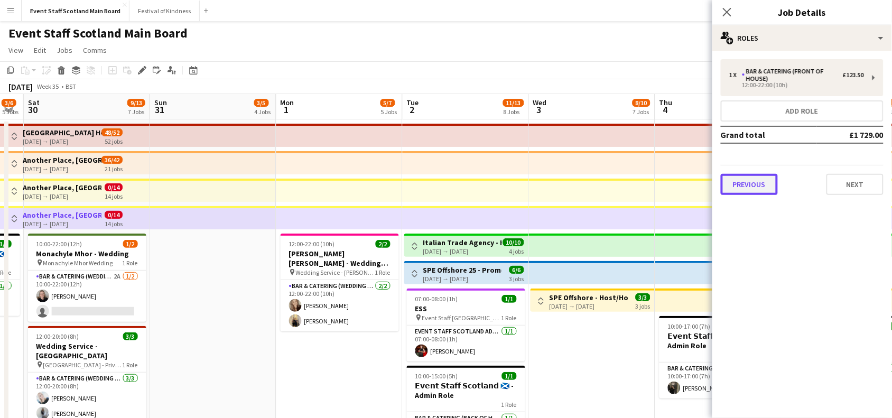
click at [762, 183] on button "Previous" at bounding box center [748, 184] width 57 height 21
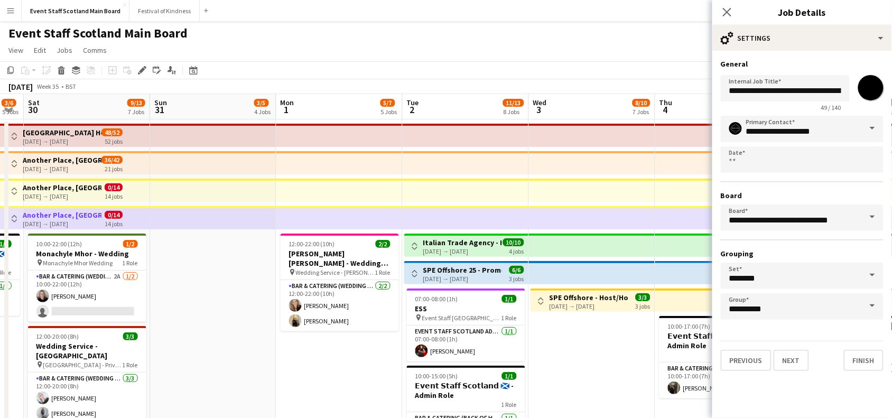
click at [876, 92] on input "*******" at bounding box center [870, 88] width 38 height 38
type input "*******"
click at [872, 355] on button "Finish" at bounding box center [864, 360] width 40 height 21
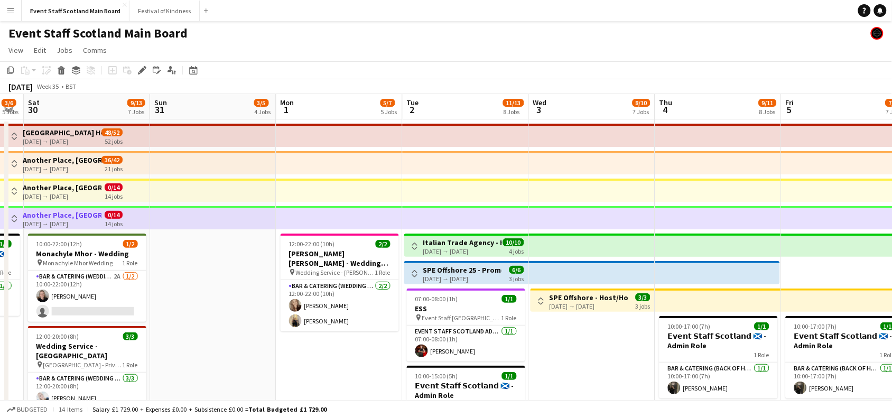
click at [548, 239] on app-top-bar at bounding box center [592, 244] width 126 height 23
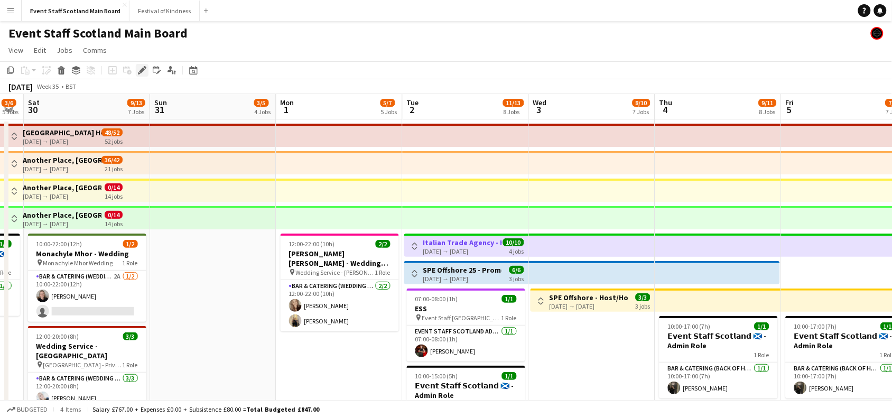
click at [139, 72] on icon at bounding box center [142, 71] width 6 height 6
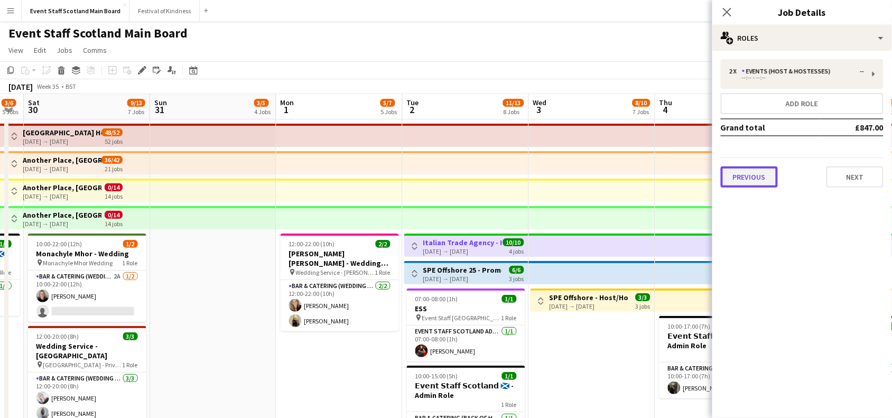
click at [751, 178] on button "Previous" at bounding box center [748, 176] width 57 height 21
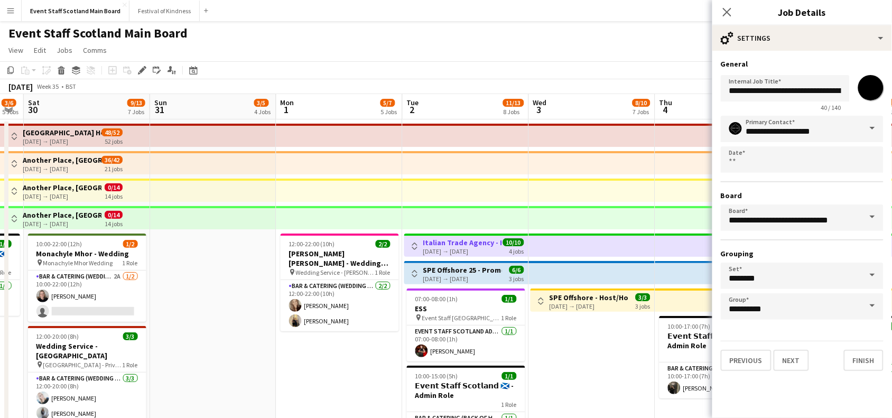
click at [872, 91] on input "*******" at bounding box center [870, 88] width 38 height 38
type input "*******"
click at [849, 350] on button "Finish" at bounding box center [864, 360] width 40 height 21
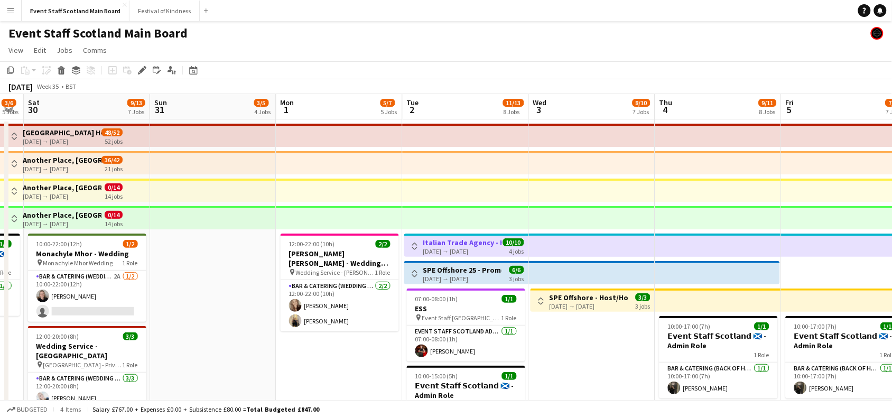
click at [616, 266] on app-top-bar at bounding box center [592, 272] width 126 height 23
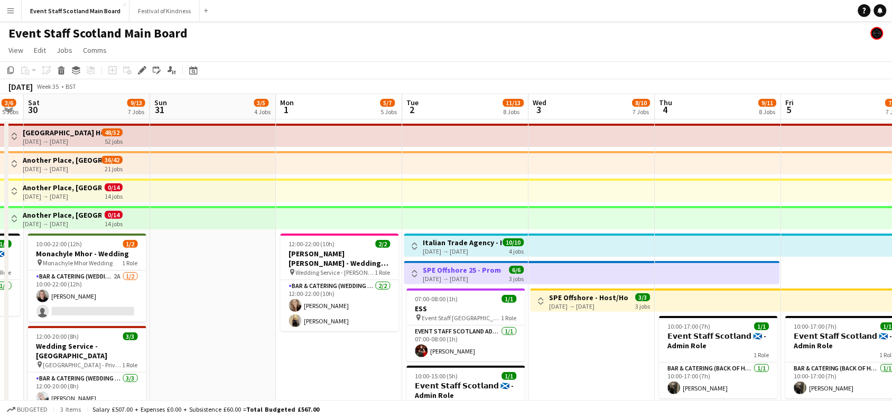
click at [664, 296] on app-top-bar at bounding box center [718, 299] width 126 height 23
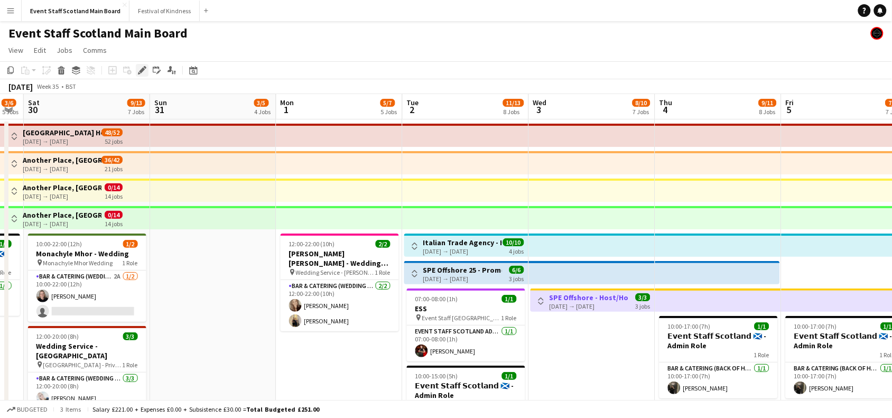
click at [138, 71] on icon "Edit" at bounding box center [142, 70] width 8 height 8
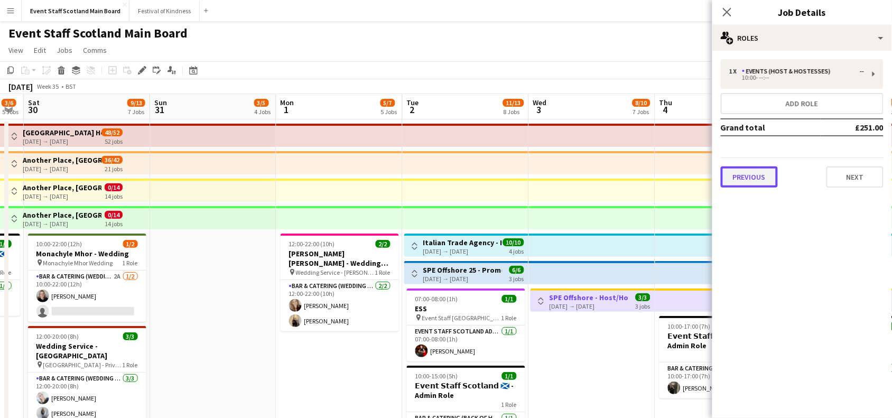
click at [754, 175] on button "Previous" at bounding box center [748, 176] width 57 height 21
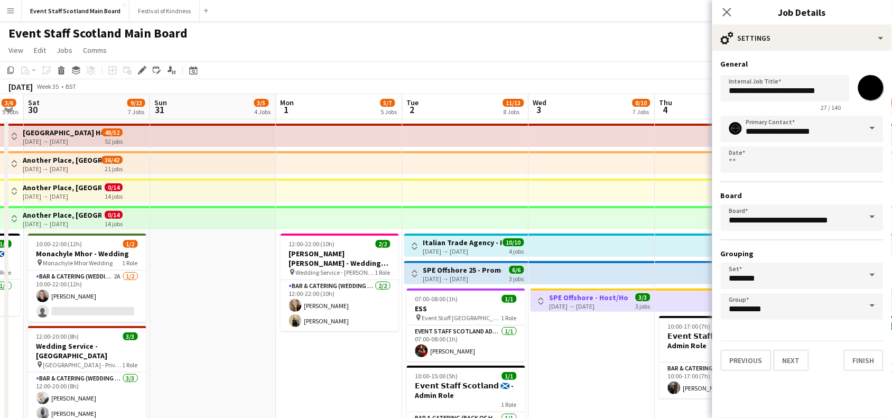
click at [875, 95] on input "*******" at bounding box center [870, 88] width 38 height 38
type input "*******"
click at [874, 352] on button "Finish" at bounding box center [864, 360] width 40 height 21
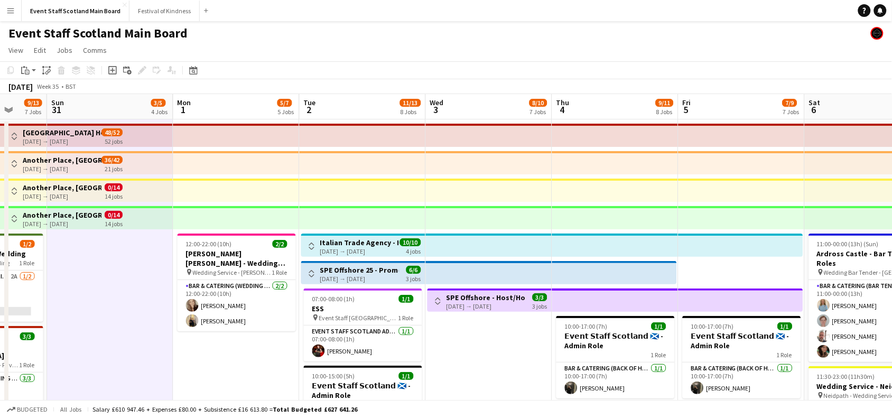
scroll to position [0, 457]
drag, startPoint x: 194, startPoint y: 287, endPoint x: 91, endPoint y: 241, distance: 112.1
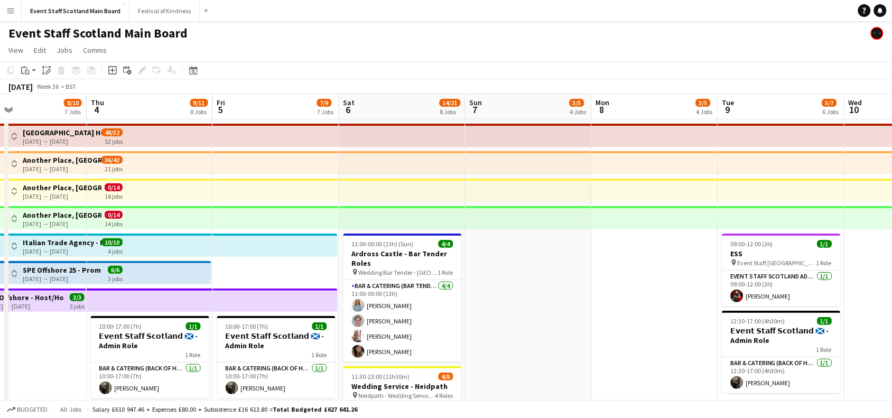
drag, startPoint x: 763, startPoint y: 268, endPoint x: 240, endPoint y: 272, distance: 522.9
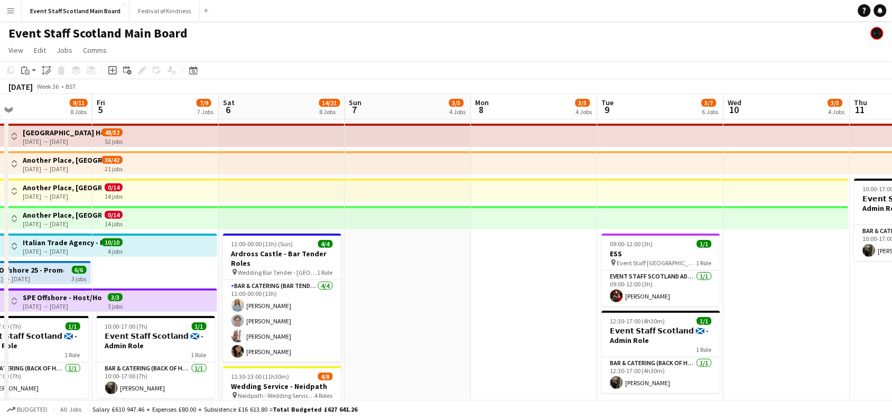
scroll to position [0, 289]
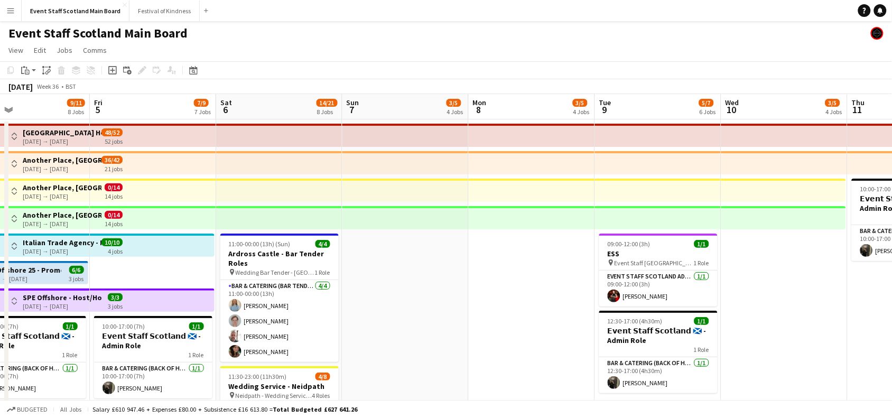
drag, startPoint x: 632, startPoint y: 275, endPoint x: 566, endPoint y: 267, distance: 66.5
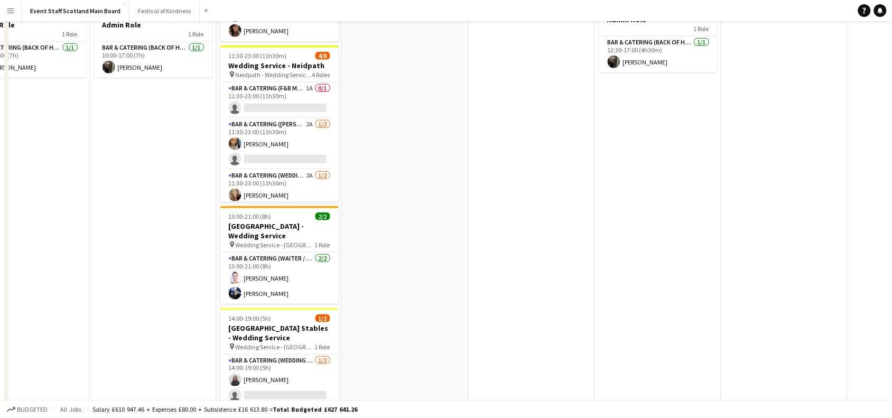
scroll to position [0, 0]
